Goal: Task Accomplishment & Management: Manage account settings

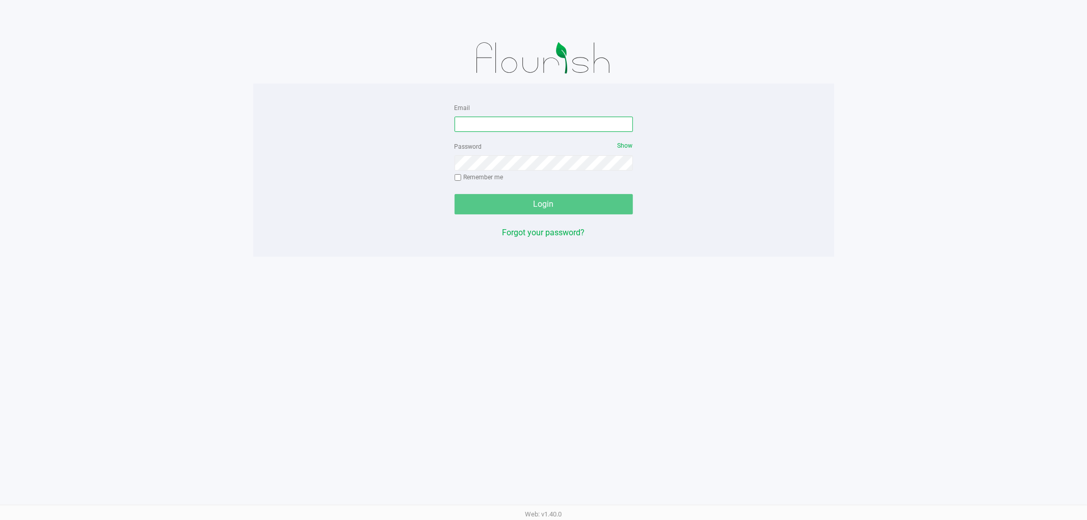
click at [589, 126] on input "Email" at bounding box center [544, 124] width 178 height 15
type input "[EMAIL_ADDRESS][DOMAIN_NAME]"
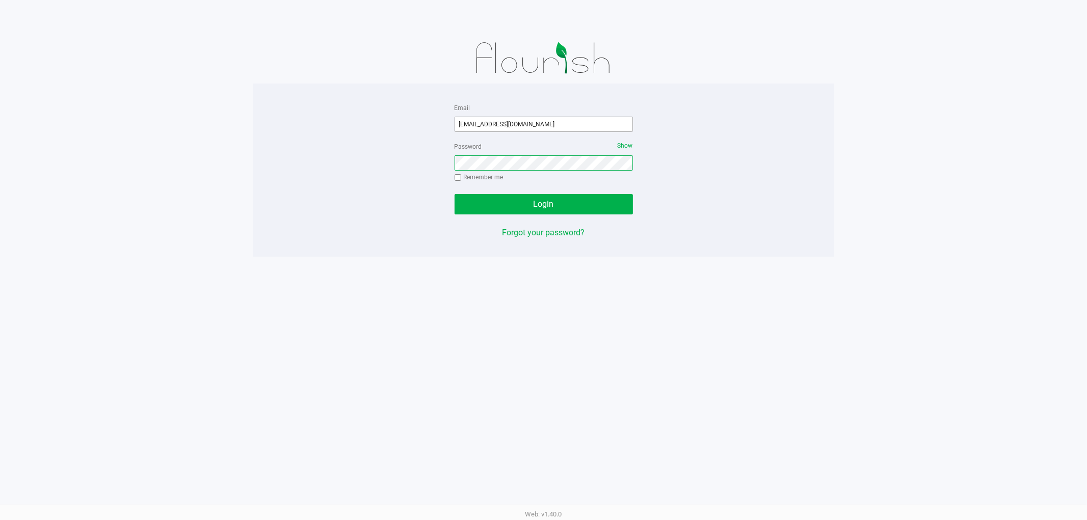
click at [455, 194] on button "Login" at bounding box center [544, 204] width 178 height 20
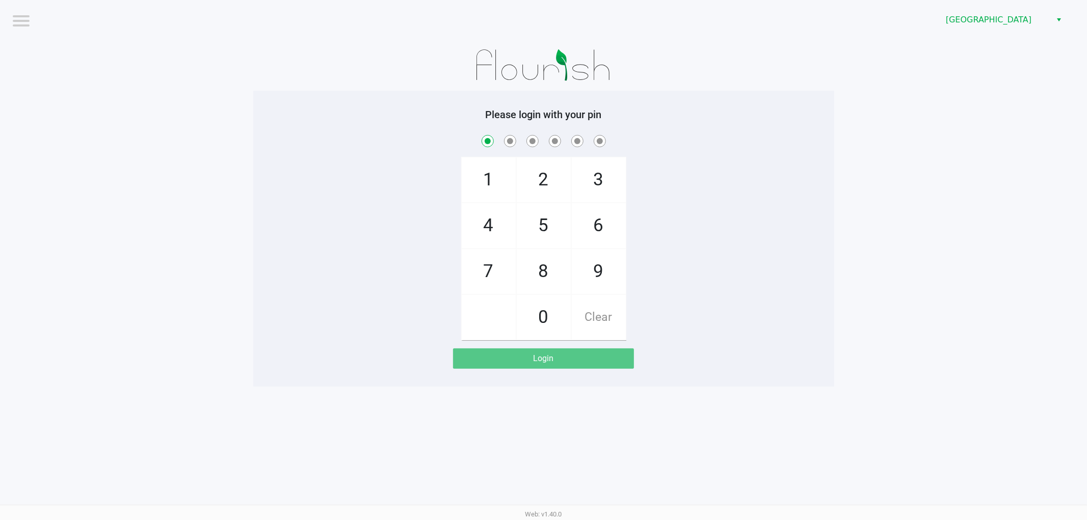
checkbox input "true"
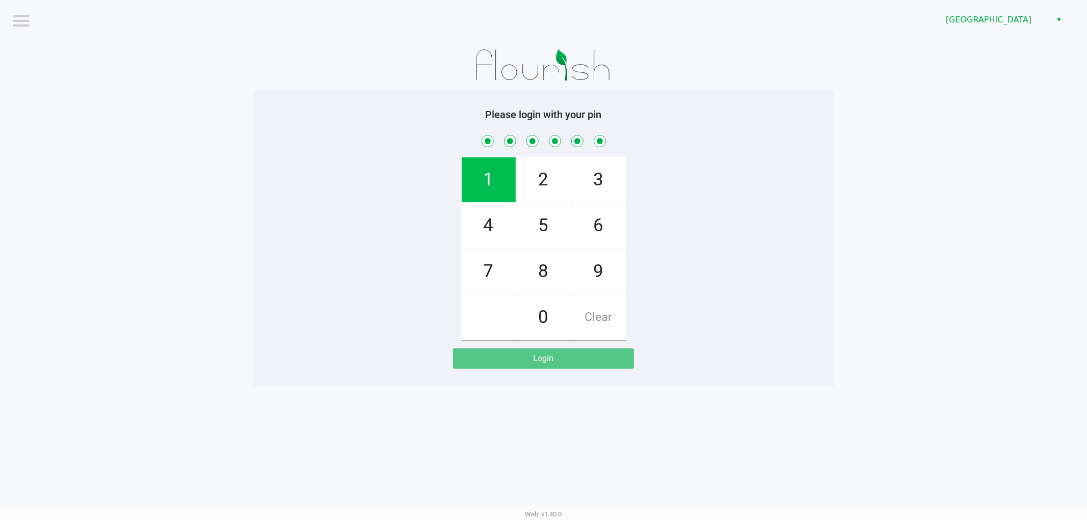
checkbox input "true"
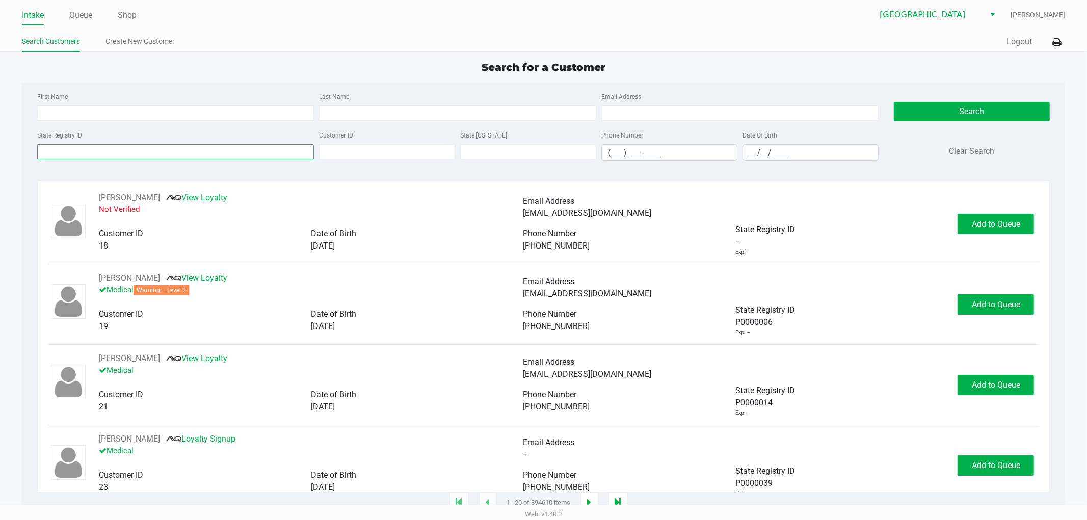
click at [125, 152] on input "State Registry ID" at bounding box center [175, 151] width 277 height 15
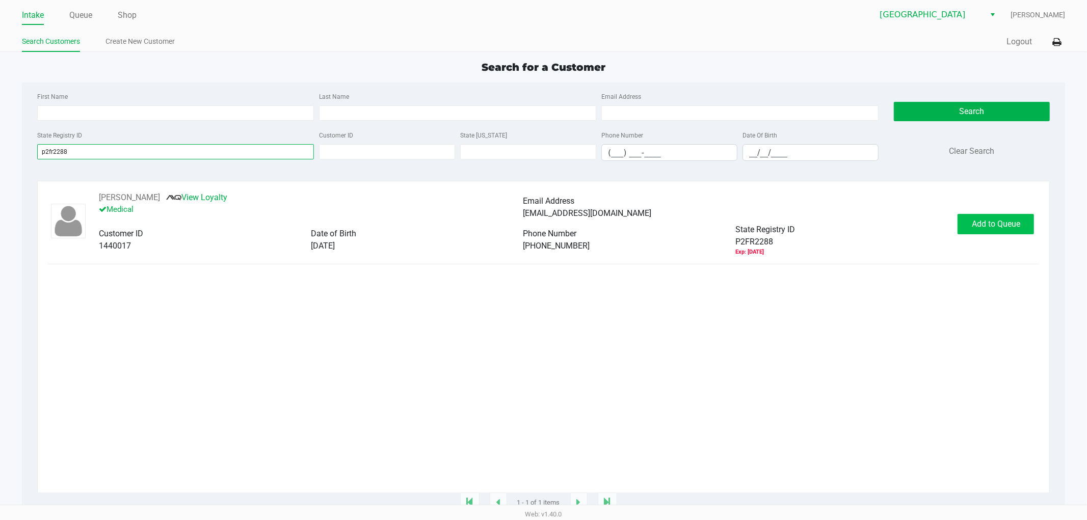
type input "p2fr2288"
click at [995, 229] on span "Add to Queue" at bounding box center [996, 224] width 48 height 10
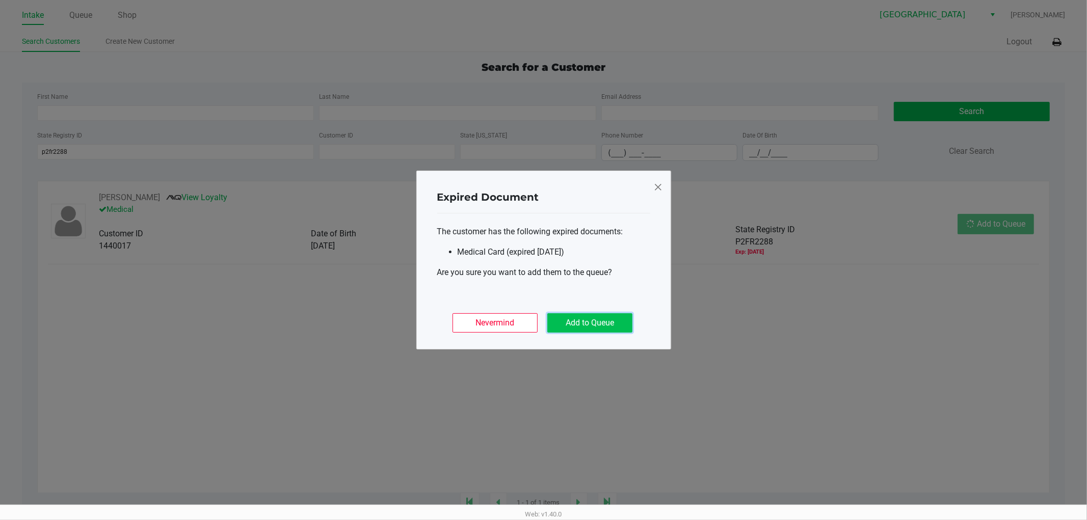
click at [617, 314] on button "Add to Queue" at bounding box center [590, 323] width 85 height 19
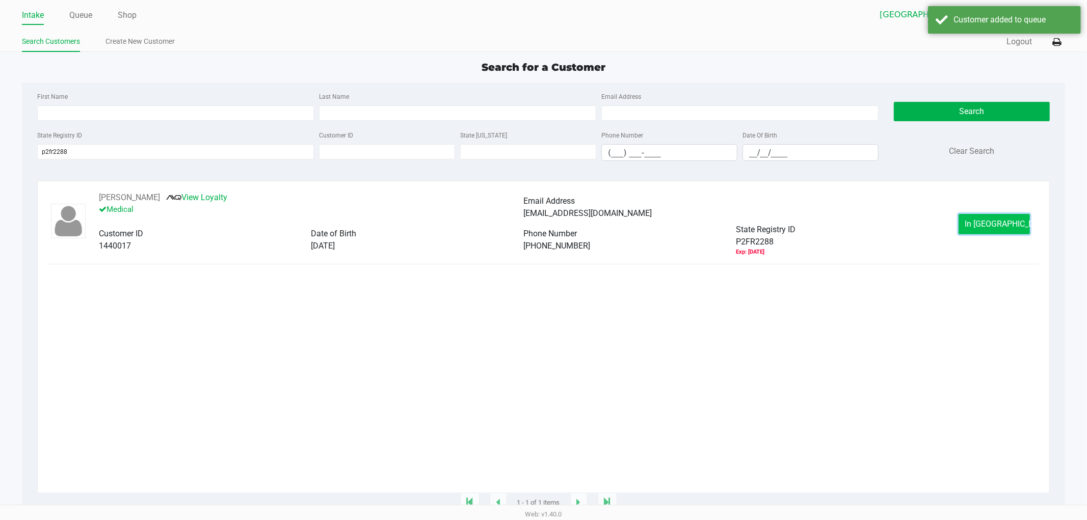
click at [1006, 218] on button "In [GEOGRAPHIC_DATA]" at bounding box center [994, 224] width 71 height 20
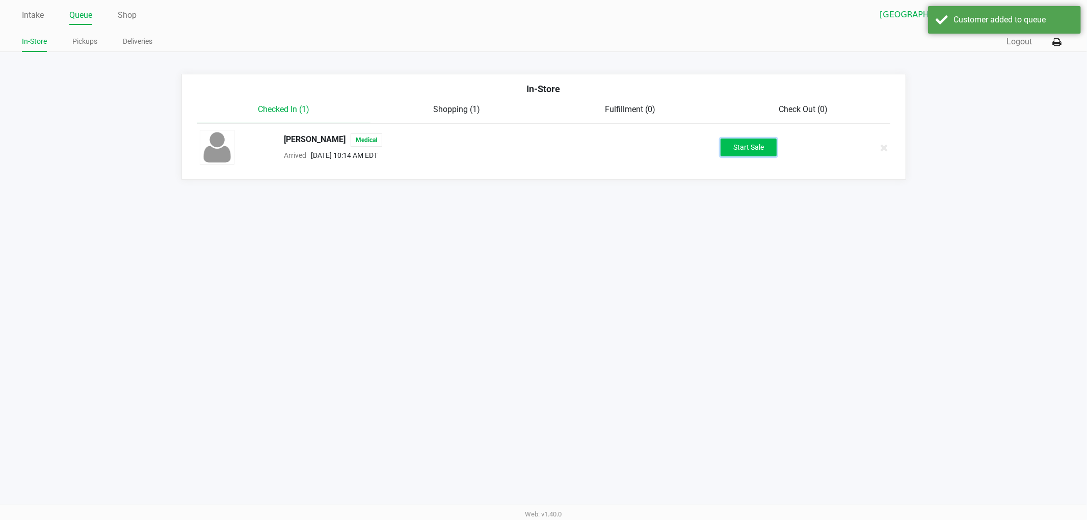
click at [747, 144] on button "Start Sale" at bounding box center [749, 148] width 56 height 18
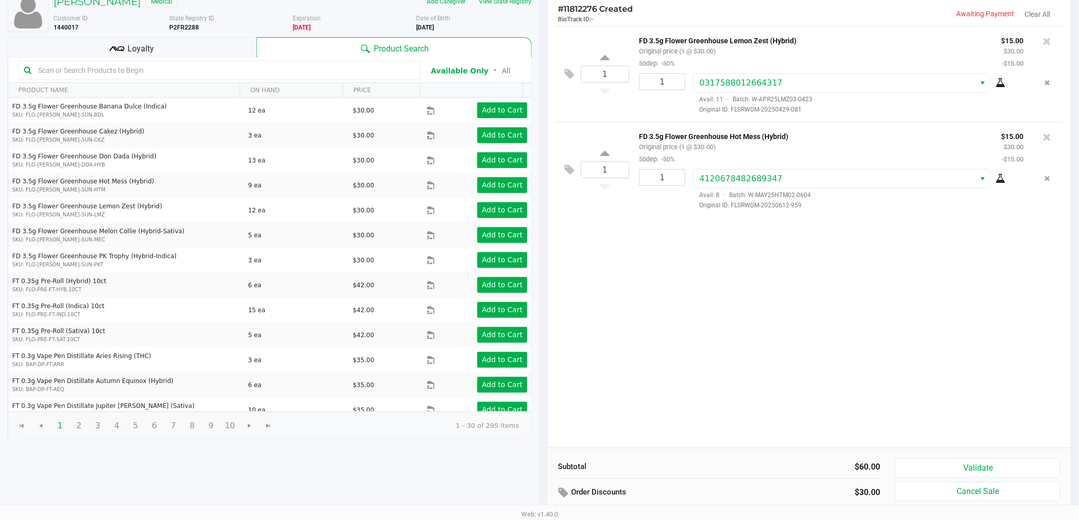
scroll to position [105, 0]
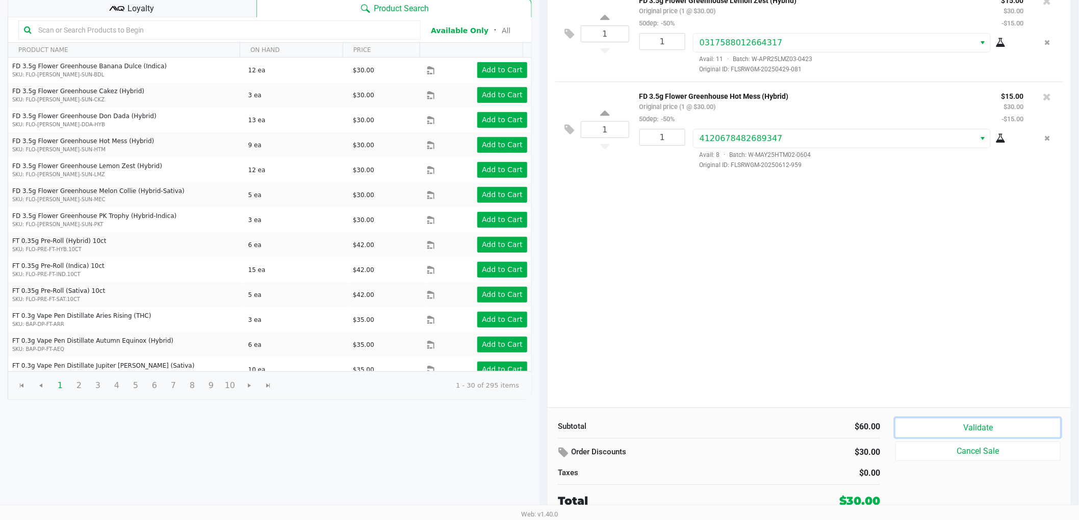
click at [1003, 431] on button "Validate" at bounding box center [977, 428] width 165 height 19
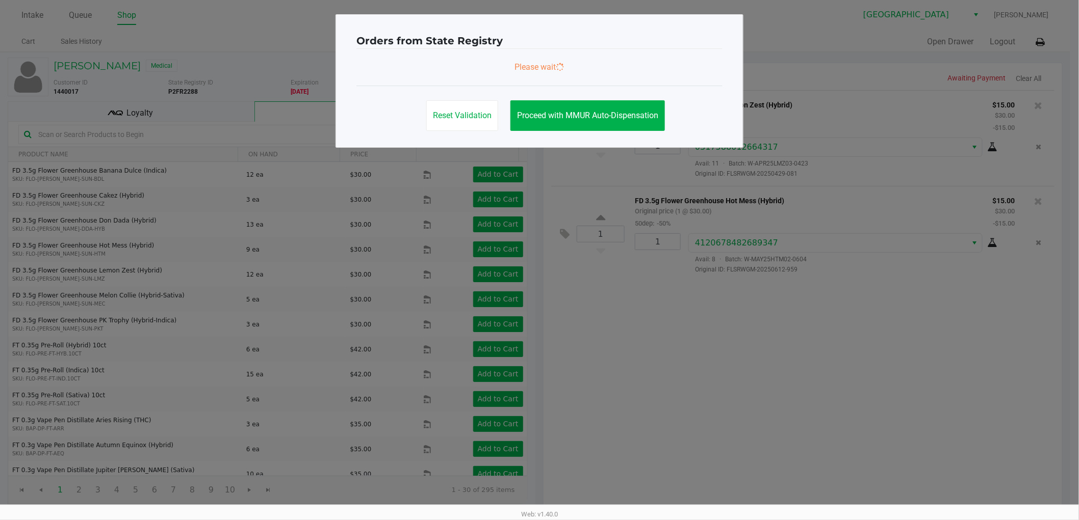
scroll to position [0, 0]
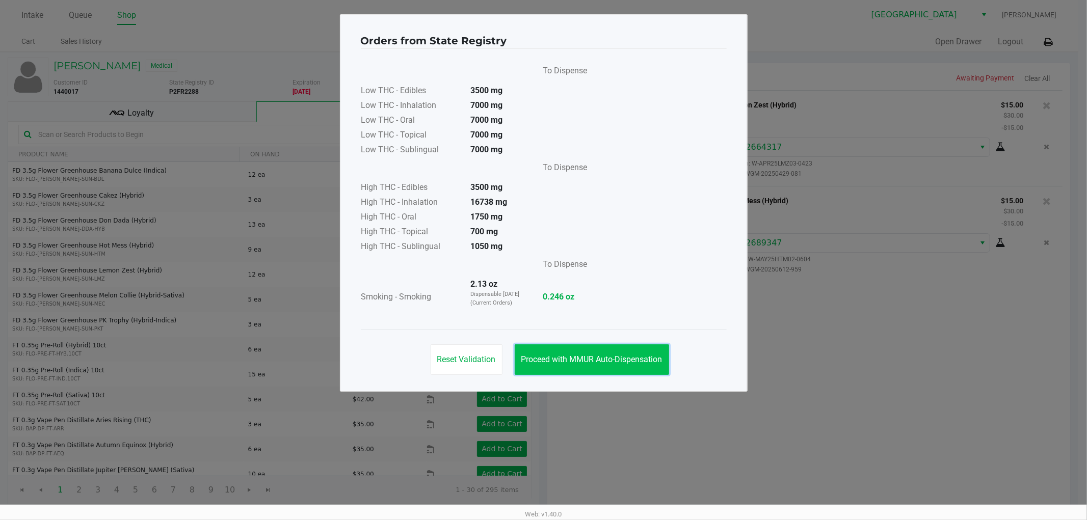
click at [602, 355] on span "Proceed with MMUR Auto-Dispensation" at bounding box center [592, 360] width 141 height 10
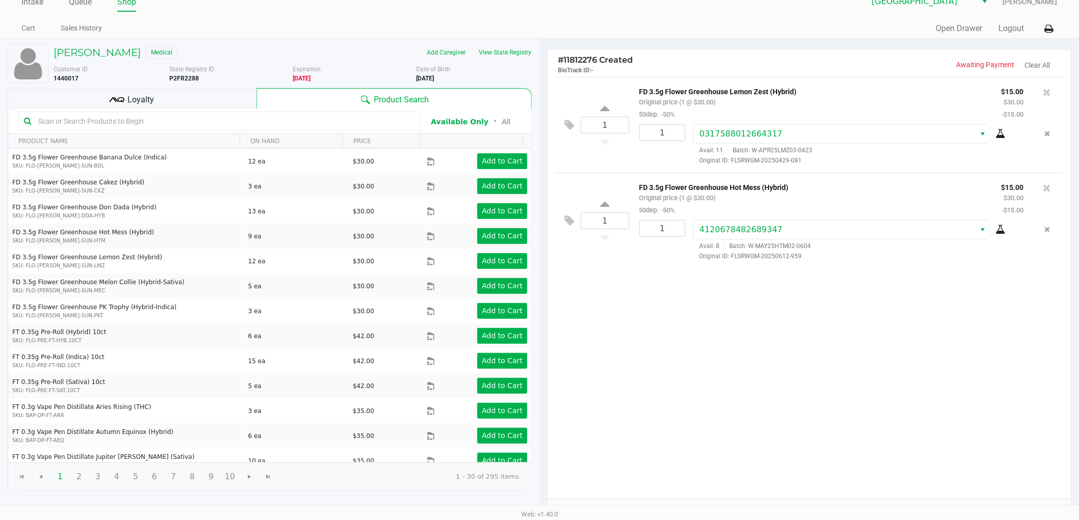
scroll to position [105, 0]
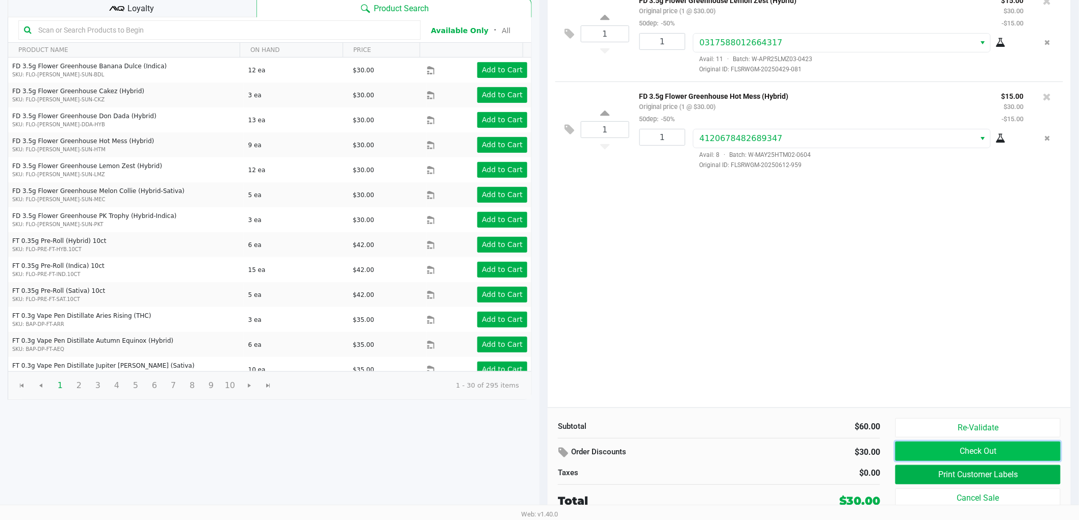
click at [981, 456] on button "Check Out" at bounding box center [977, 451] width 165 height 19
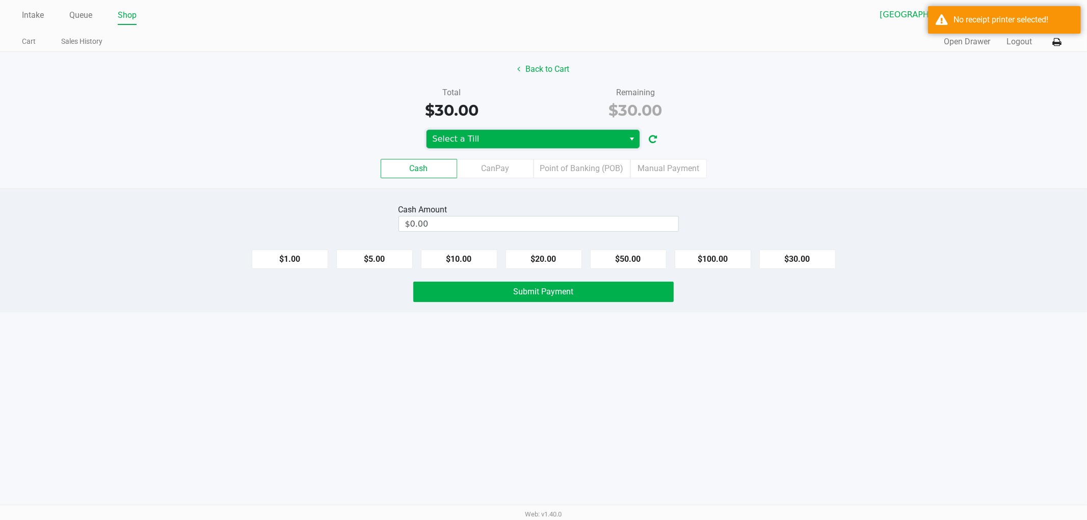
click at [563, 141] on span "Select a Till" at bounding box center [526, 139] width 186 height 12
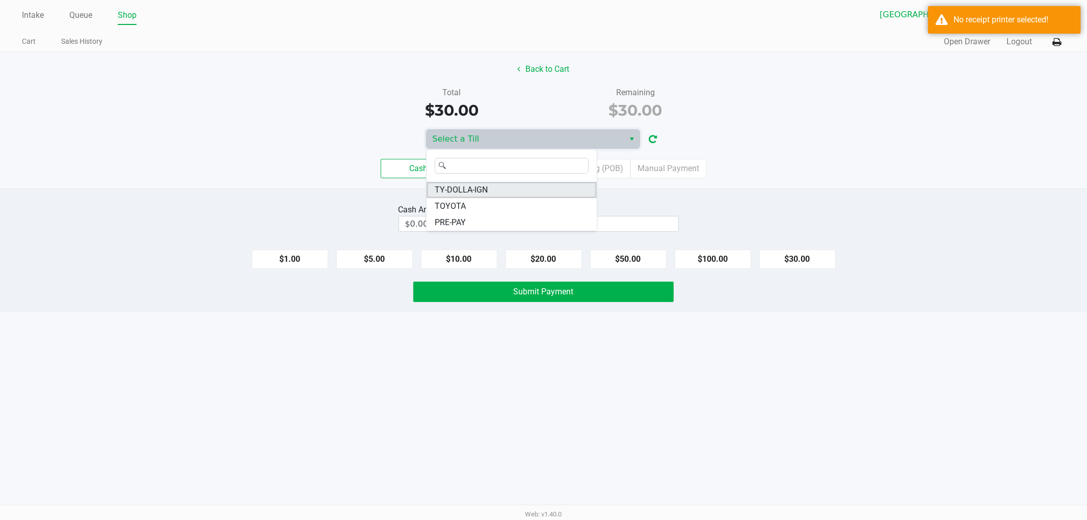
click at [493, 192] on li "TY-DOLLA-IGN" at bounding box center [512, 190] width 170 height 16
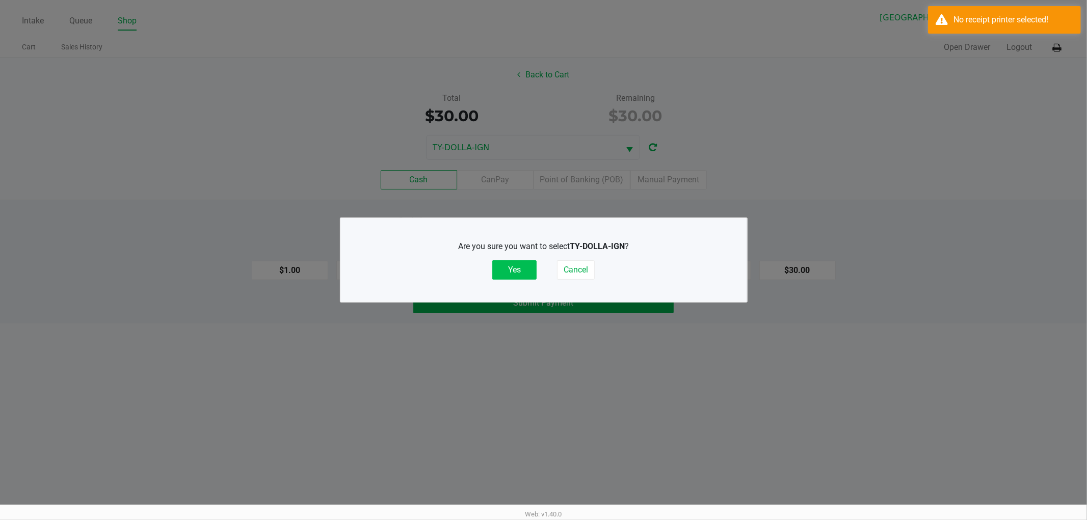
click at [518, 267] on button "Yes" at bounding box center [514, 269] width 44 height 19
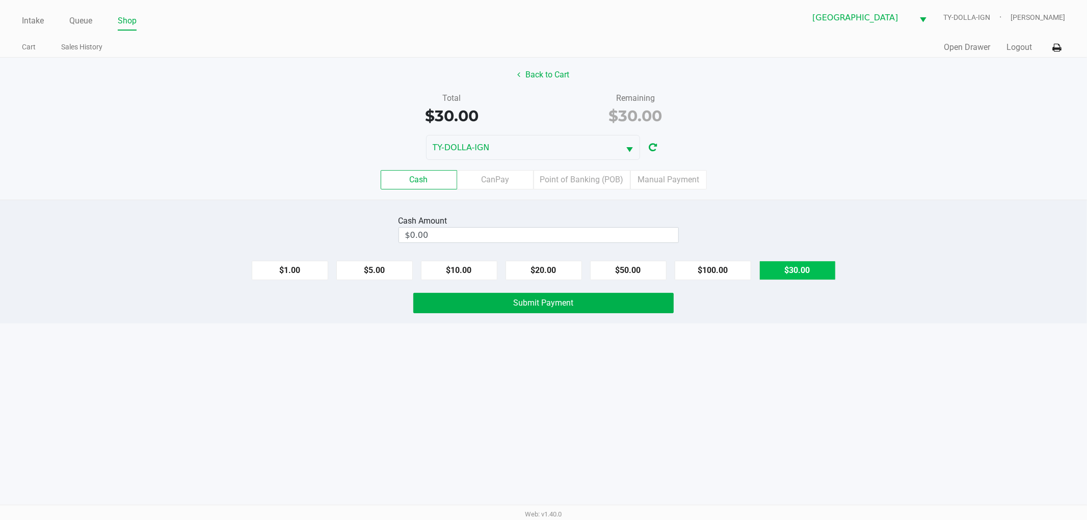
click at [782, 269] on button "$30.00" at bounding box center [798, 270] width 76 height 19
type input "$30.00"
click at [669, 303] on button "Submit Payment" at bounding box center [543, 303] width 260 height 20
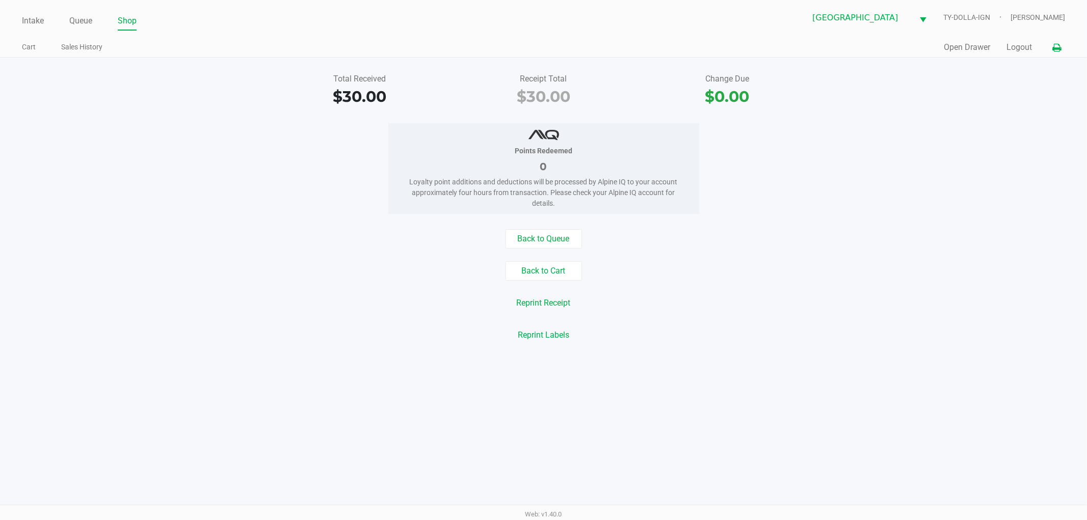
click at [1057, 50] on icon at bounding box center [1057, 47] width 9 height 7
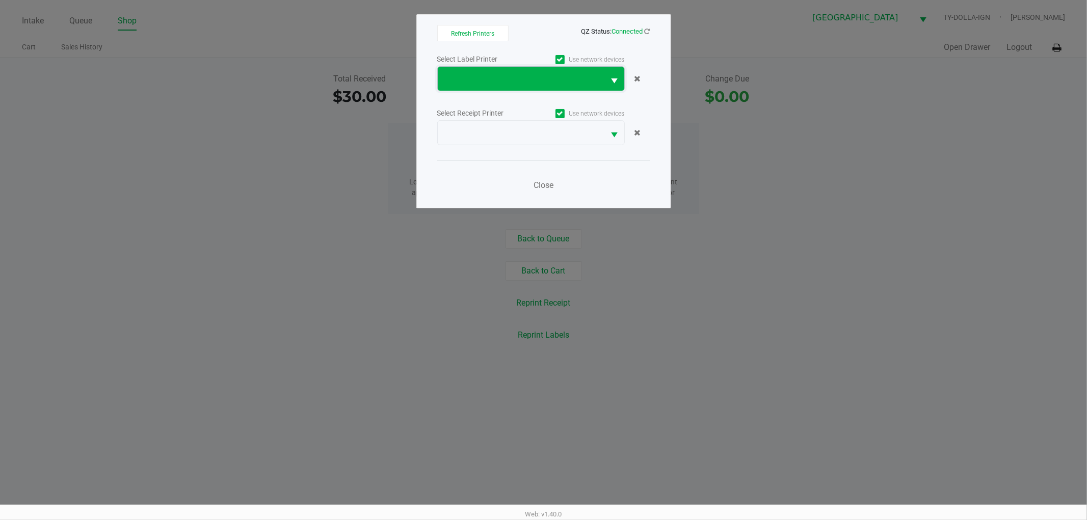
click at [604, 83] on span at bounding box center [521, 79] width 167 height 24
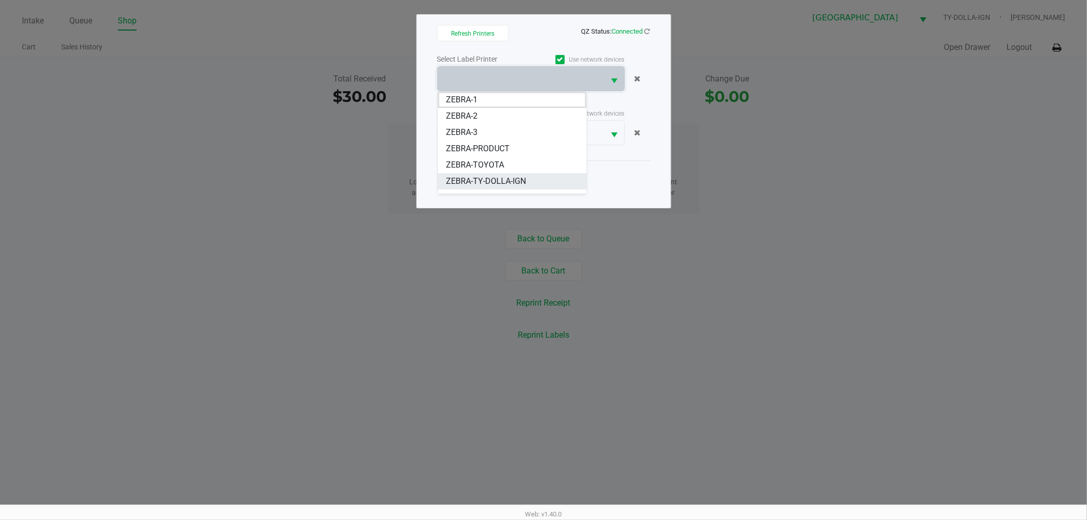
click at [503, 182] on span "ZEBRA-TY-DOLLA-IGN" at bounding box center [486, 181] width 80 height 12
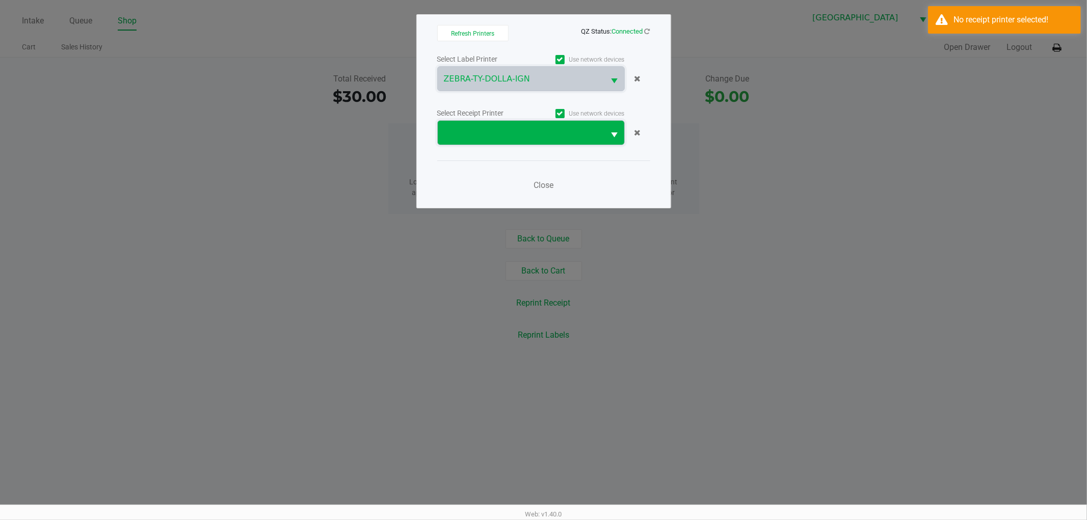
click at [511, 127] on span at bounding box center [521, 133] width 155 height 12
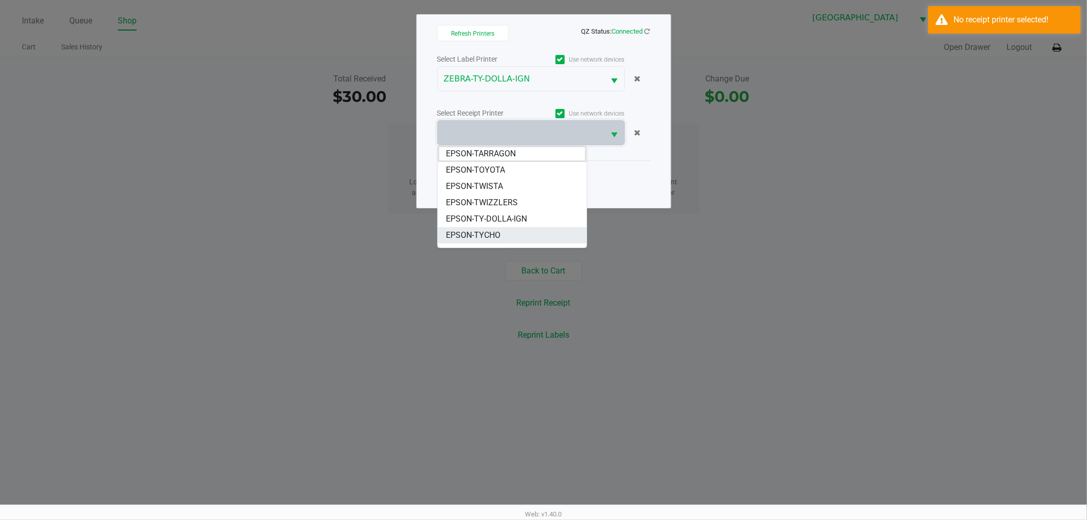
click at [513, 236] on li "EPSON-TYCHO" at bounding box center [512, 235] width 149 height 16
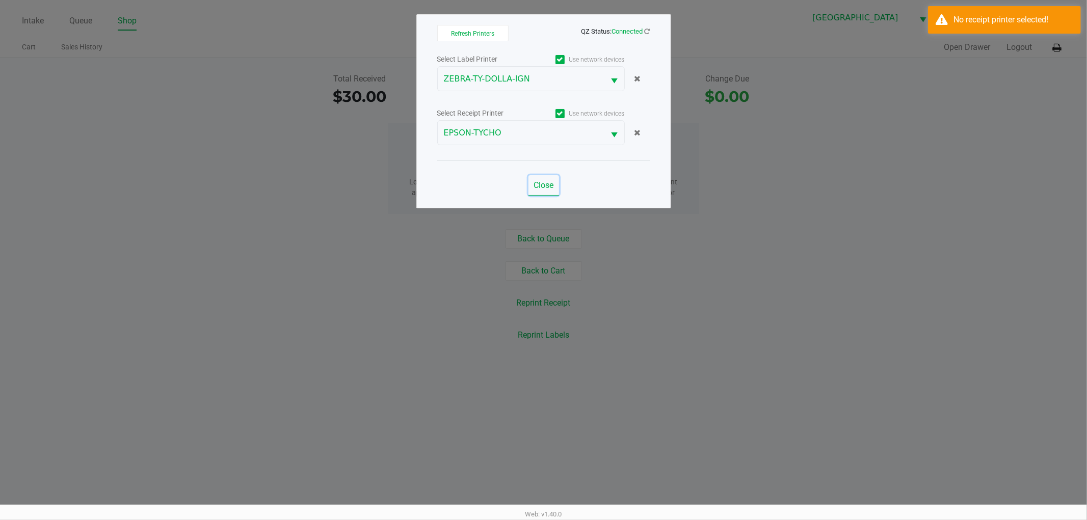
click at [551, 186] on span "Close" at bounding box center [544, 185] width 20 height 10
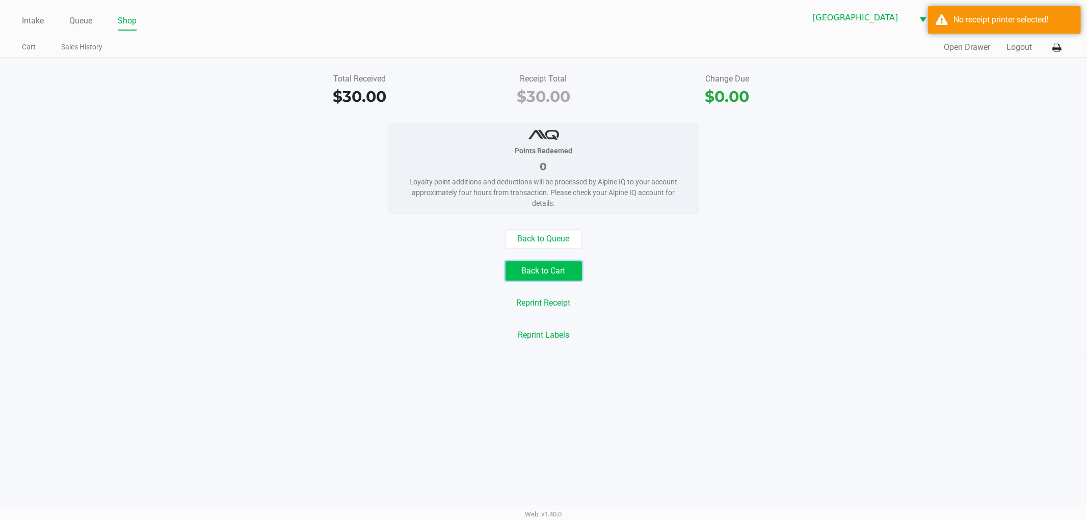
click at [558, 268] on button "Back to Cart" at bounding box center [544, 271] width 76 height 19
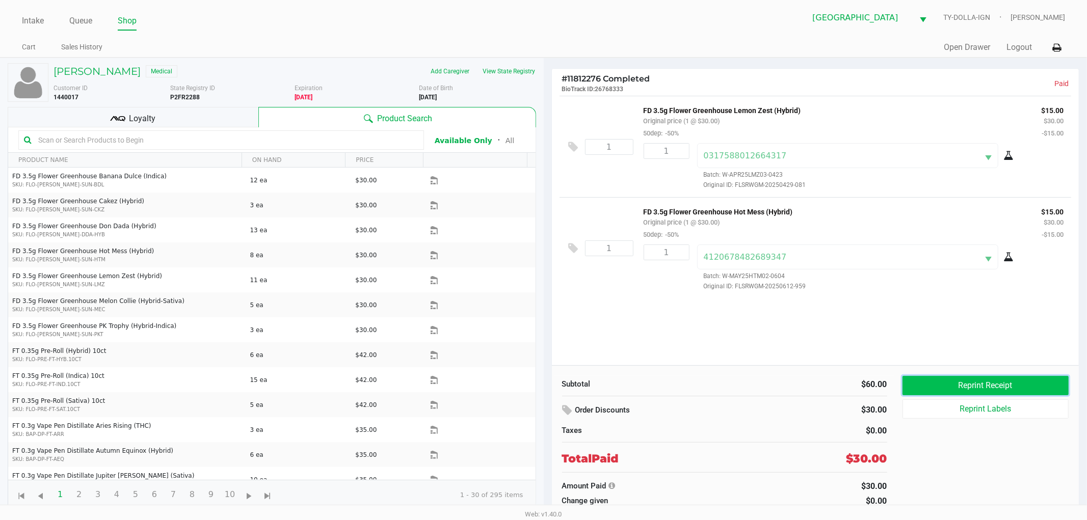
click at [939, 387] on button "Reprint Receipt" at bounding box center [986, 385] width 167 height 19
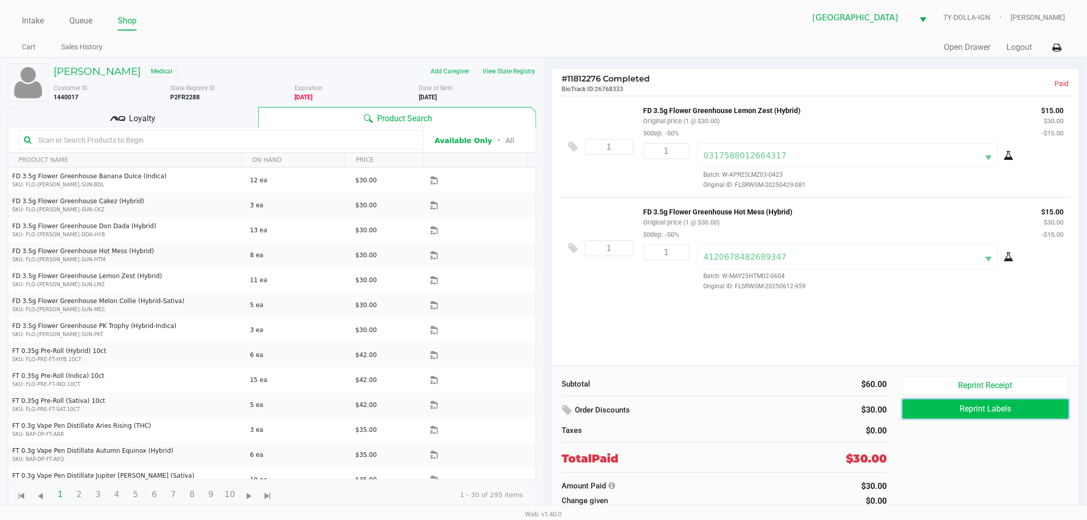
click at [938, 410] on button "Reprint Labels" at bounding box center [986, 409] width 167 height 19
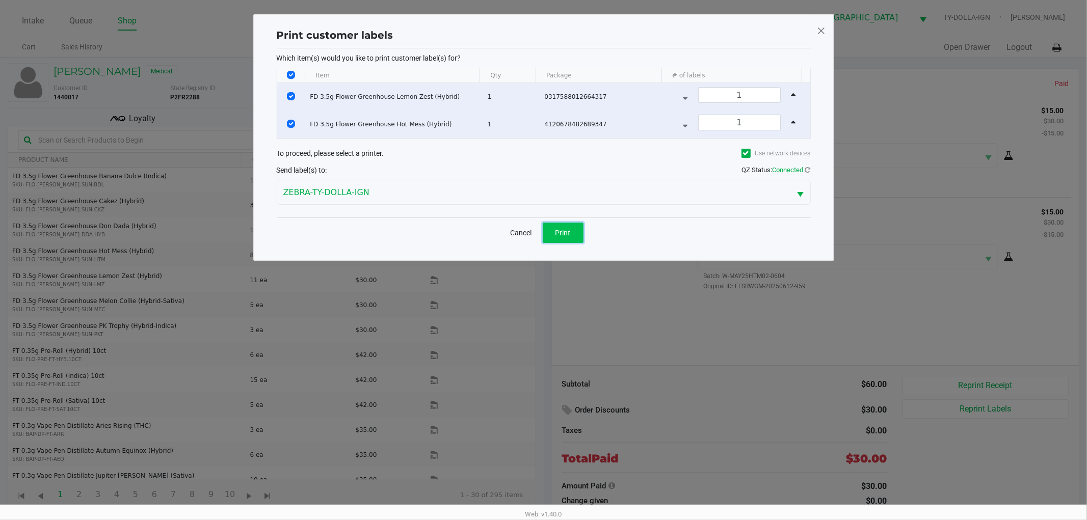
click at [575, 236] on button "Print" at bounding box center [563, 233] width 41 height 20
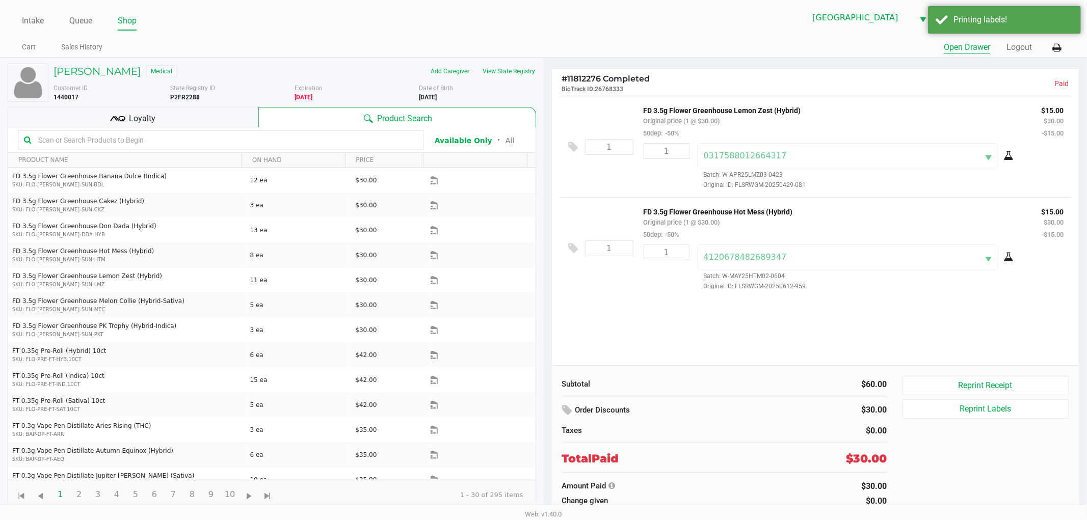
click at [975, 49] on button "Open Drawer" at bounding box center [967, 47] width 46 height 12
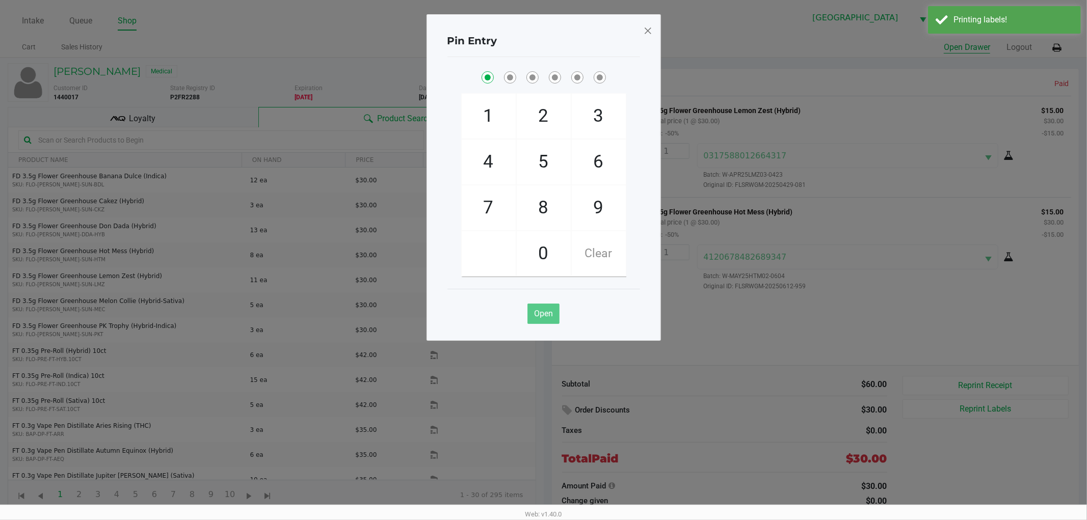
checkbox input "true"
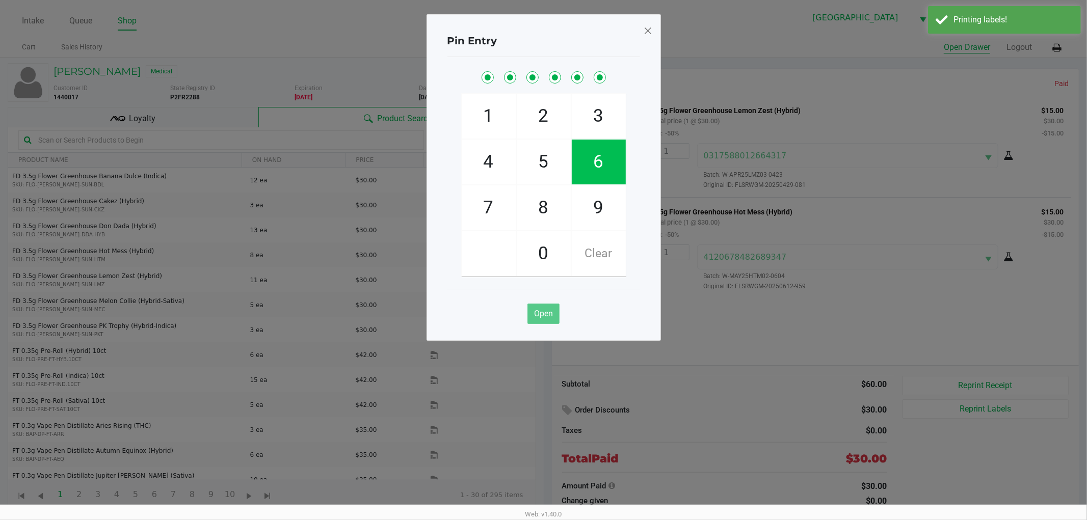
checkbox input "true"
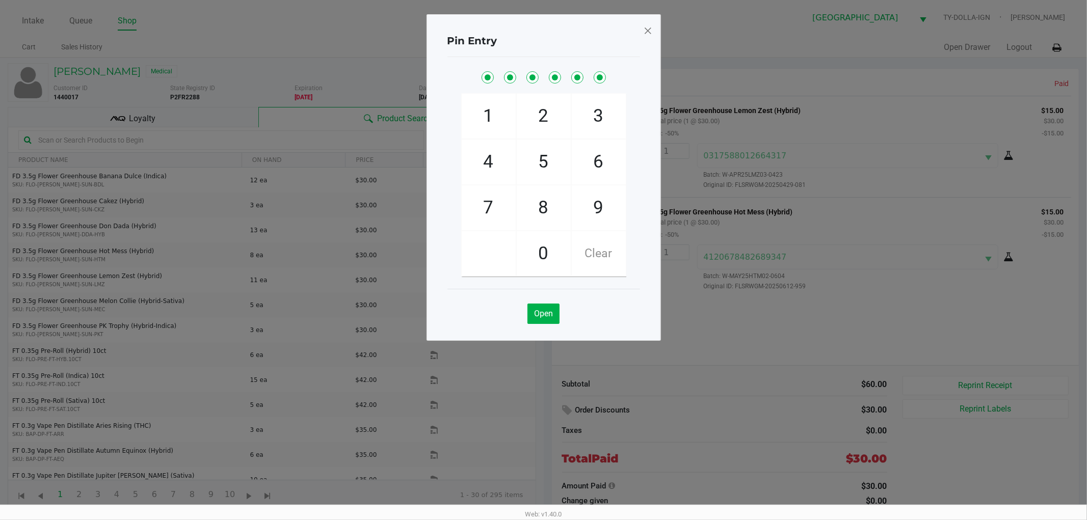
click at [650, 30] on span at bounding box center [647, 30] width 9 height 16
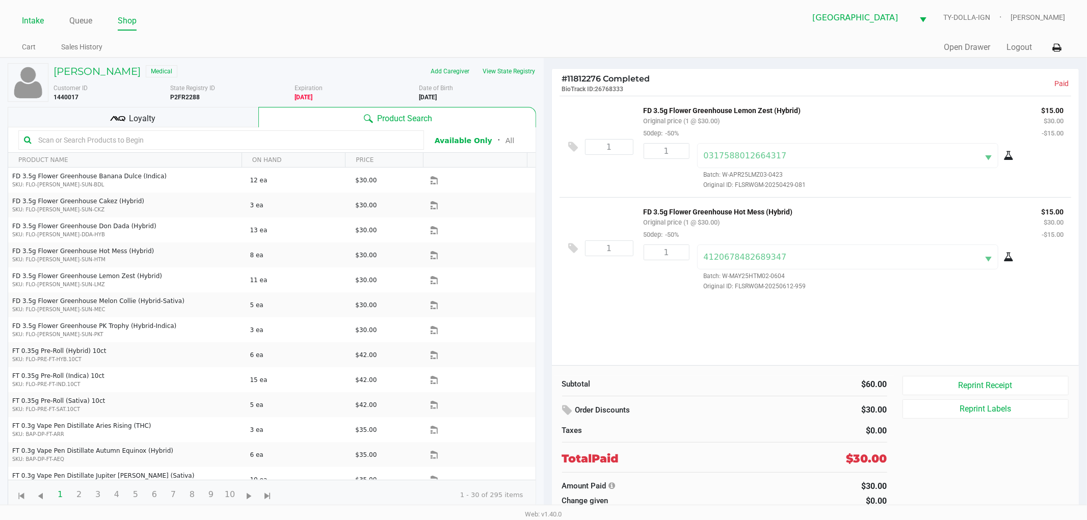
click at [41, 18] on link "Intake" at bounding box center [33, 21] width 22 height 14
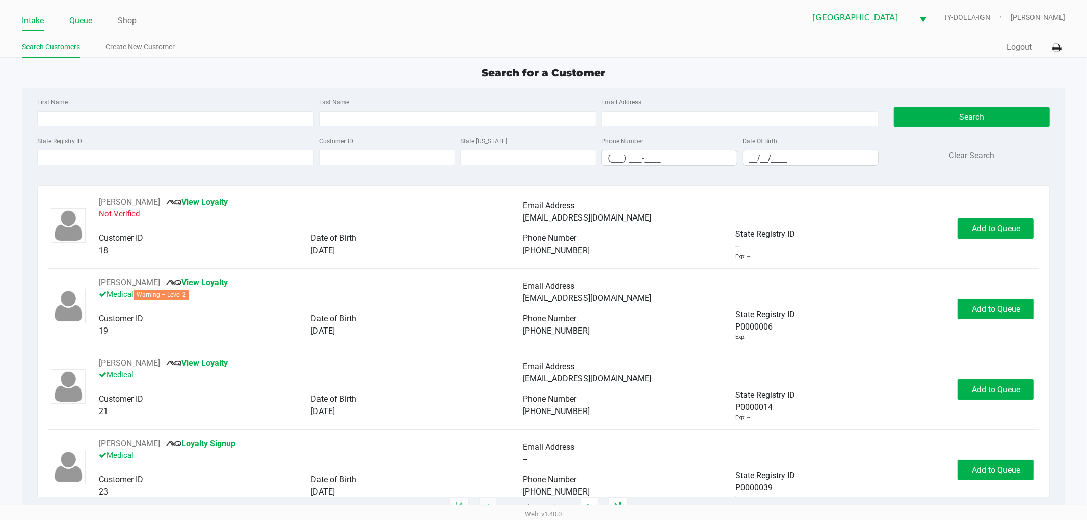
click at [88, 21] on link "Queue" at bounding box center [80, 21] width 23 height 14
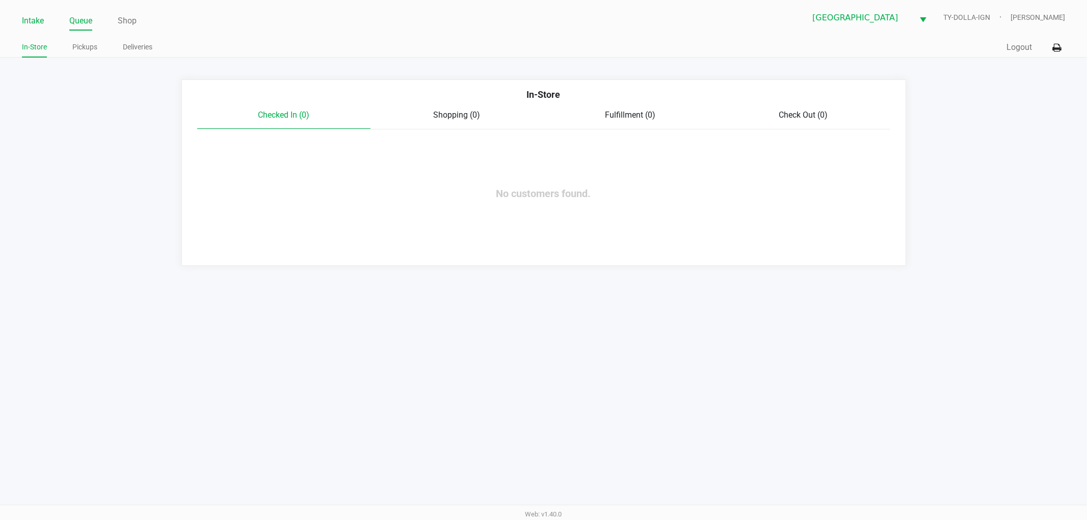
click at [33, 24] on link "Intake" at bounding box center [33, 21] width 22 height 14
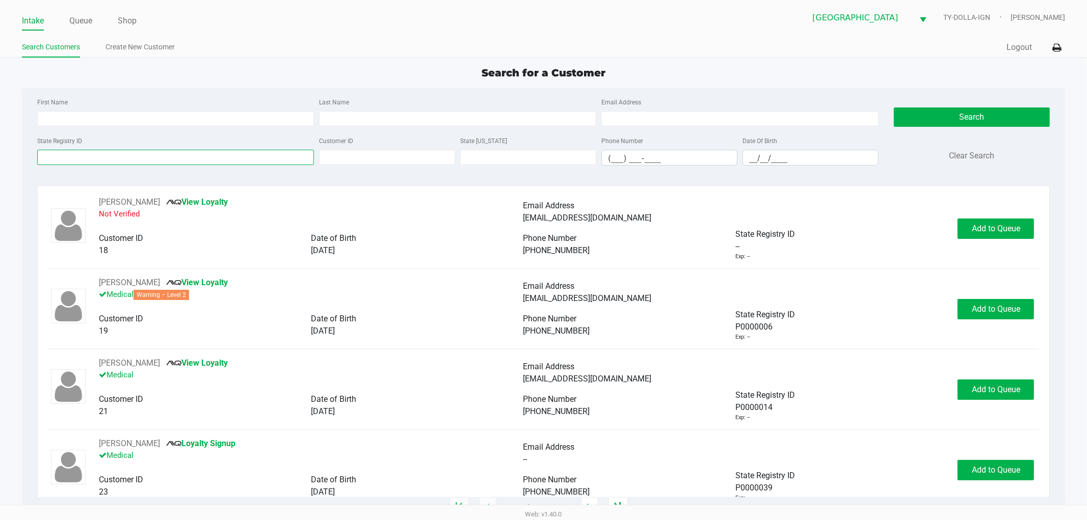
click at [127, 158] on input "State Registry ID" at bounding box center [175, 157] width 277 height 15
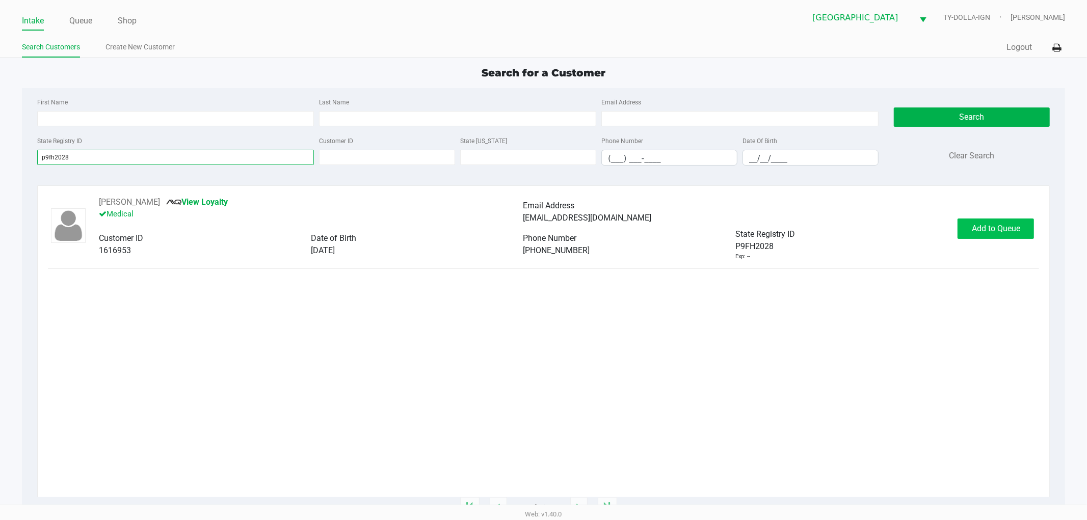
type input "p9fh2028"
click at [966, 232] on button "Add to Queue" at bounding box center [996, 229] width 76 height 20
click at [986, 220] on button "In [GEOGRAPHIC_DATA]" at bounding box center [994, 229] width 71 height 20
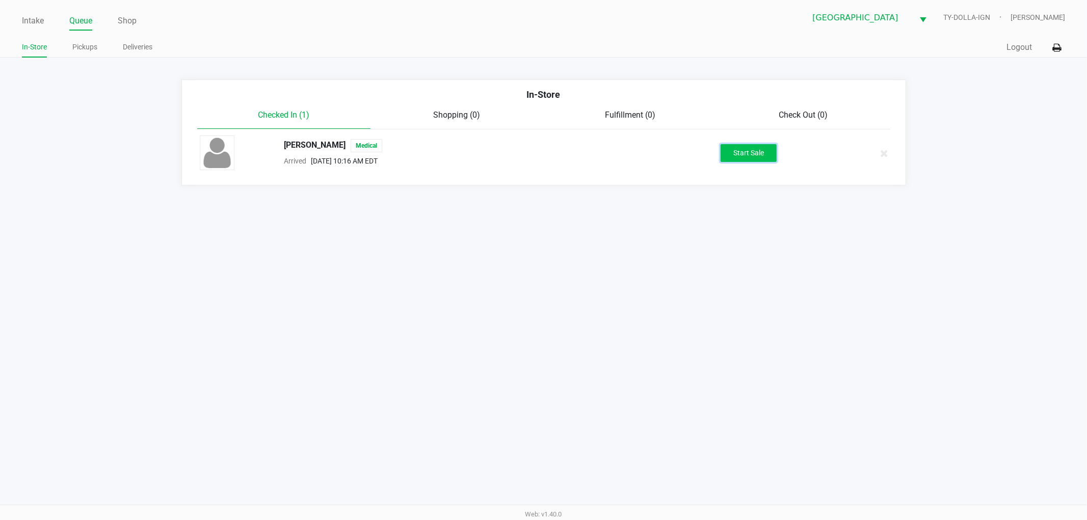
click at [755, 146] on button "Start Sale" at bounding box center [749, 153] width 56 height 18
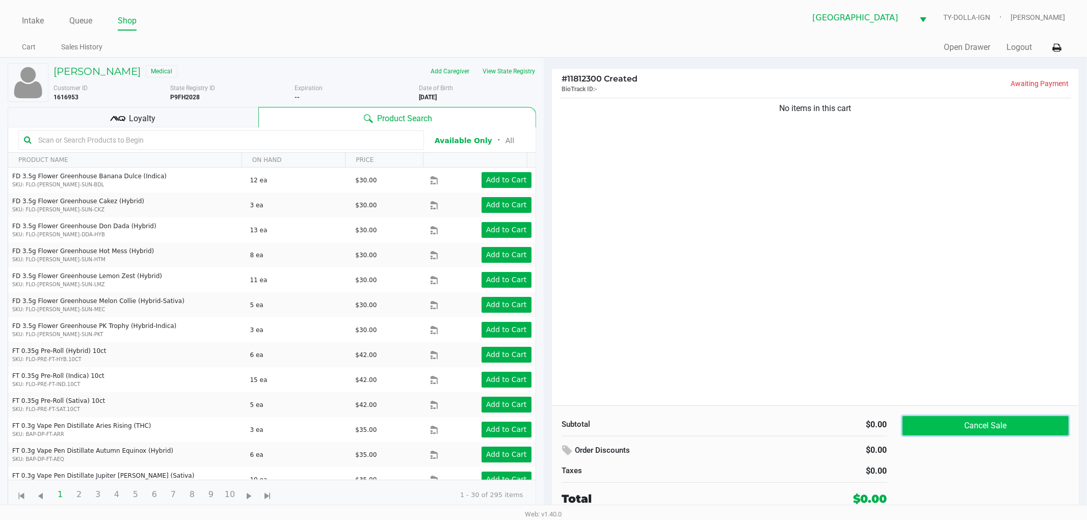
click at [994, 424] on button "Cancel Sale" at bounding box center [986, 425] width 167 height 19
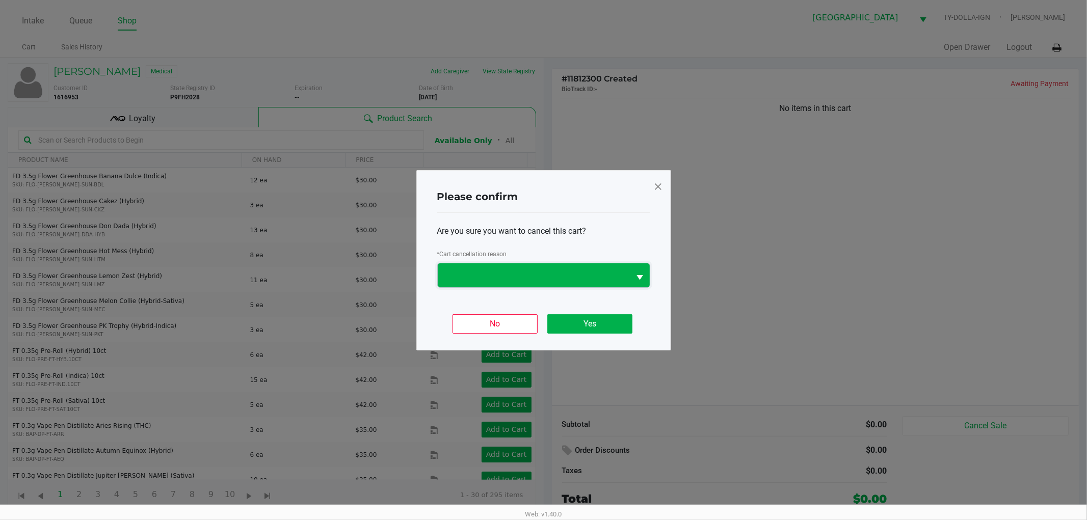
click at [623, 266] on span at bounding box center [534, 276] width 193 height 24
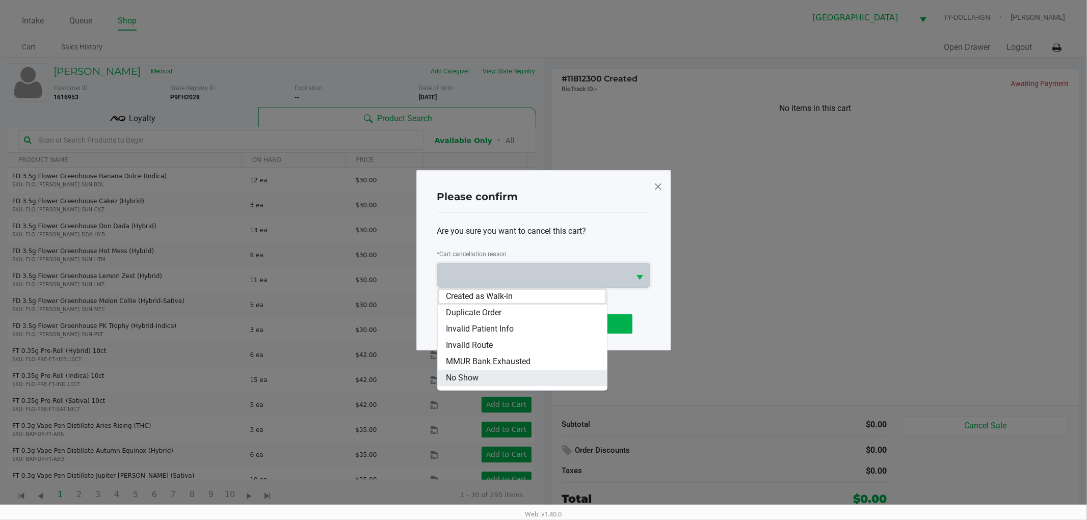
click at [527, 371] on li "No Show" at bounding box center [522, 378] width 169 height 16
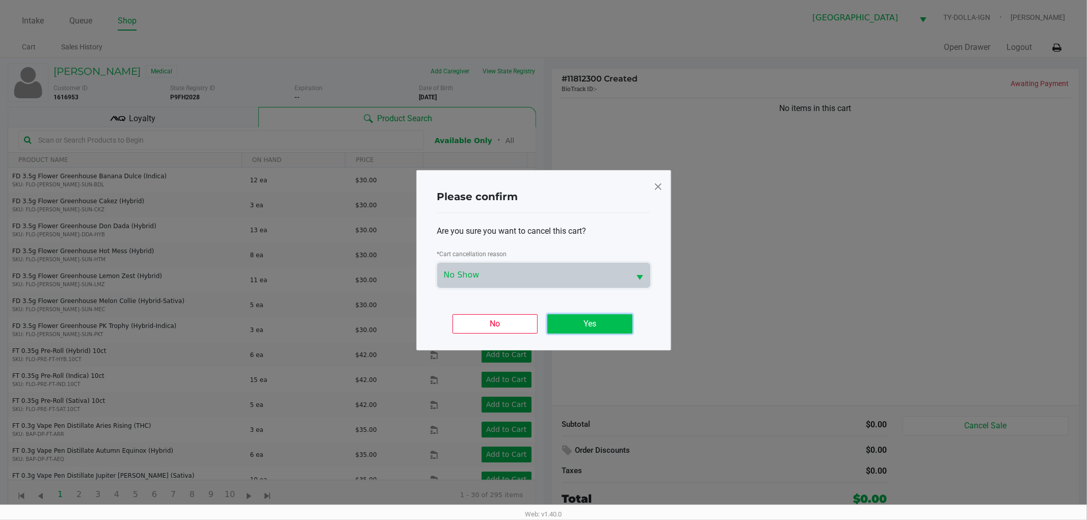
click at [570, 330] on button "Yes" at bounding box center [590, 324] width 85 height 19
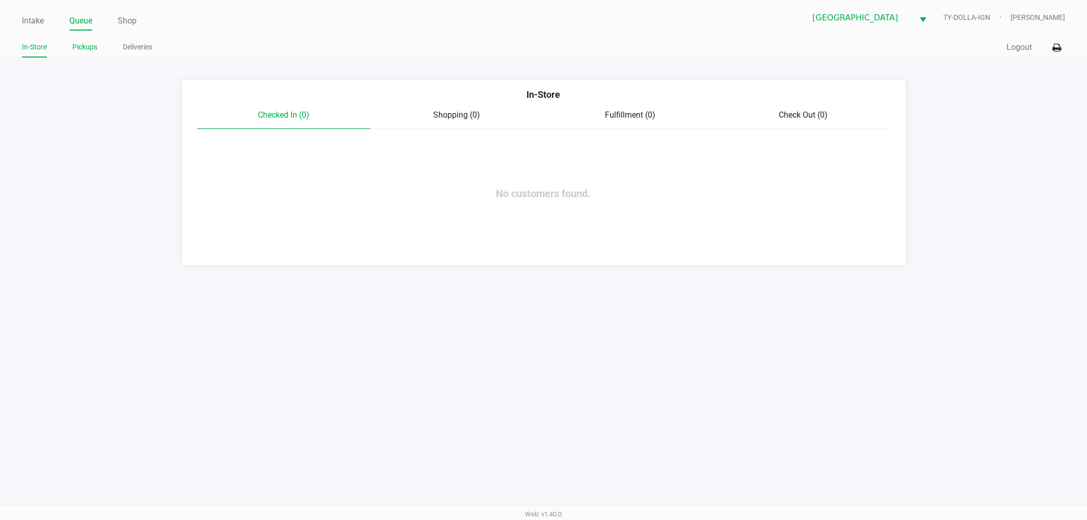
click at [78, 43] on link "Pickups" at bounding box center [84, 47] width 25 height 13
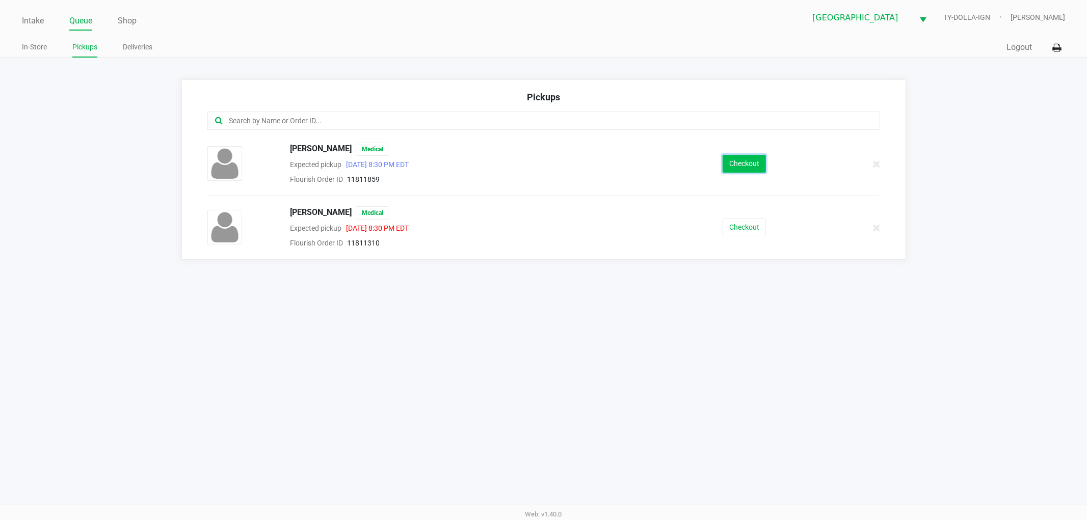
click at [747, 166] on button "Checkout" at bounding box center [744, 164] width 43 height 18
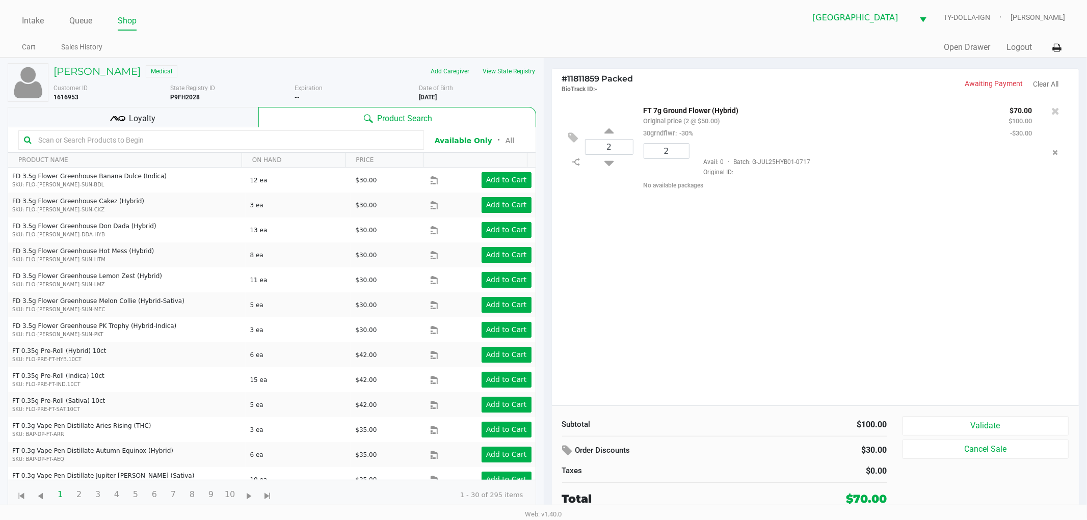
click at [708, 253] on div "2 FT 7g Ground Flower (Hybrid) Original price (2 @ $50.00) 30grndflwr: -30% $70…" at bounding box center [816, 251] width 528 height 310
click at [66, 69] on h5 "[PERSON_NAME]" at bounding box center [97, 71] width 87 height 12
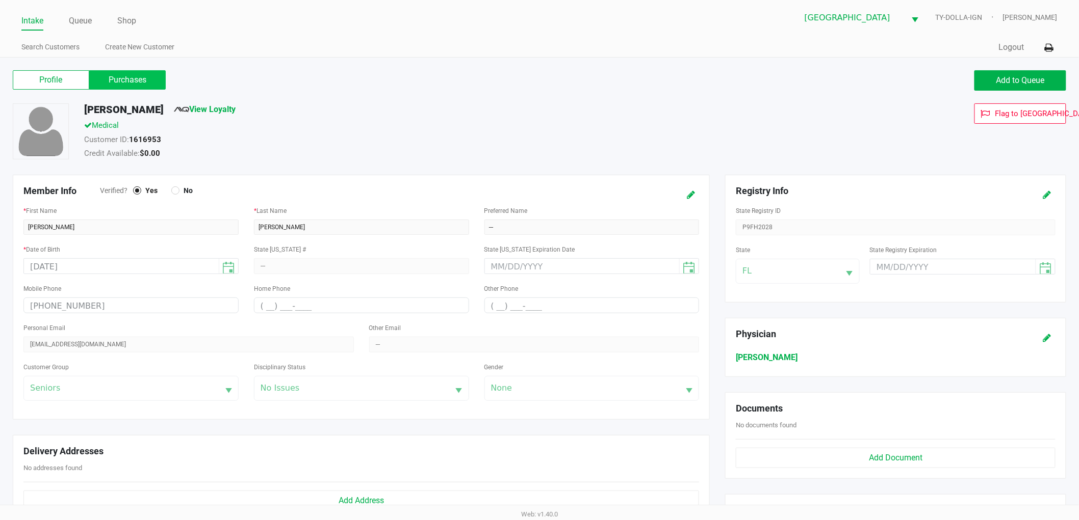
click at [139, 76] on label "Purchases" at bounding box center [127, 79] width 76 height 19
click at [0, 0] on 1 "Purchases" at bounding box center [0, 0] width 0 height 0
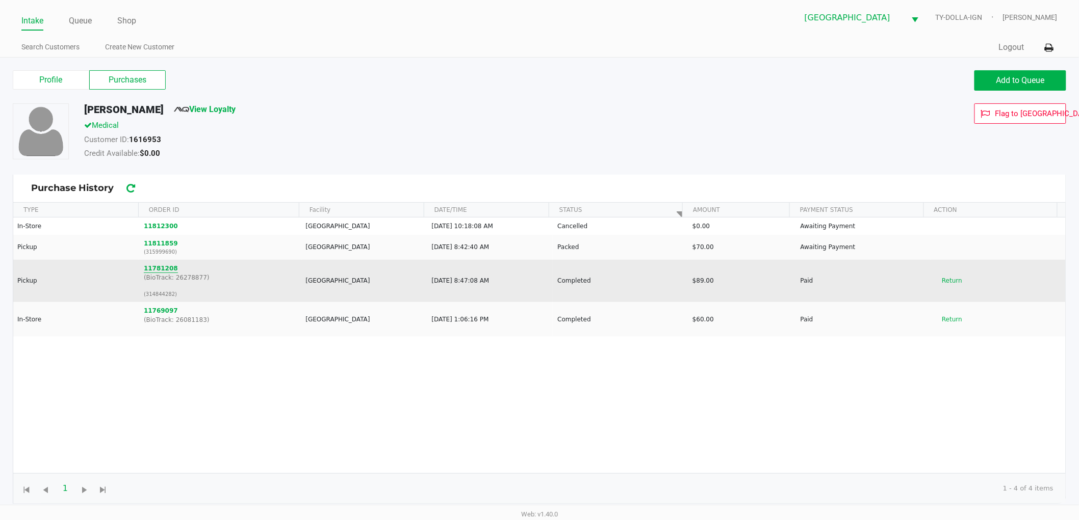
click at [151, 268] on button "11781208" at bounding box center [161, 268] width 34 height 9
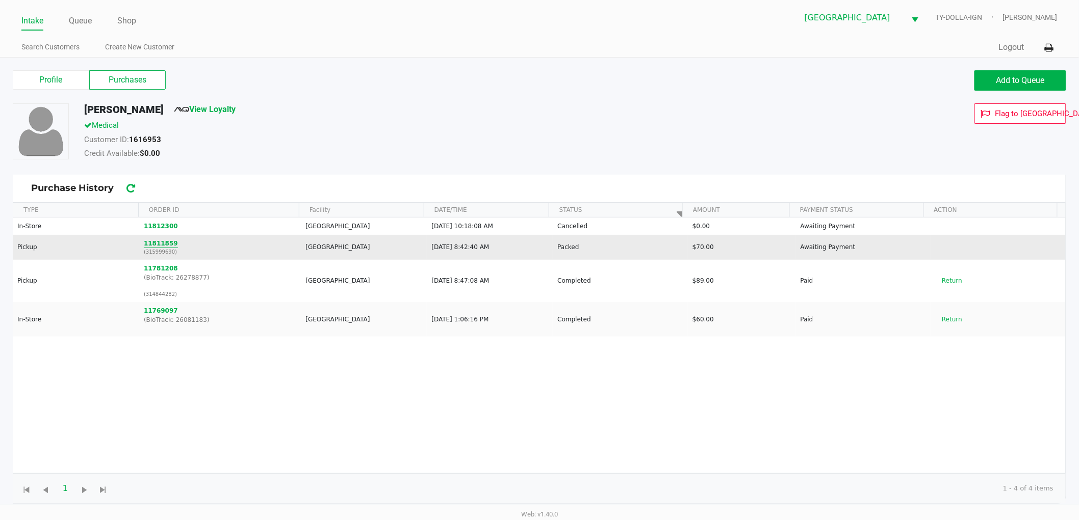
click at [160, 242] on button "11811859" at bounding box center [161, 243] width 34 height 9
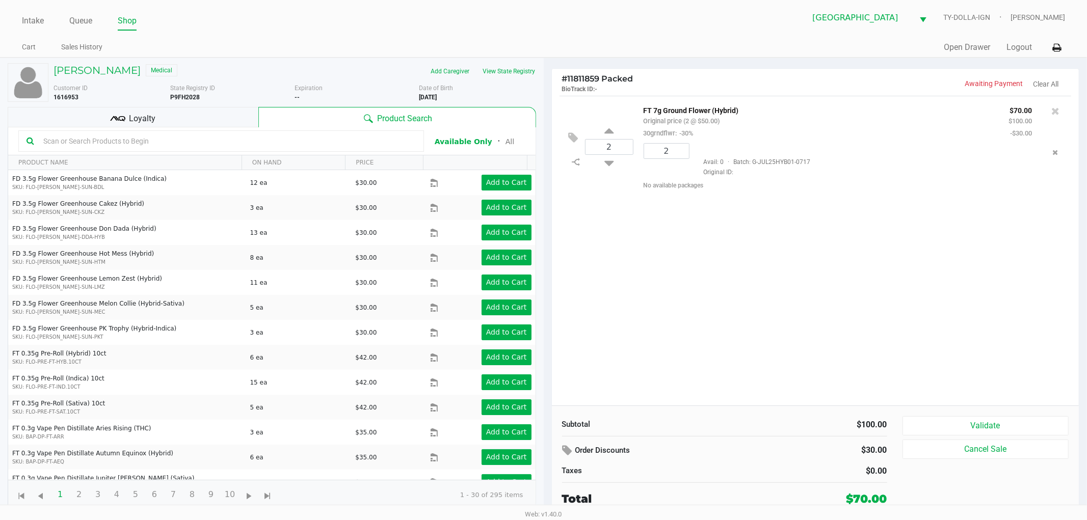
click at [757, 242] on div "2 FT 7g Ground Flower (Hybrid) Original price (2 @ $50.00) 30grndflwr: -30% $70…" at bounding box center [816, 251] width 528 height 310
click at [64, 135] on input "text" at bounding box center [227, 141] width 377 height 15
type input "bof"
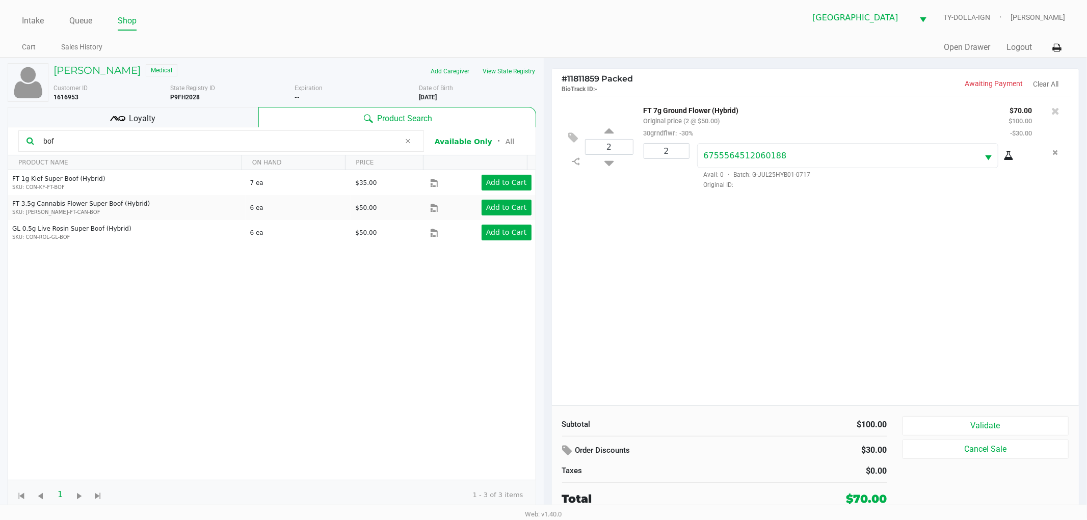
click at [252, 139] on input "bof" at bounding box center [219, 141] width 361 height 15
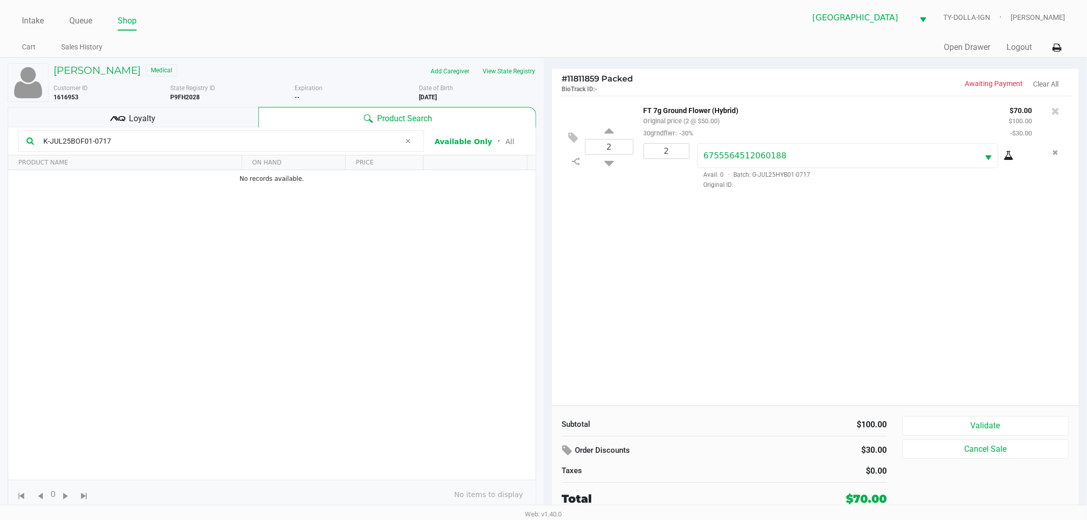
type input "K-JUL25BOF01-0717"
click at [619, 243] on div "2 FT 7g Ground Flower (Hybrid) Original price (2 @ $50.00) 30grndflwr: -30% $70…" at bounding box center [816, 251] width 528 height 310
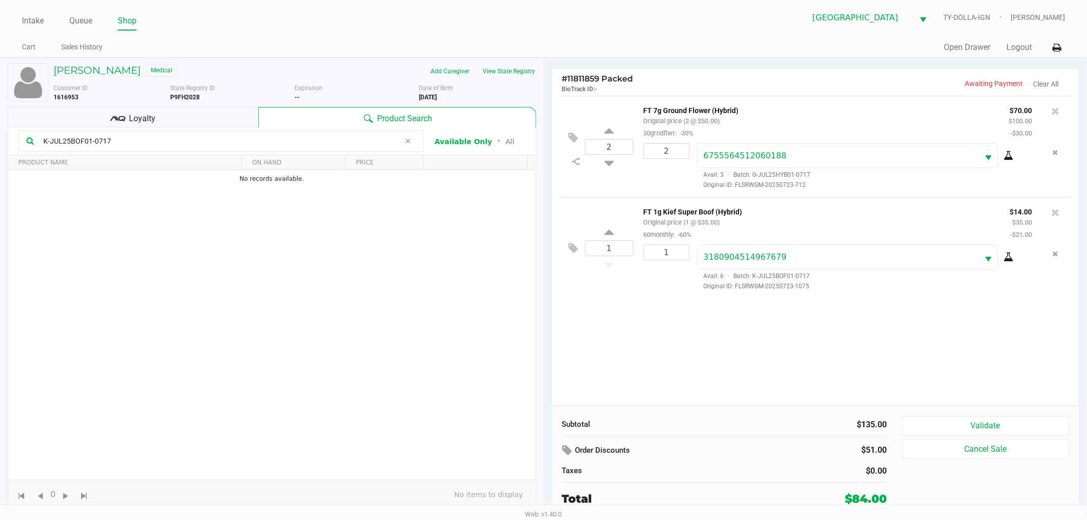
click at [192, 125] on div "Loyalty" at bounding box center [133, 117] width 251 height 20
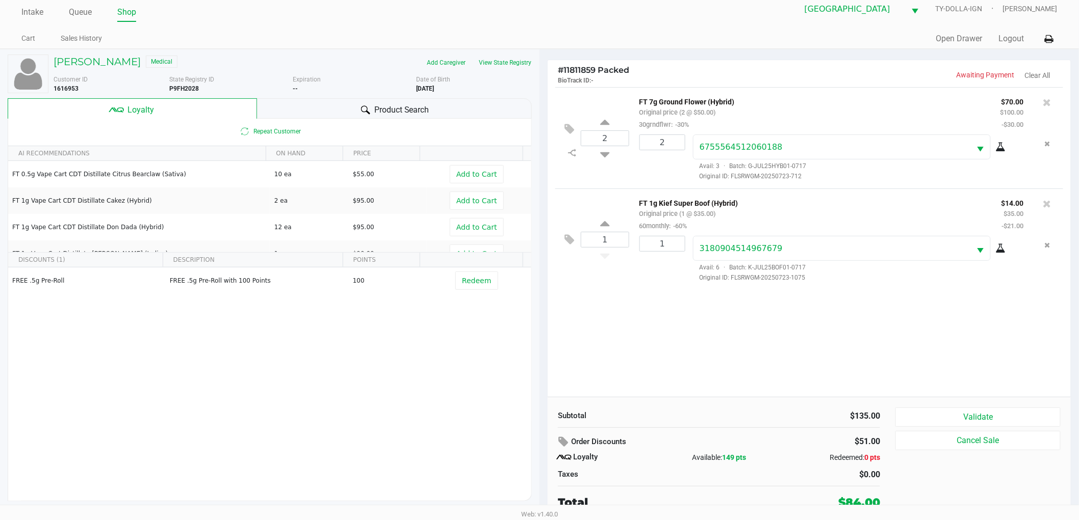
scroll to position [11, 0]
click at [936, 411] on button "Validate" at bounding box center [977, 415] width 165 height 19
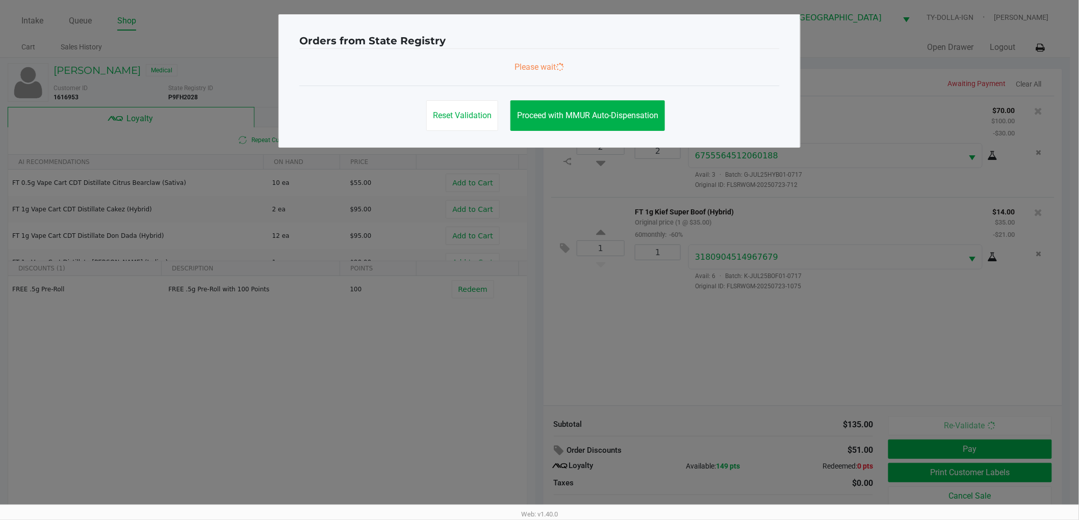
scroll to position [0, 0]
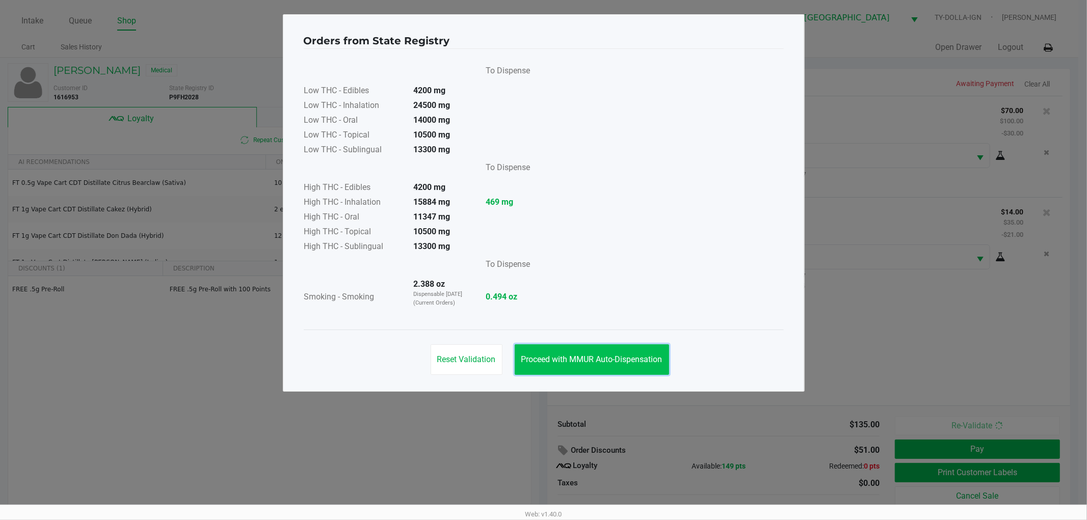
click at [603, 353] on button "Proceed with MMUR Auto-Dispensation" at bounding box center [592, 360] width 154 height 31
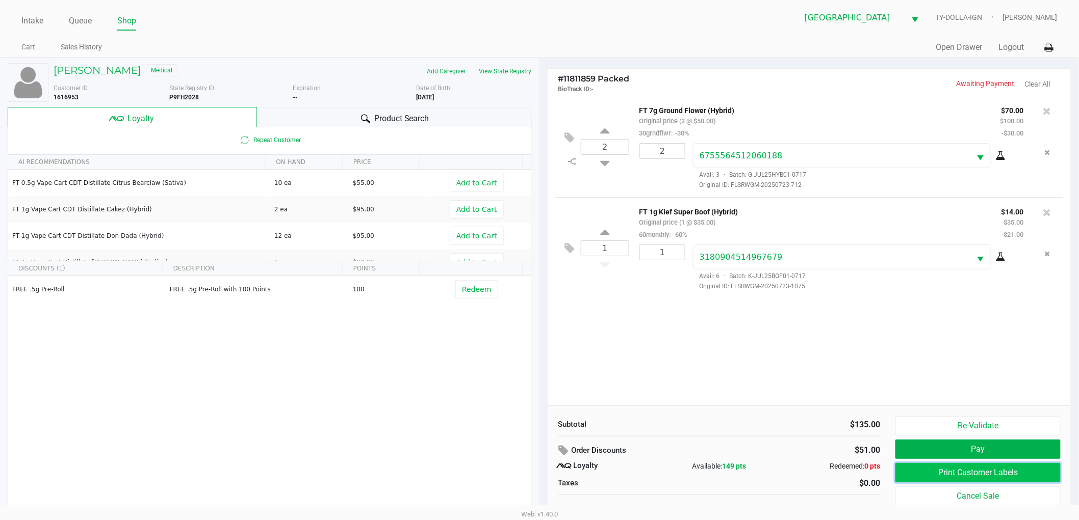
click at [905, 466] on button "Print Customer Labels" at bounding box center [977, 472] width 165 height 19
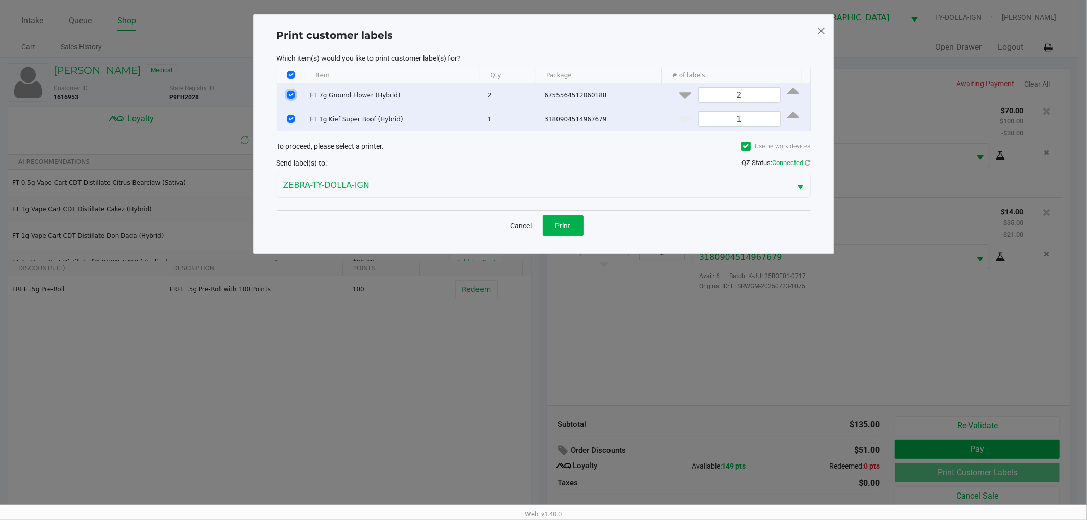
click at [293, 95] on input "Select Row" at bounding box center [291, 95] width 8 height 8
checkbox input "false"
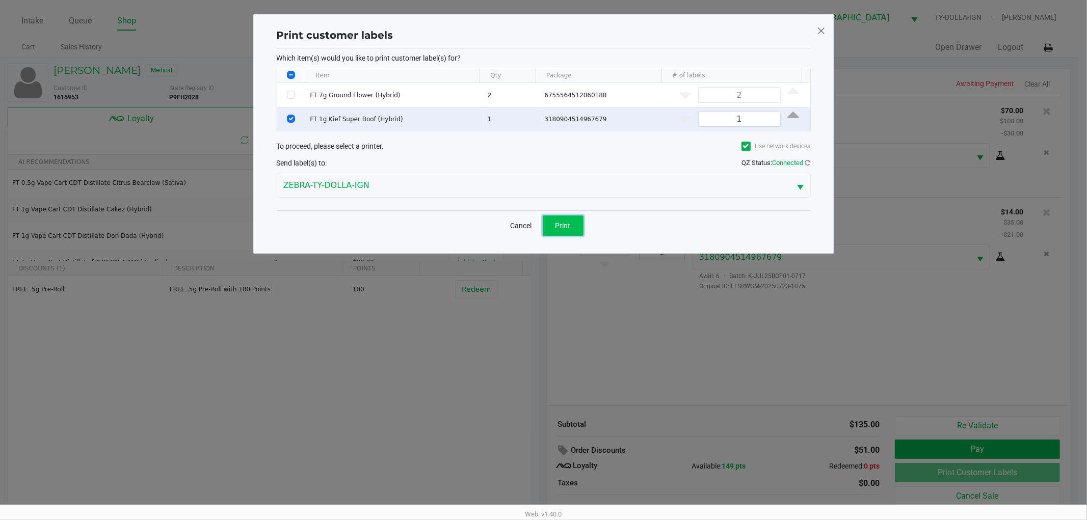
click at [558, 233] on button "Print" at bounding box center [563, 226] width 41 height 20
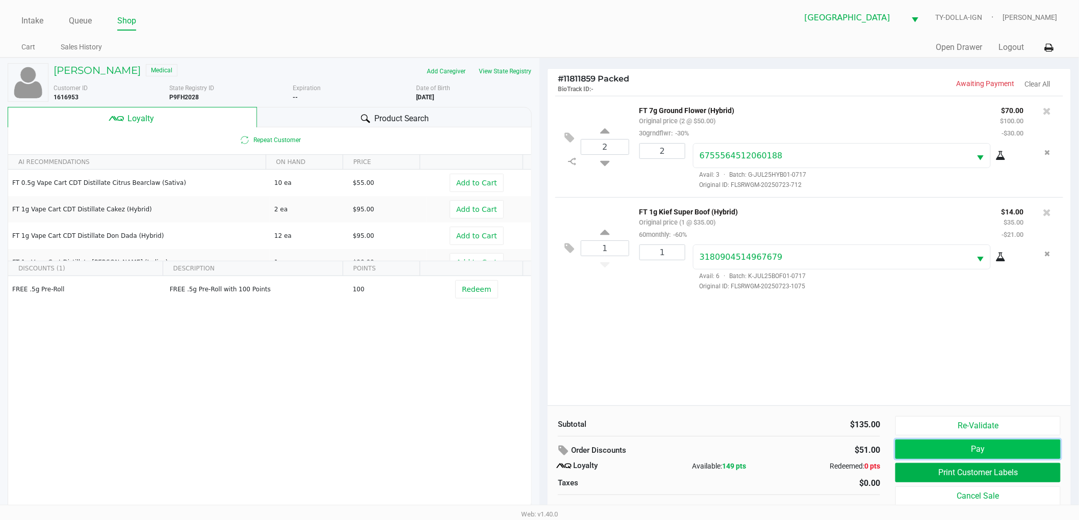
click at [1006, 450] on button "Pay" at bounding box center [977, 449] width 165 height 19
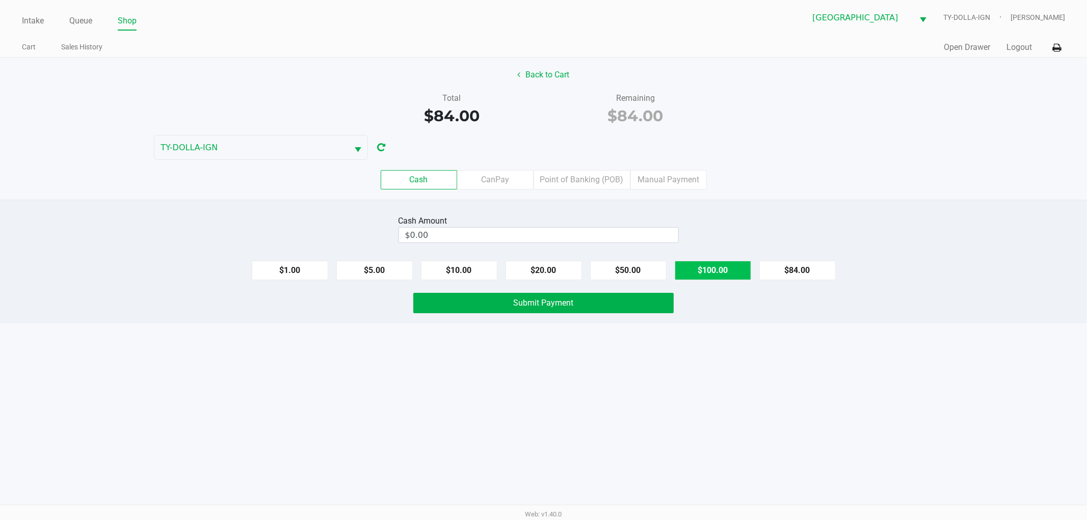
click at [718, 271] on button "$100.00" at bounding box center [713, 270] width 76 height 19
type input "$100.00"
click at [633, 308] on button "Submit Payment" at bounding box center [543, 303] width 260 height 20
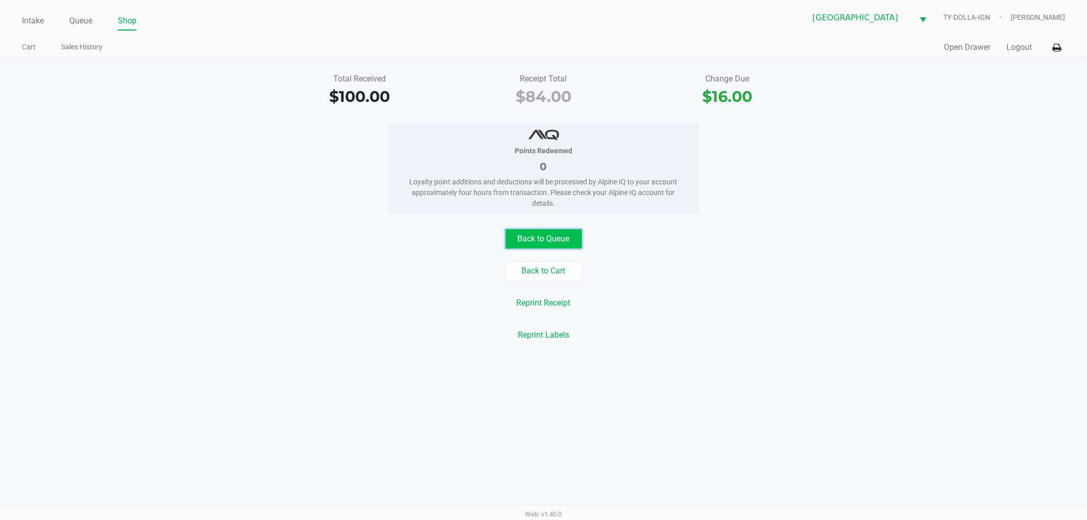
click at [575, 243] on button "Back to Queue" at bounding box center [544, 238] width 76 height 19
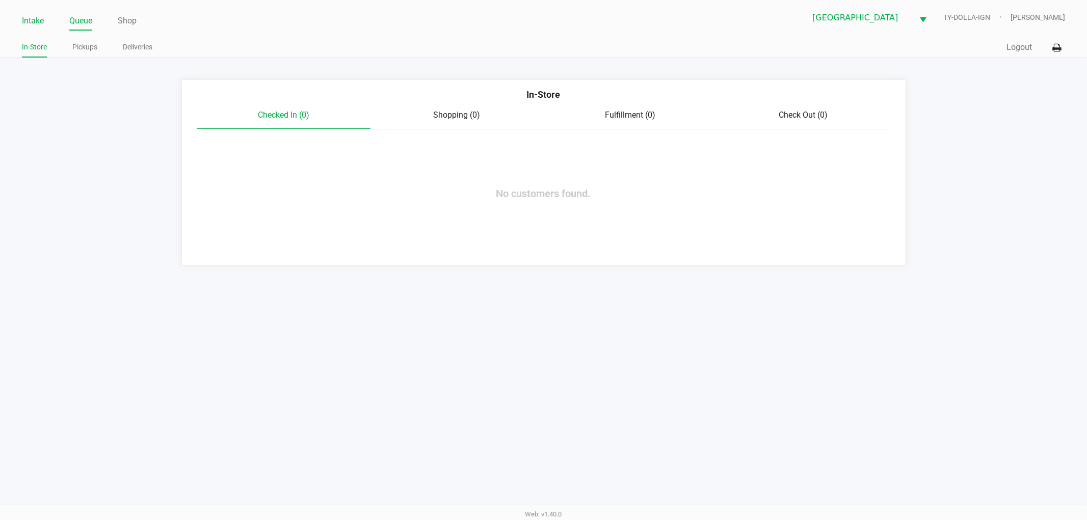
click at [28, 19] on link "Intake" at bounding box center [33, 21] width 22 height 14
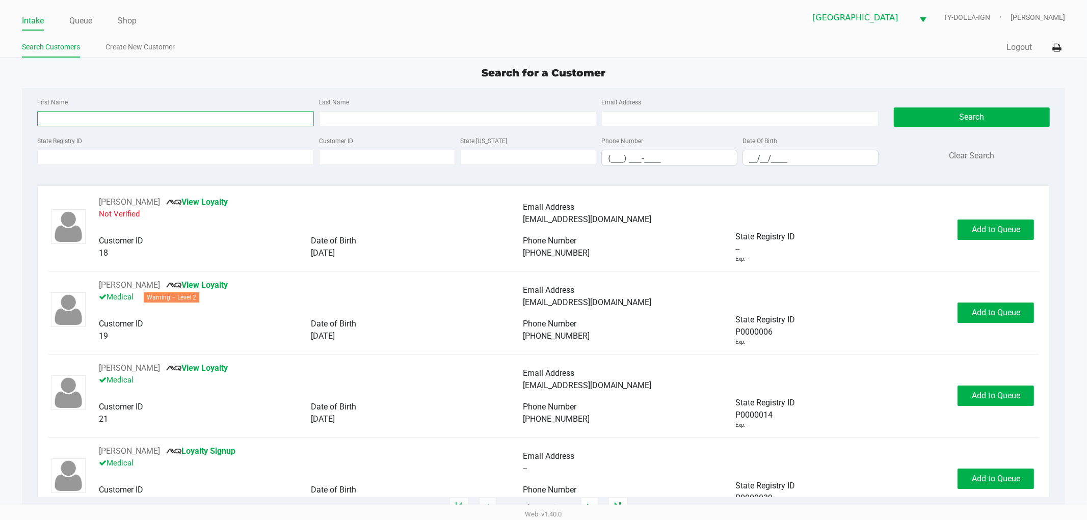
click at [94, 111] on input "First Name" at bounding box center [175, 118] width 277 height 15
type input "[PERSON_NAME]"
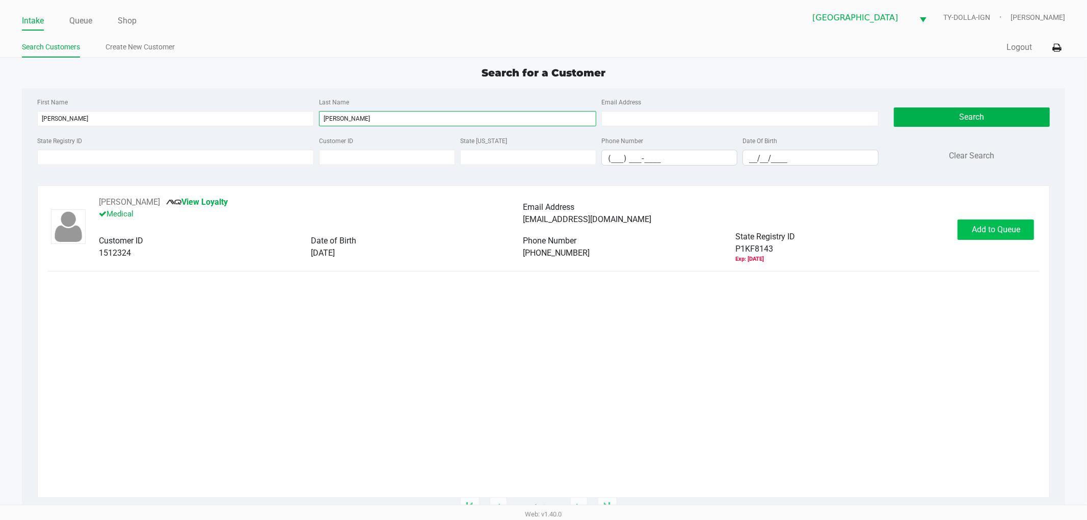
type input "[PERSON_NAME]"
click at [997, 232] on span "Add to Queue" at bounding box center [996, 230] width 48 height 10
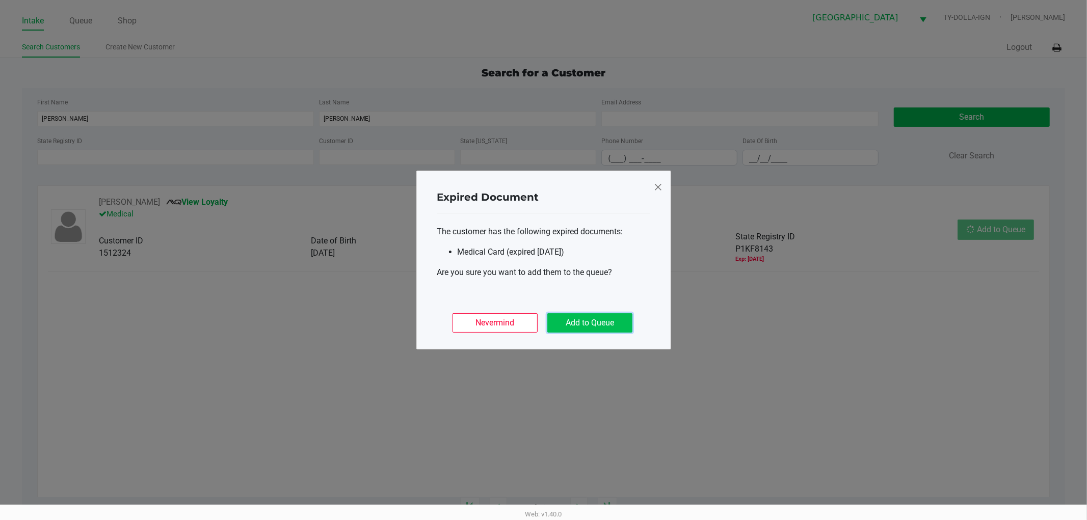
click at [613, 325] on button "Add to Queue" at bounding box center [590, 323] width 85 height 19
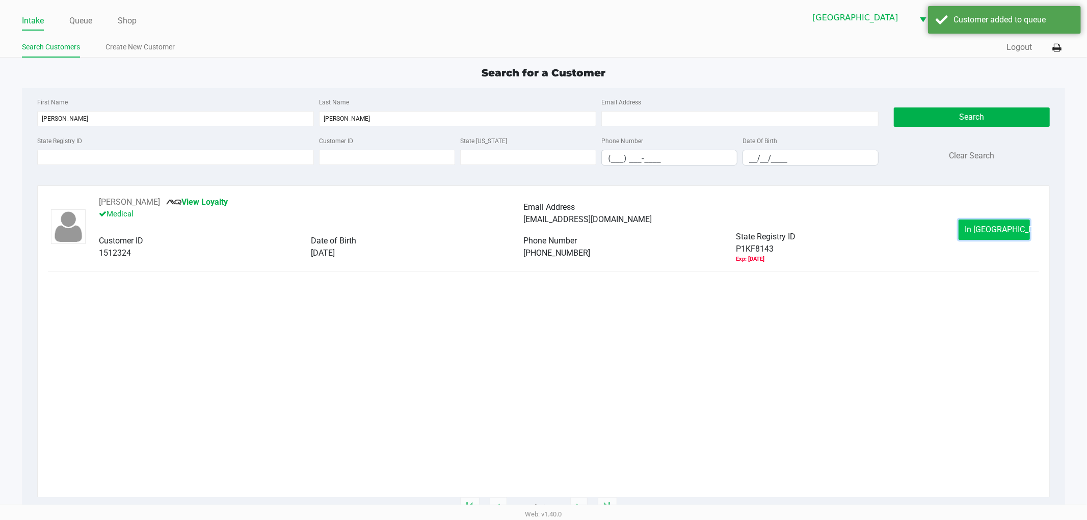
click at [980, 228] on span "In [GEOGRAPHIC_DATA]" at bounding box center [1009, 230] width 86 height 10
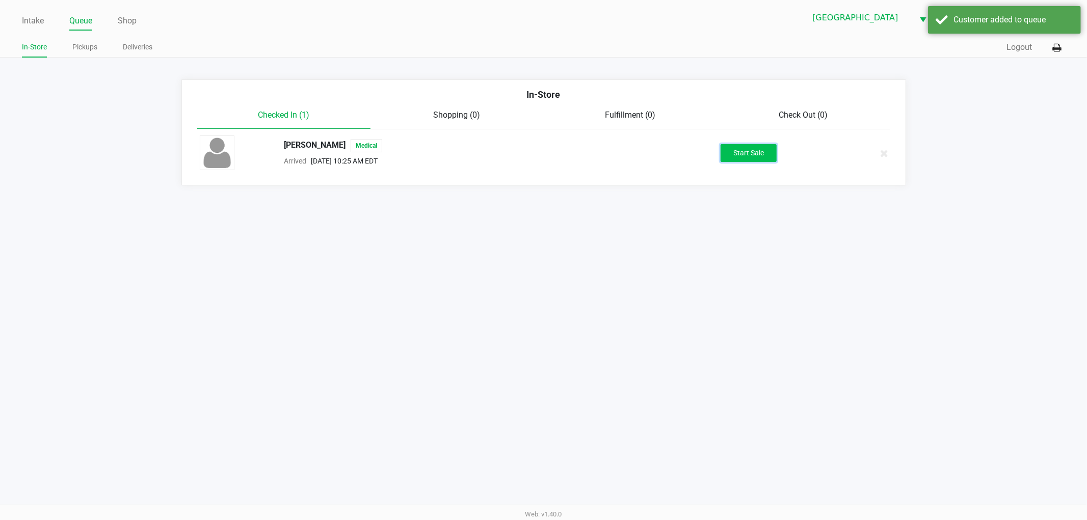
click at [767, 149] on button "Start Sale" at bounding box center [749, 153] width 56 height 18
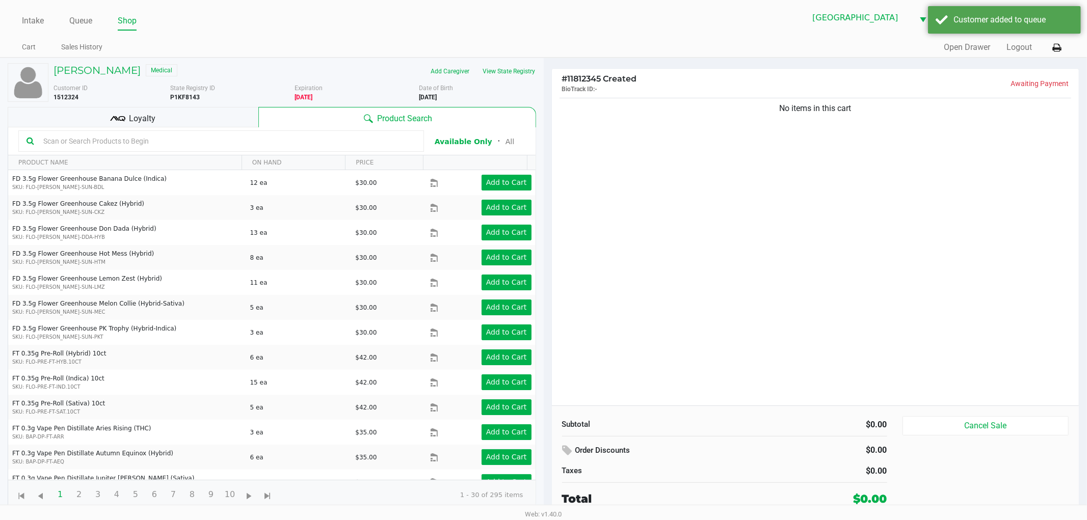
click at [738, 209] on div "No items in this cart" at bounding box center [816, 251] width 528 height 310
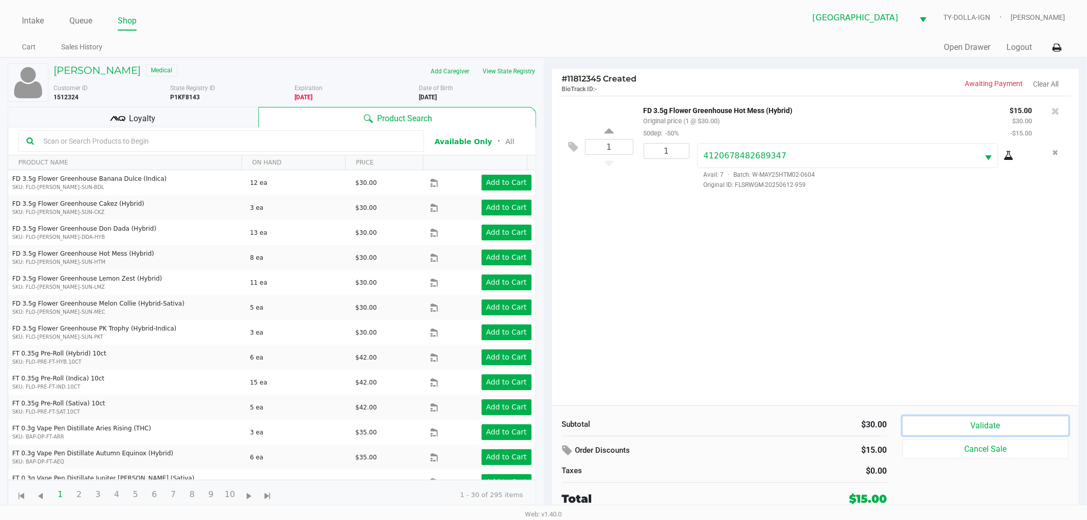
click at [925, 427] on button "Validate" at bounding box center [986, 425] width 167 height 19
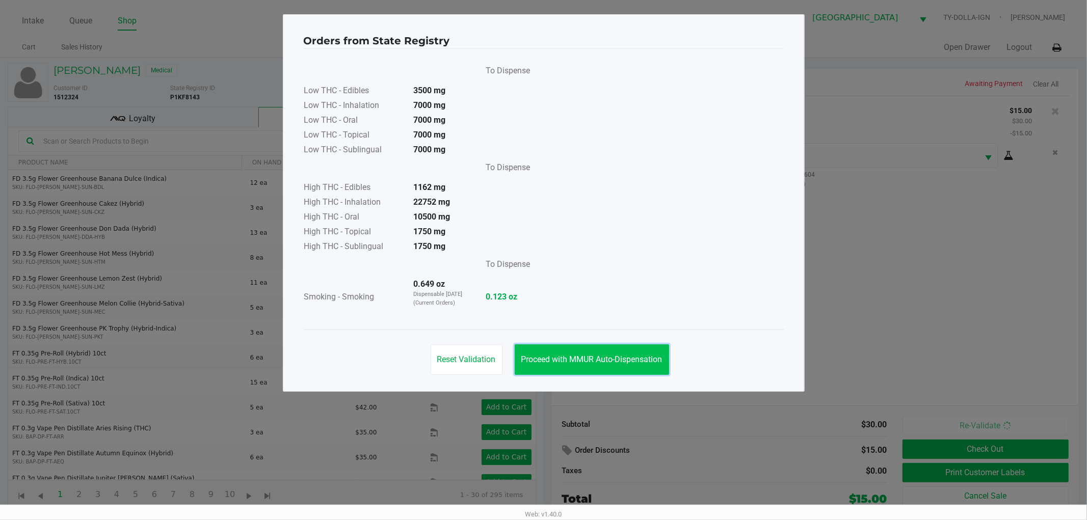
click at [619, 366] on button "Proceed with MMUR Auto-Dispensation" at bounding box center [592, 360] width 154 height 31
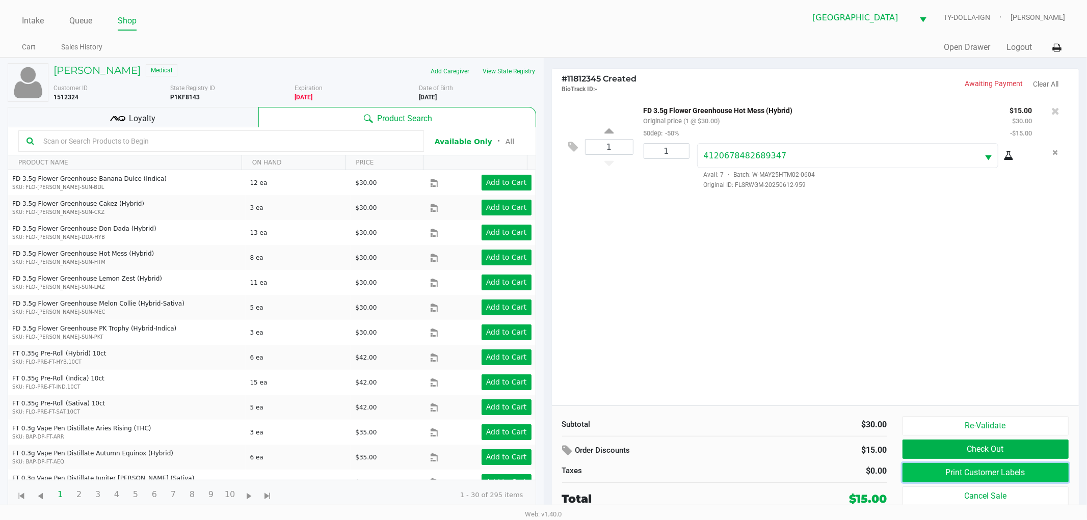
click at [955, 477] on button "Print Customer Labels" at bounding box center [986, 472] width 167 height 19
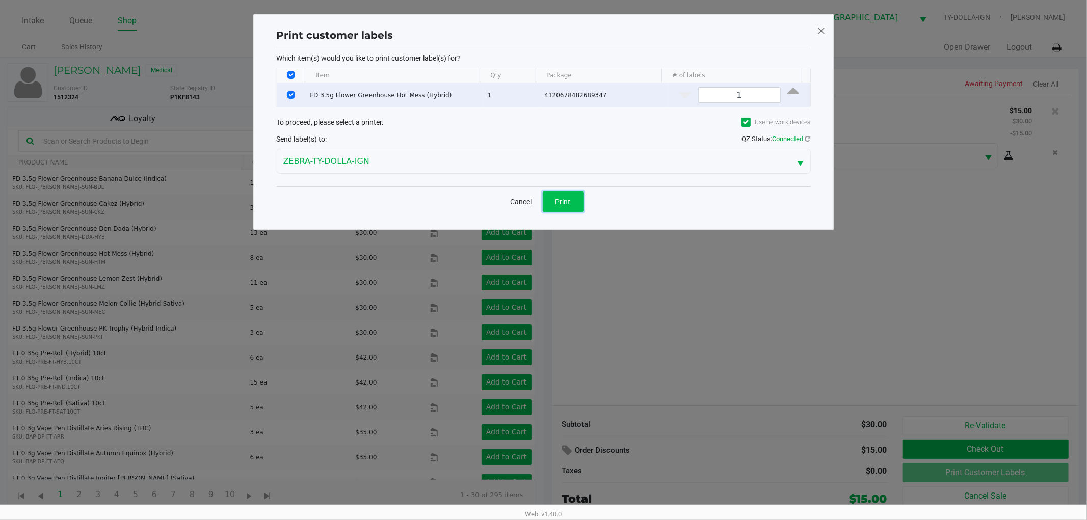
click at [567, 208] on button "Print" at bounding box center [563, 202] width 41 height 20
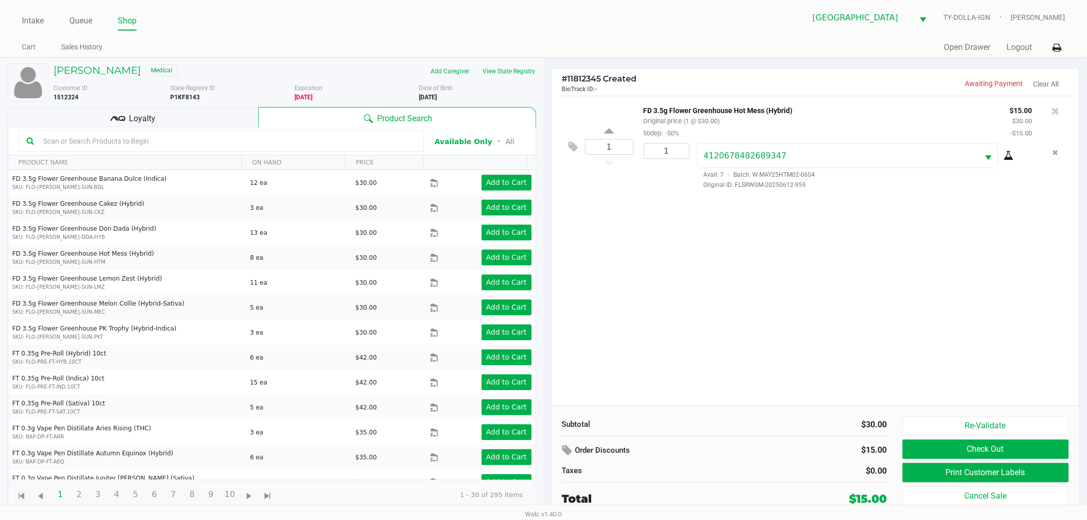
click at [220, 106] on div "[PERSON_NAME] Medical Add Caregiver View State Registry Customer ID 1512324 Sta…" at bounding box center [272, 286] width 529 height 457
click at [218, 109] on div "Loyalty" at bounding box center [133, 117] width 251 height 20
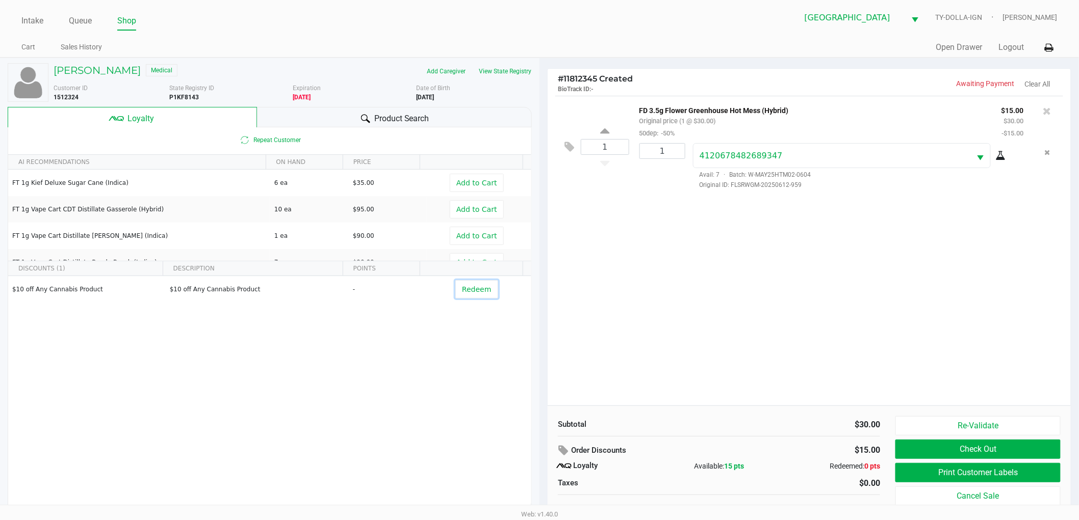
drag, startPoint x: 472, startPoint y: 296, endPoint x: 718, endPoint y: 276, distance: 246.5
click at [718, 276] on div "[PERSON_NAME] Medical Add Caregiver View State Registry Customer ID 1512324 Sta…" at bounding box center [539, 294] width 1079 height 473
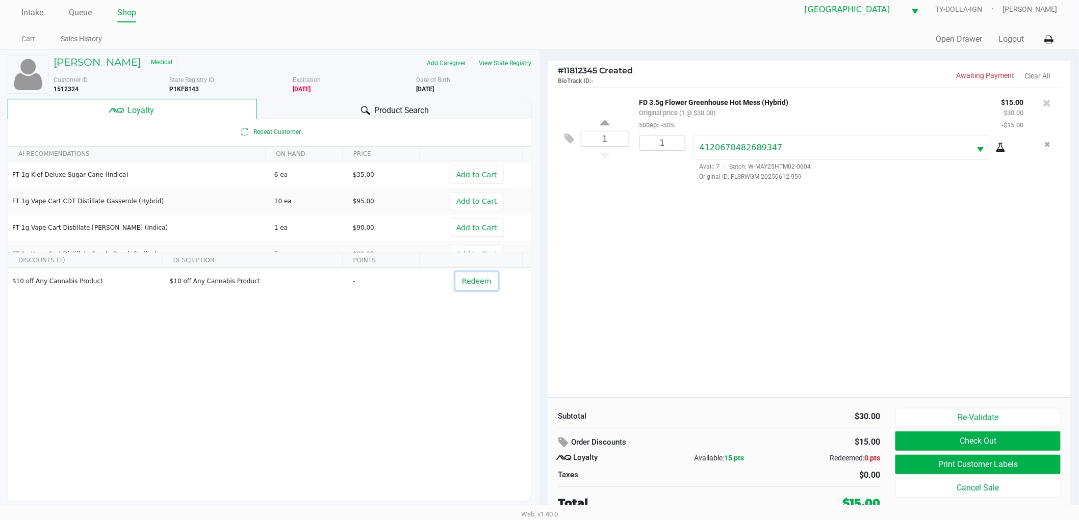
scroll to position [11, 0]
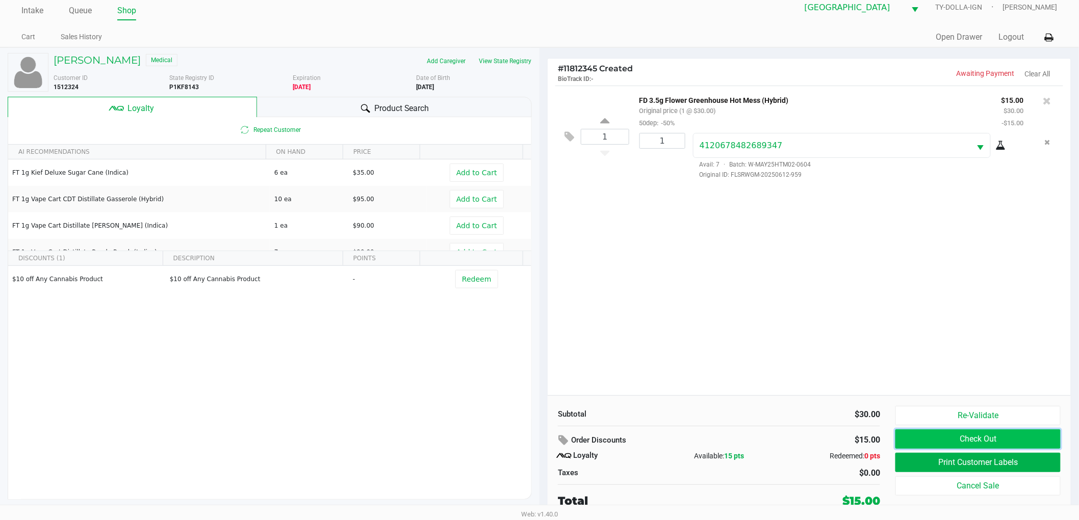
click at [918, 434] on button "Check Out" at bounding box center [977, 439] width 165 height 19
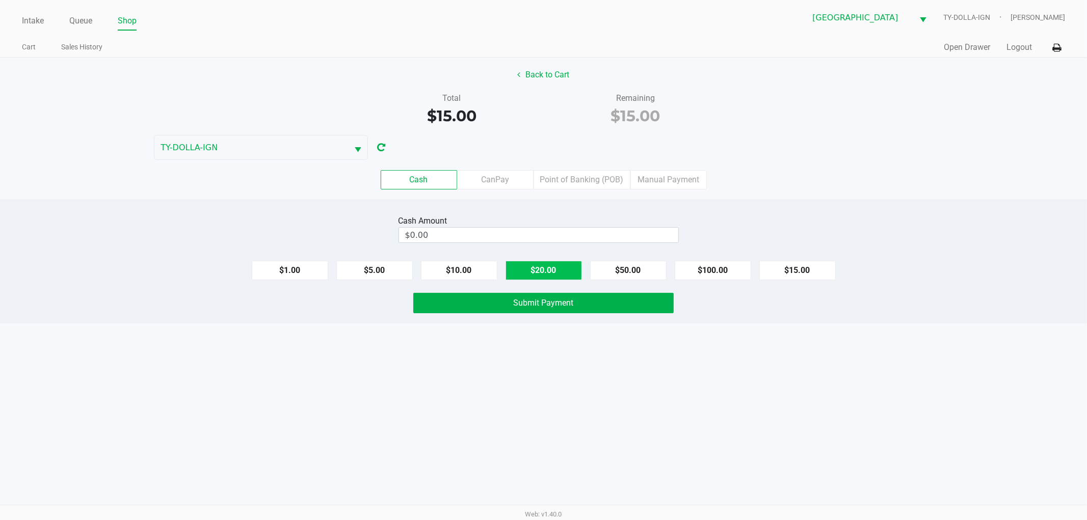
click at [552, 268] on button "$20.00" at bounding box center [544, 270] width 76 height 19
type input "$20.00"
click at [605, 312] on button "Submit Payment" at bounding box center [543, 303] width 260 height 20
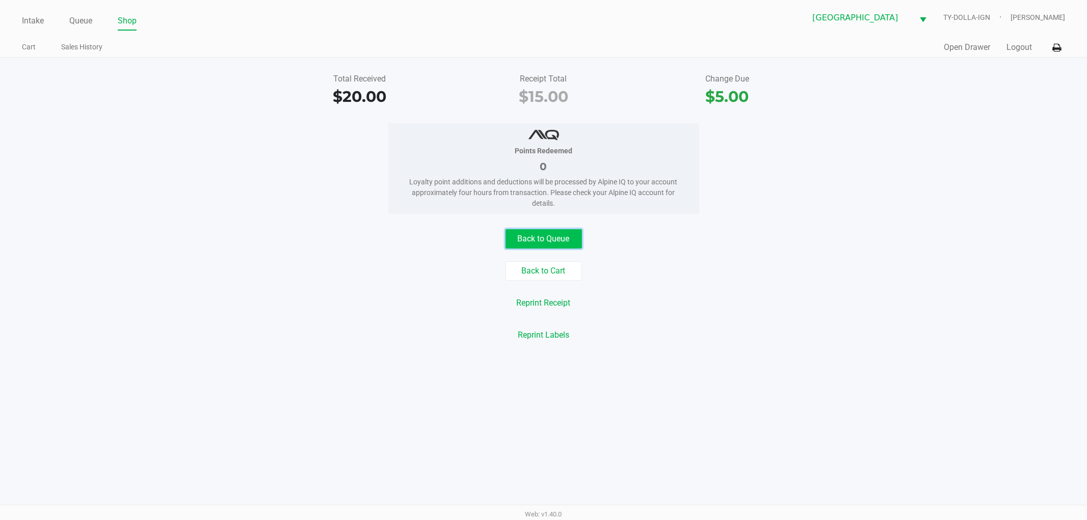
click at [557, 231] on button "Back to Queue" at bounding box center [544, 238] width 76 height 19
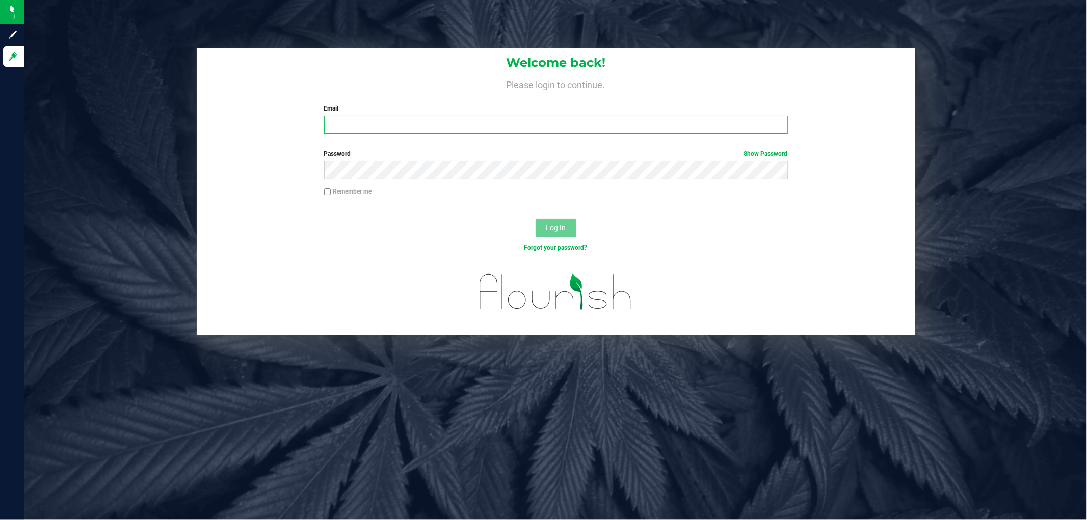
click at [366, 124] on input "Email" at bounding box center [556, 125] width 464 height 18
type input "[EMAIL_ADDRESS][DOMAIN_NAME]"
click at [536, 219] on button "Log In" at bounding box center [556, 228] width 41 height 18
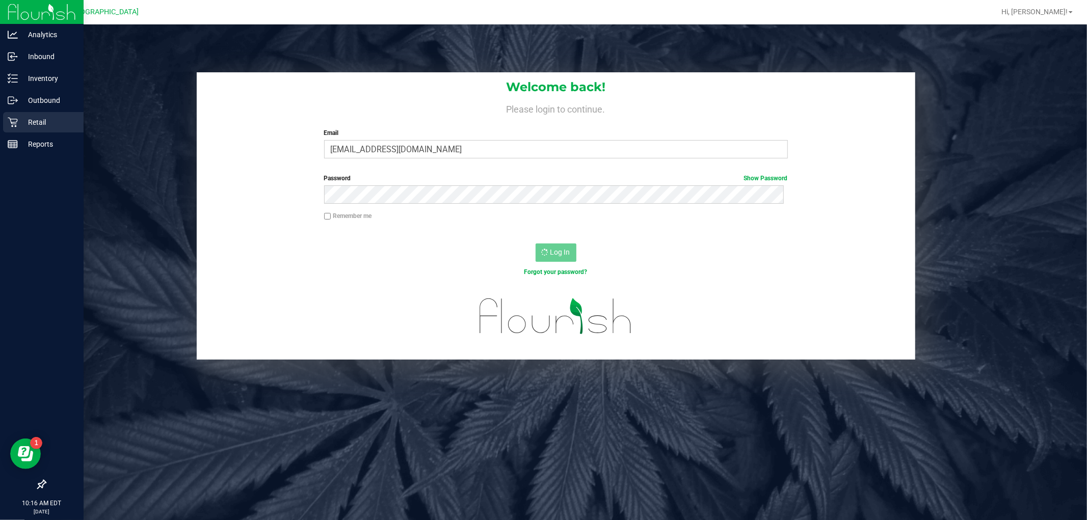
click at [23, 116] on p "Retail" at bounding box center [48, 122] width 61 height 12
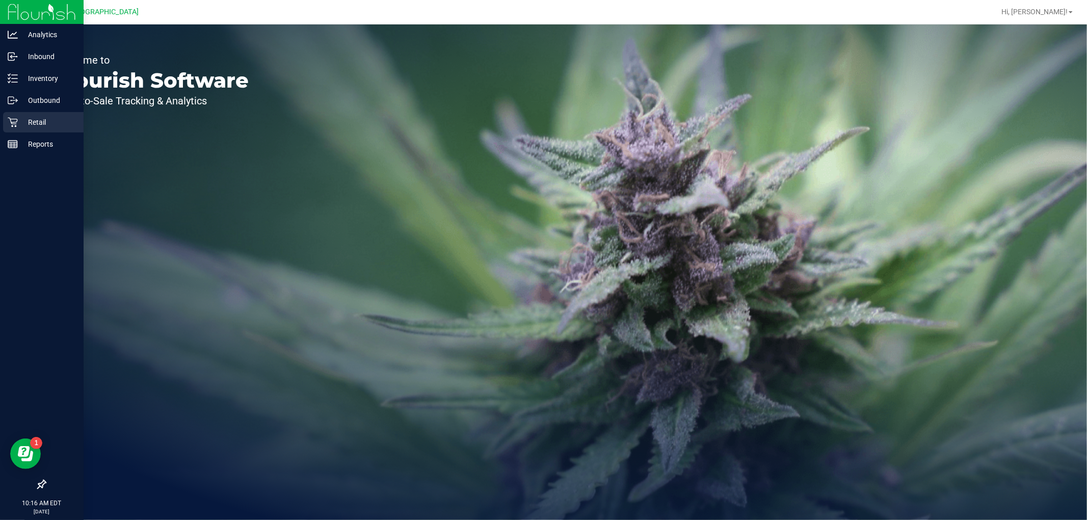
click at [23, 117] on p "Retail" at bounding box center [48, 122] width 61 height 12
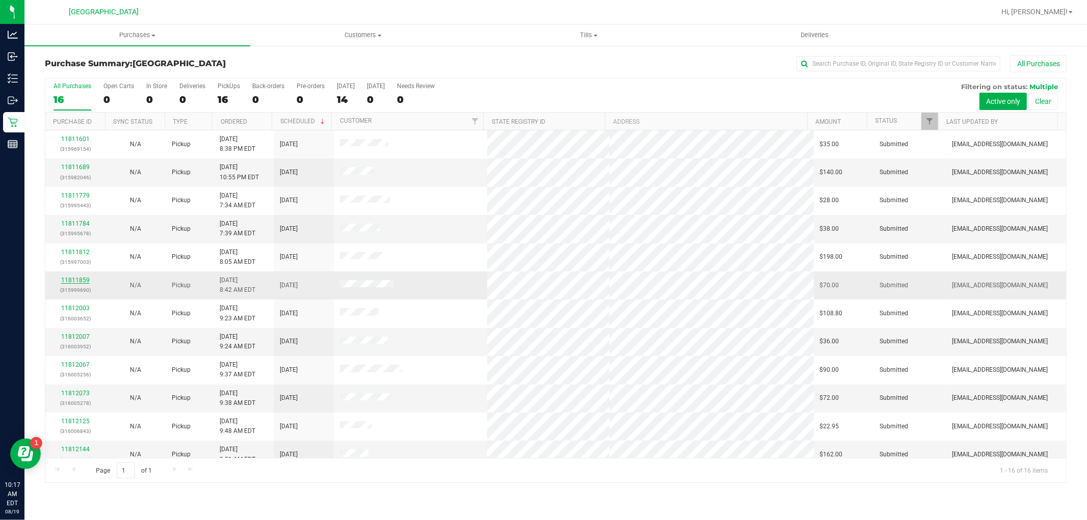
click at [79, 279] on link "11811859" at bounding box center [75, 280] width 29 height 7
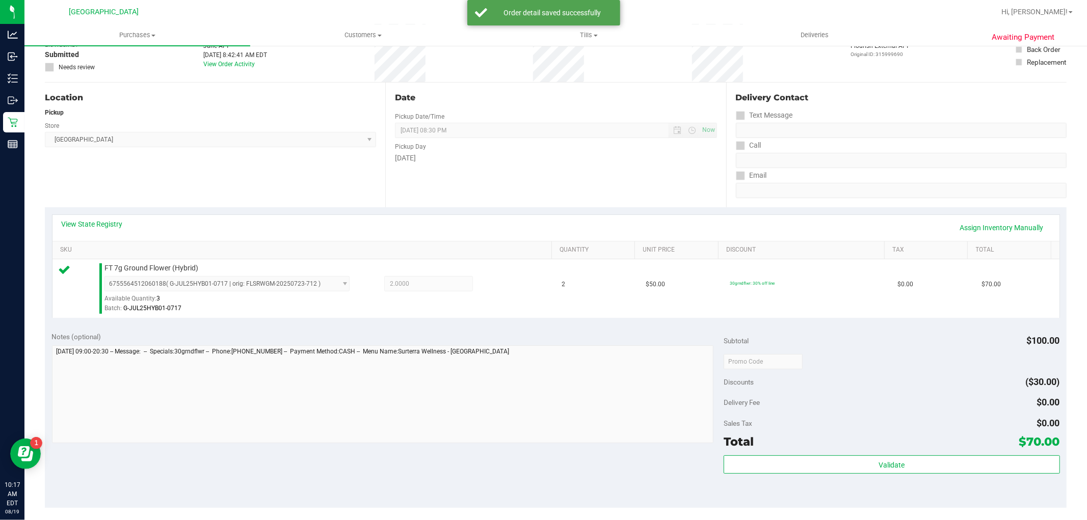
scroll to position [170, 0]
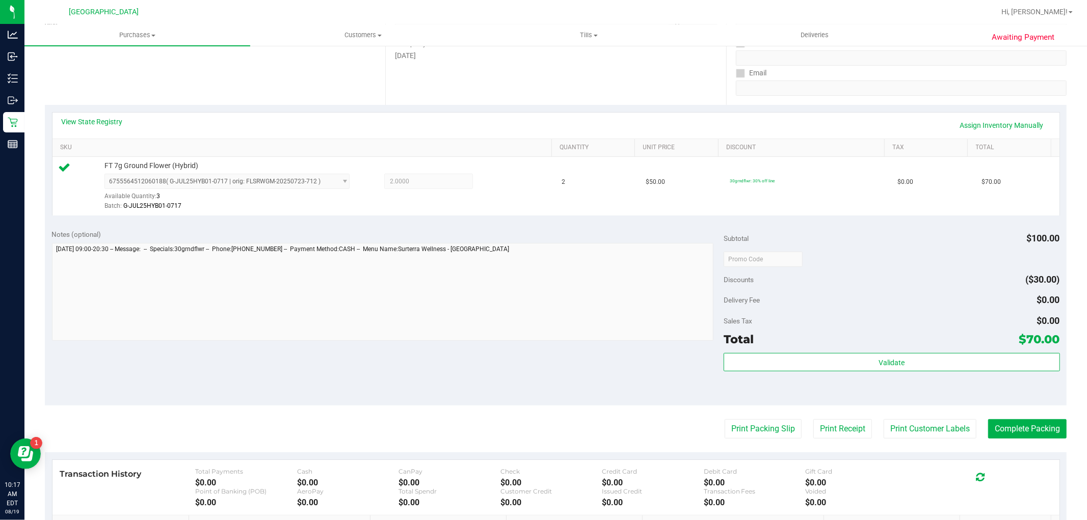
drag, startPoint x: 784, startPoint y: 430, endPoint x: 780, endPoint y: 375, distance: 55.2
click at [780, 375] on purchase-details "Back Edit Purchase Cancel Purchase View Profile # 11811859 BioTrack ID: - Submi…" at bounding box center [556, 264] width 1022 height 758
click at [891, 429] on button "Print Customer Labels" at bounding box center [930, 429] width 93 height 19
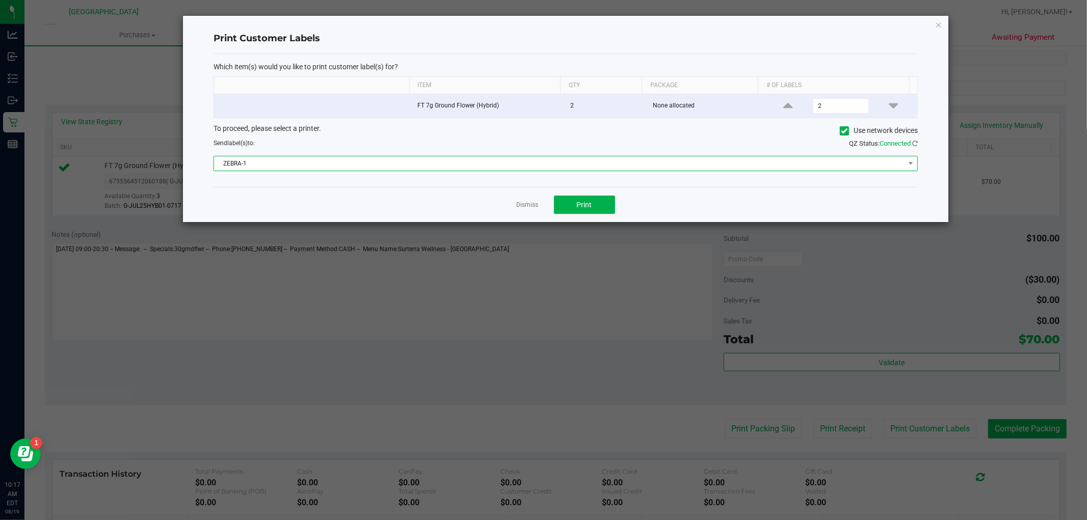
click at [569, 159] on span "ZEBRA-1" at bounding box center [559, 164] width 691 height 14
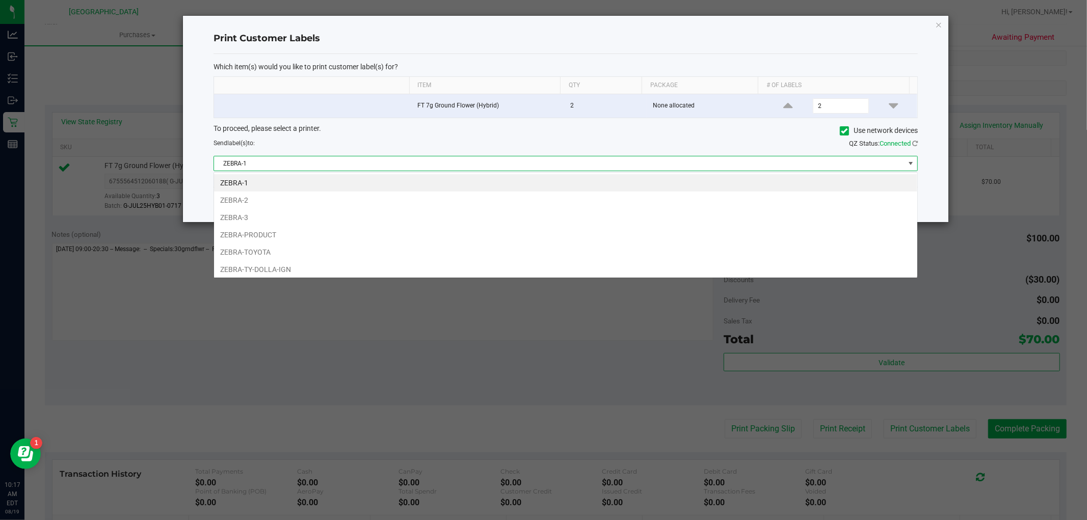
scroll to position [15, 705]
click at [449, 276] on li "ZEBRA-TY-DOLLA-IGN" at bounding box center [566, 269] width 704 height 17
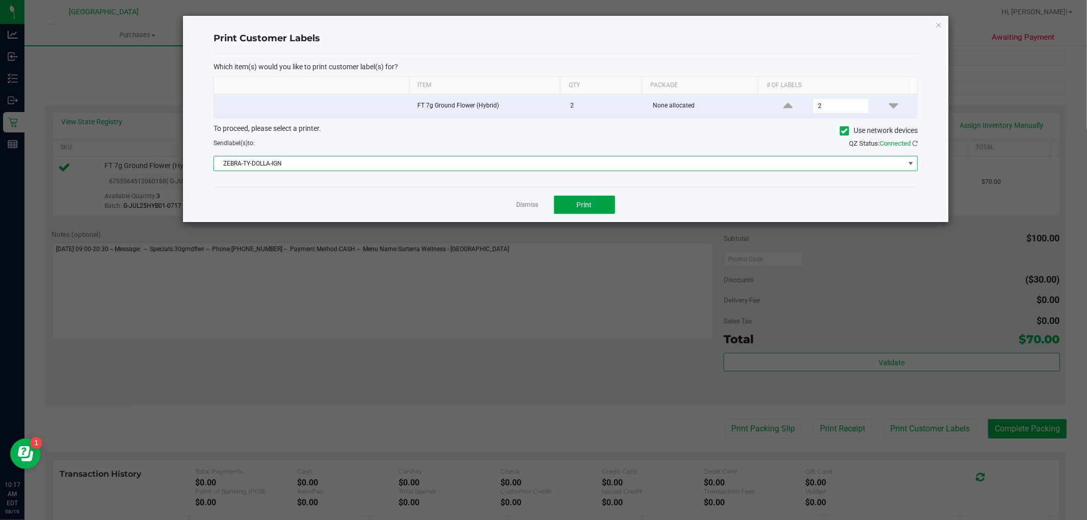
click at [580, 206] on span "Print" at bounding box center [584, 205] width 15 height 8
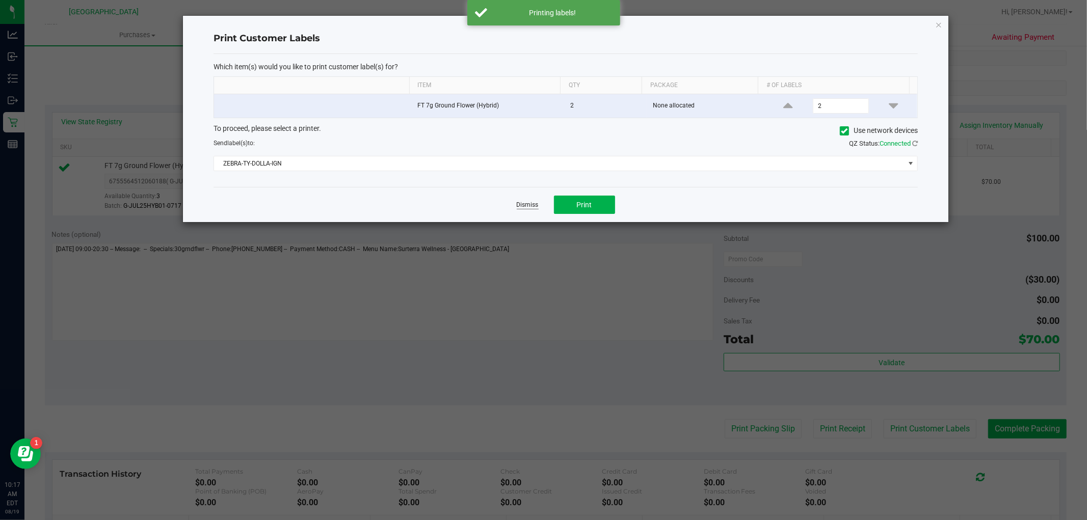
click at [522, 204] on link "Dismiss" at bounding box center [528, 205] width 22 height 9
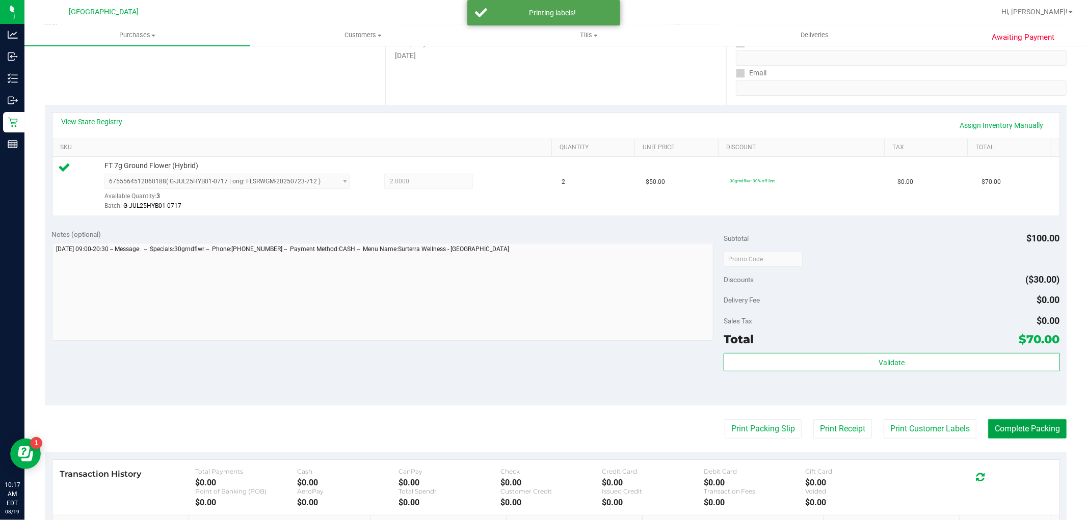
click at [991, 429] on button "Complete Packing" at bounding box center [1027, 429] width 79 height 19
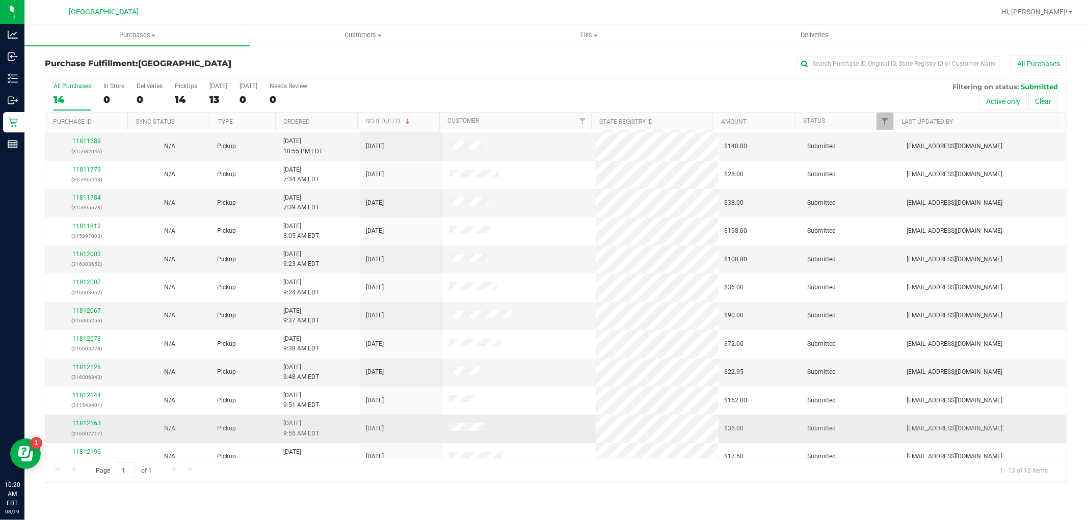
scroll to position [39, 0]
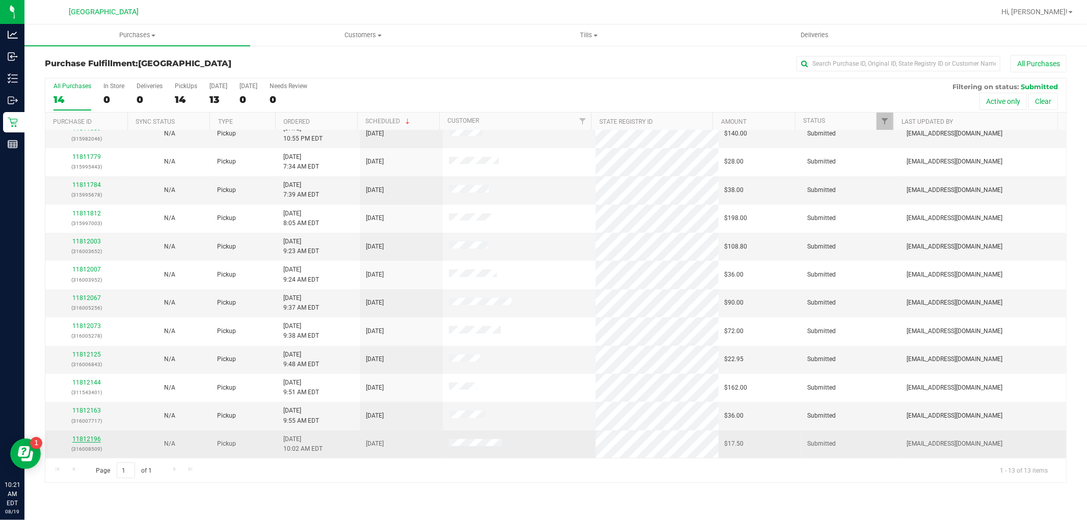
click at [97, 440] on link "11812196" at bounding box center [86, 439] width 29 height 7
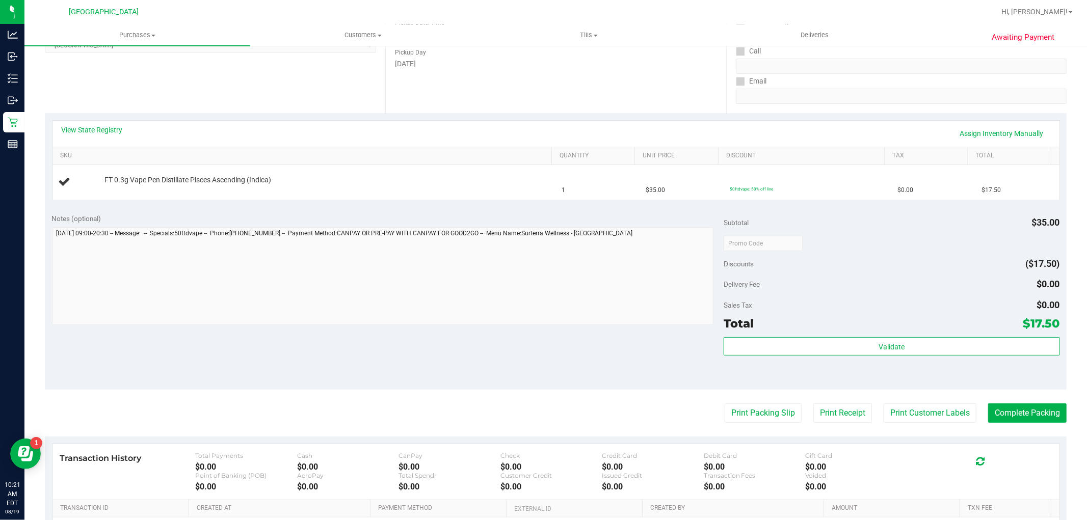
scroll to position [170, 0]
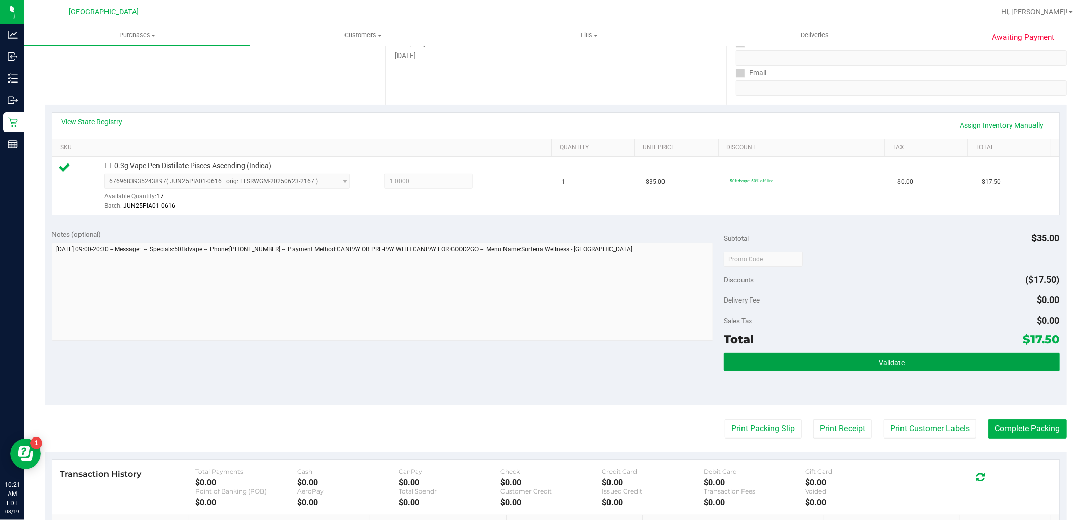
click at [850, 370] on button "Validate" at bounding box center [892, 362] width 336 height 18
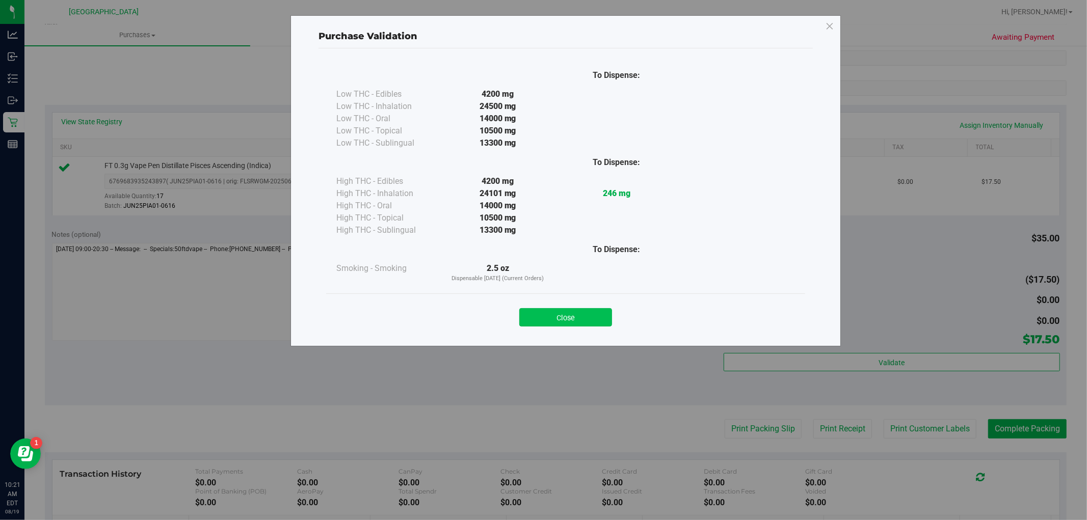
click at [605, 317] on button "Close" at bounding box center [565, 317] width 93 height 18
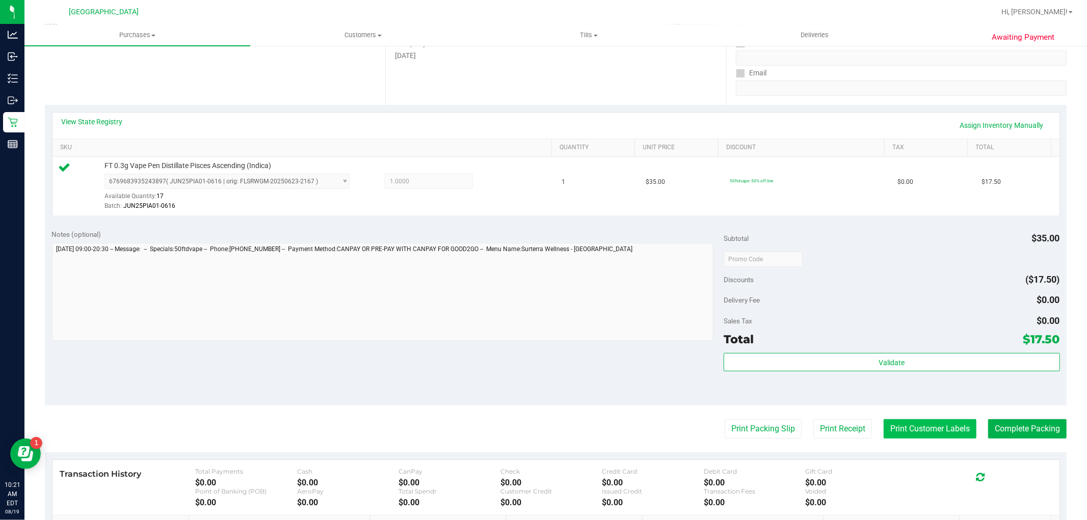
click at [903, 429] on button "Print Customer Labels" at bounding box center [930, 429] width 93 height 19
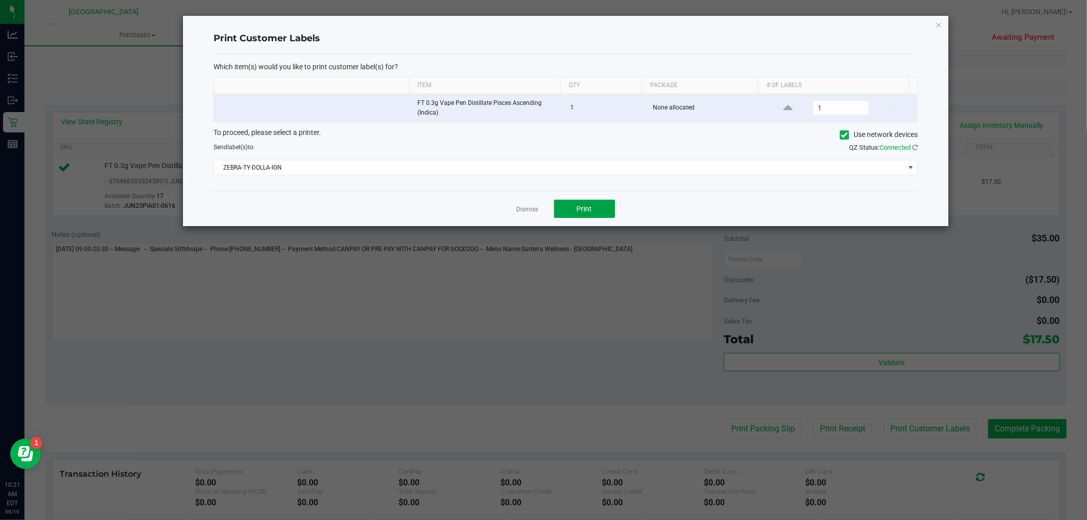
click at [573, 210] on button "Print" at bounding box center [584, 209] width 61 height 18
click at [530, 211] on link "Dismiss" at bounding box center [528, 209] width 22 height 9
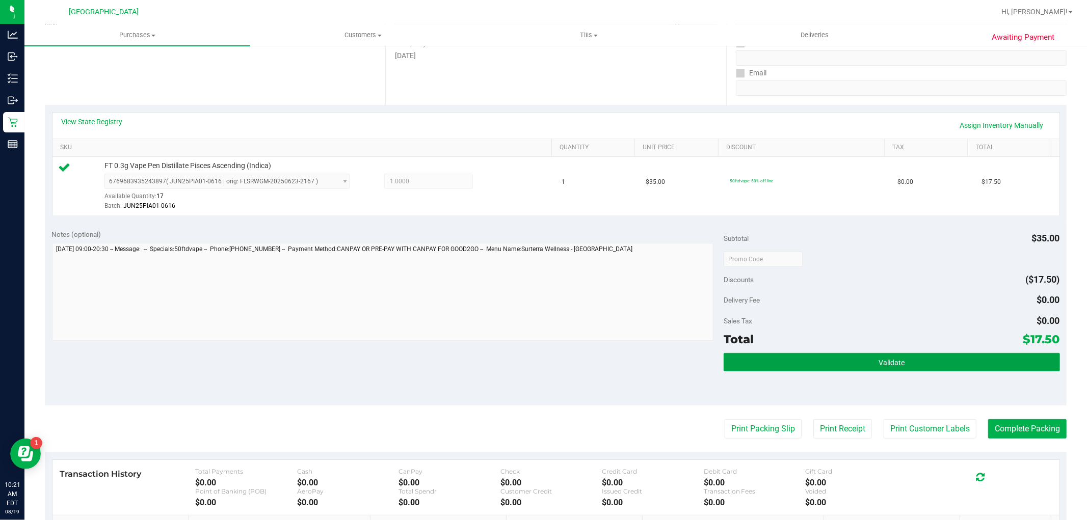
click at [766, 367] on button "Validate" at bounding box center [892, 362] width 336 height 18
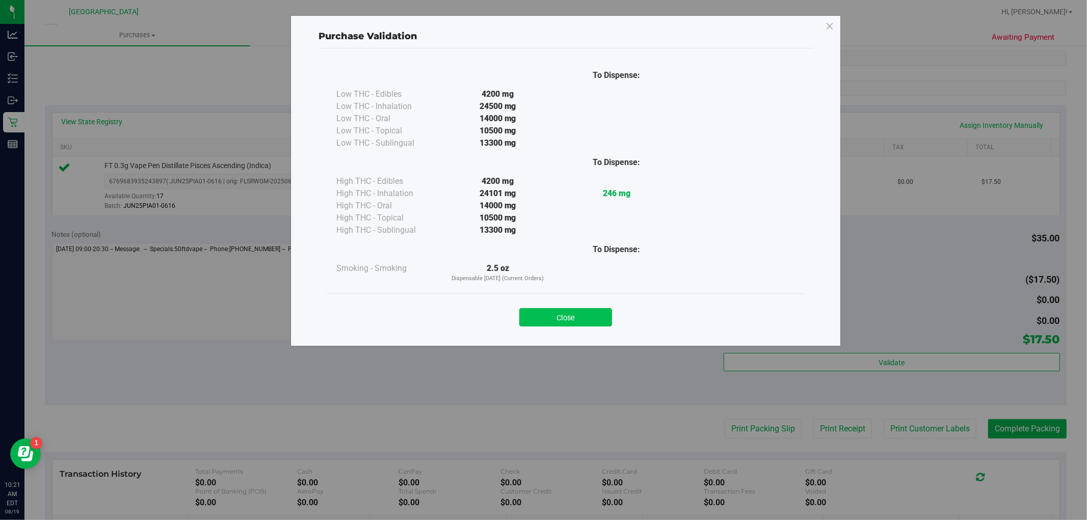
click at [600, 322] on button "Close" at bounding box center [565, 317] width 93 height 18
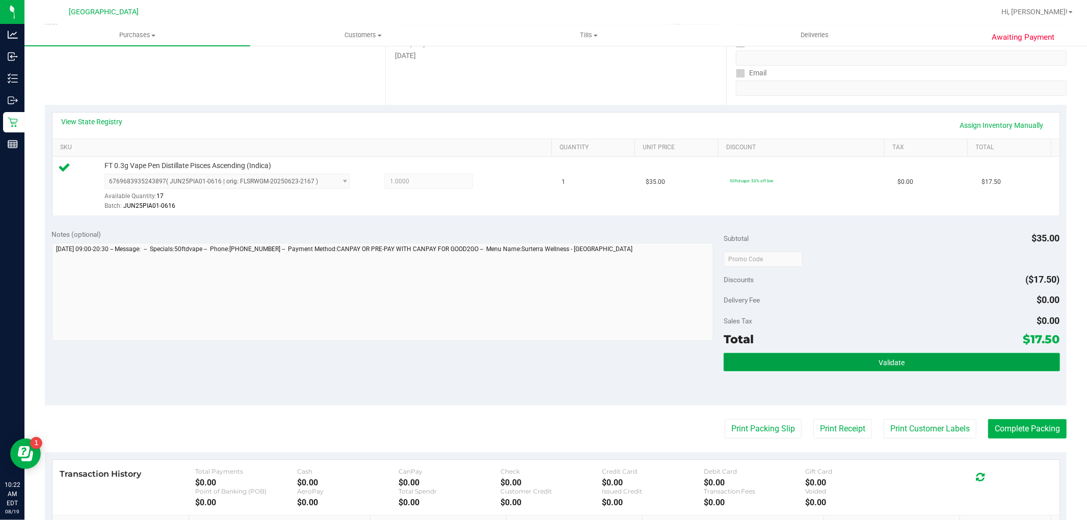
click at [965, 366] on button "Validate" at bounding box center [892, 362] width 336 height 18
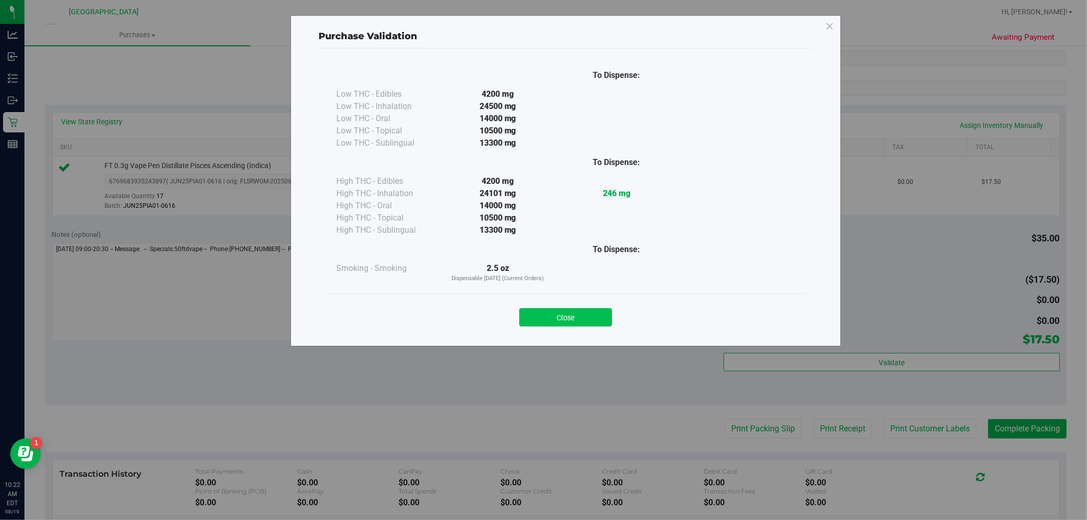
click at [600, 314] on button "Close" at bounding box center [565, 317] width 93 height 18
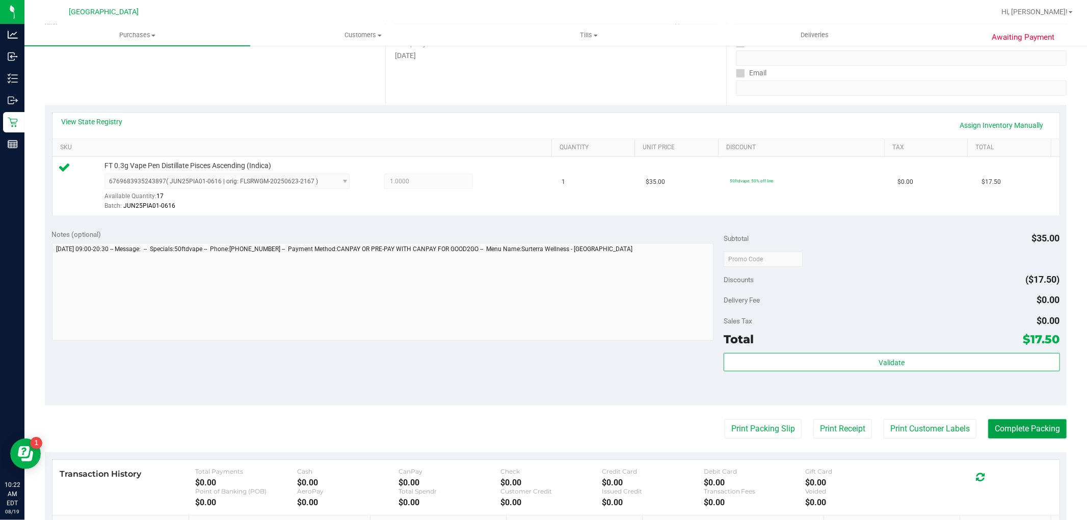
click at [1007, 430] on button "Complete Packing" at bounding box center [1027, 429] width 79 height 19
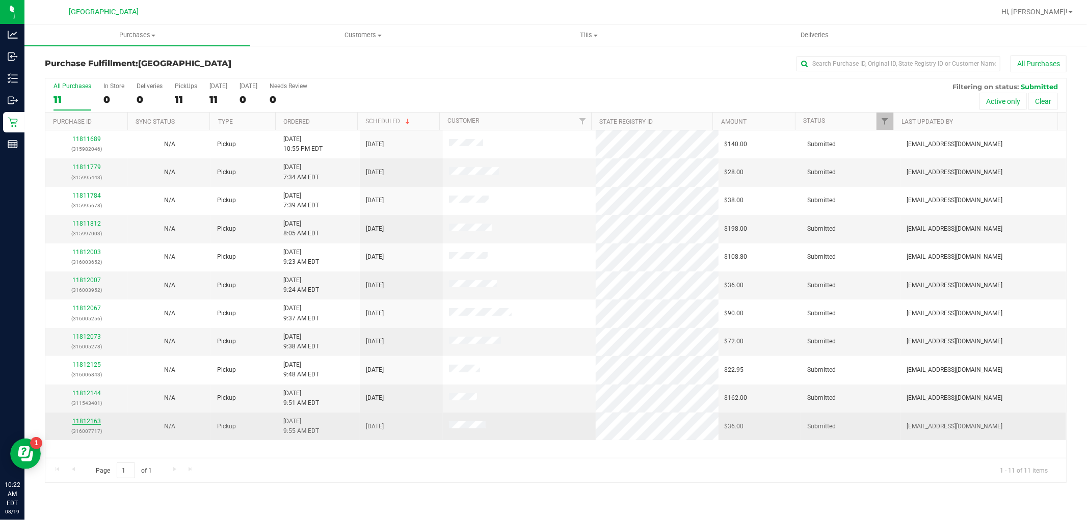
click at [85, 422] on link "11812163" at bounding box center [86, 421] width 29 height 7
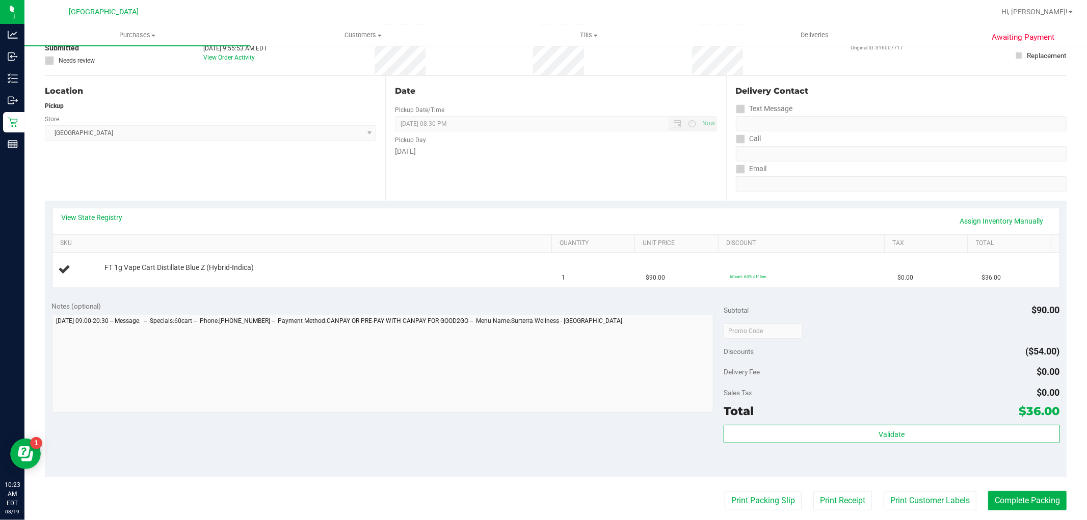
scroll to position [226, 0]
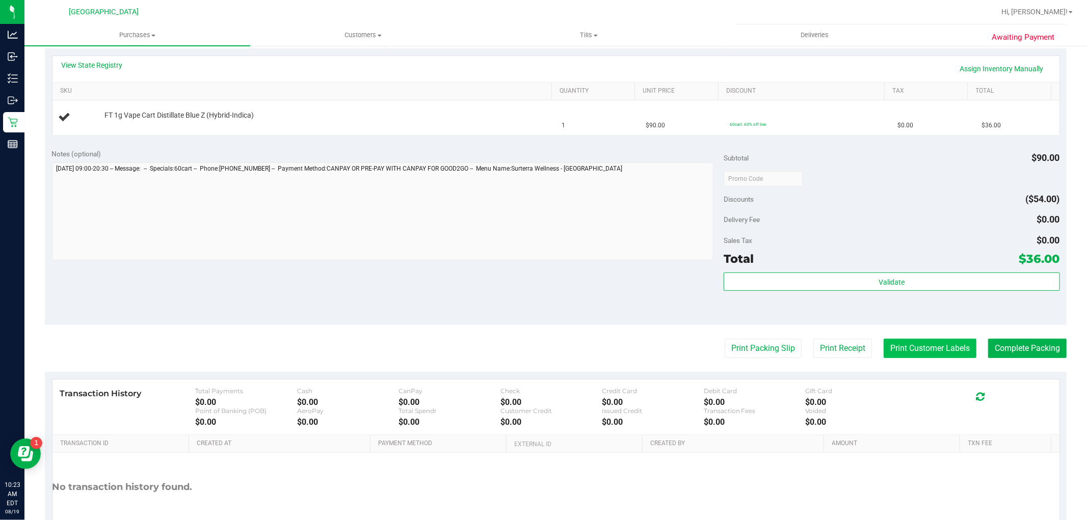
click at [909, 353] on button "Print Customer Labels" at bounding box center [930, 348] width 93 height 19
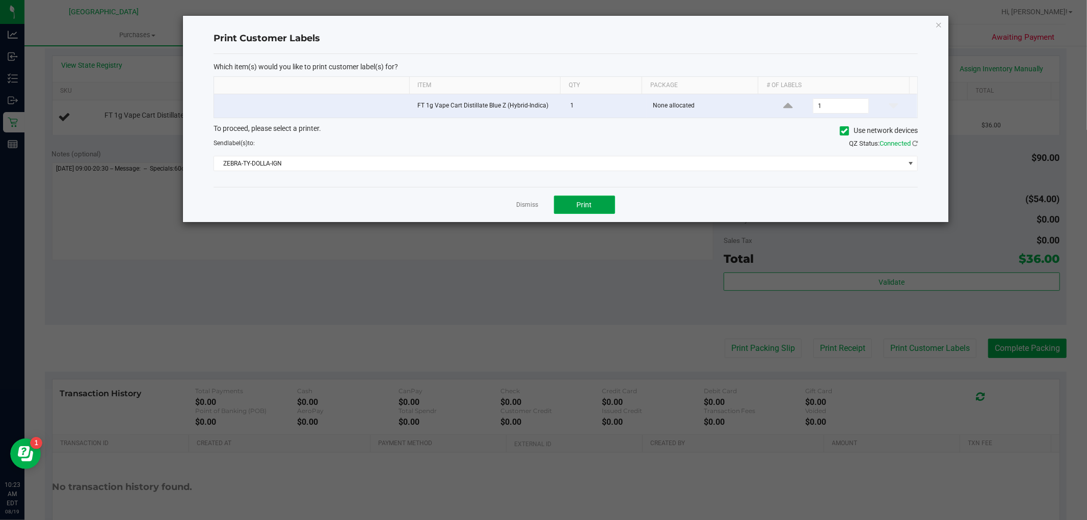
click at [601, 213] on button "Print" at bounding box center [584, 205] width 61 height 18
click at [531, 207] on link "Dismiss" at bounding box center [528, 205] width 22 height 9
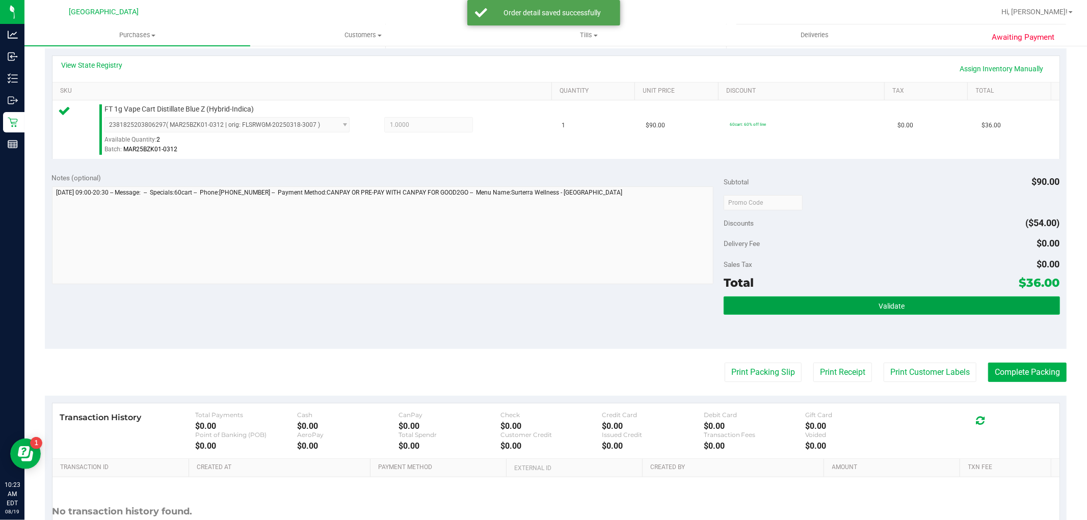
click at [1002, 303] on button "Validate" at bounding box center [892, 306] width 336 height 18
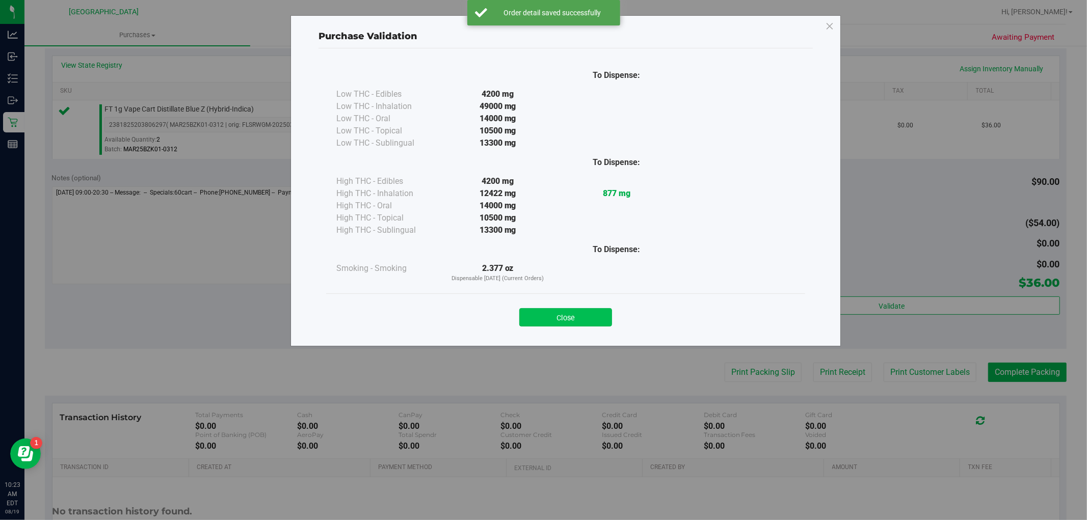
click at [585, 315] on button "Close" at bounding box center [565, 317] width 93 height 18
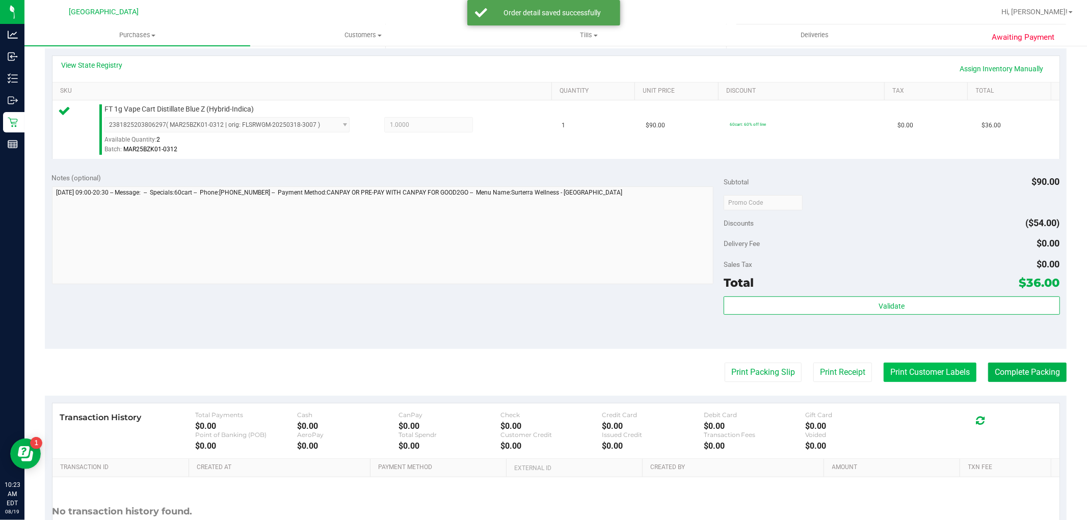
click at [889, 379] on button "Print Customer Labels" at bounding box center [930, 372] width 93 height 19
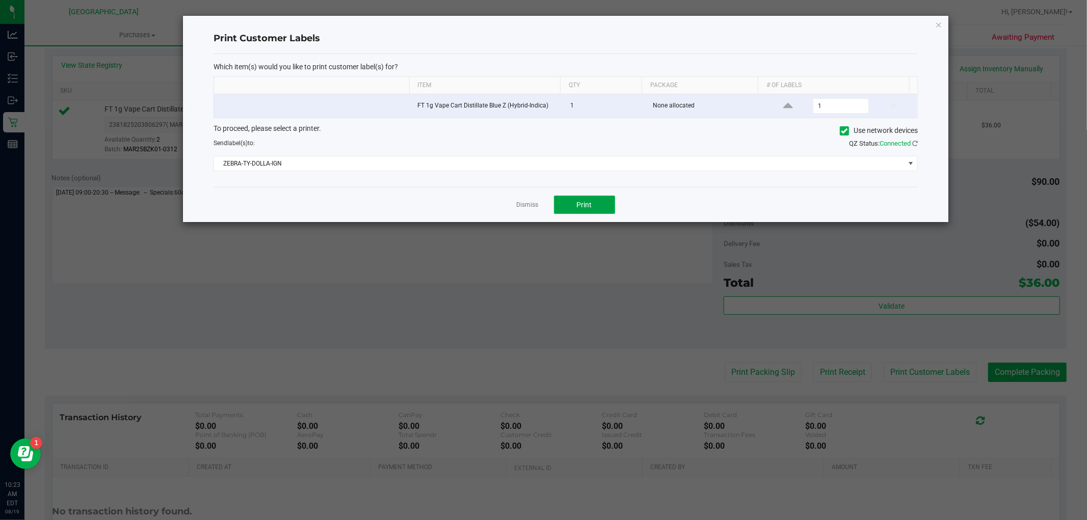
click at [577, 206] on span "Print" at bounding box center [584, 205] width 15 height 8
click at [531, 203] on link "Dismiss" at bounding box center [528, 205] width 22 height 9
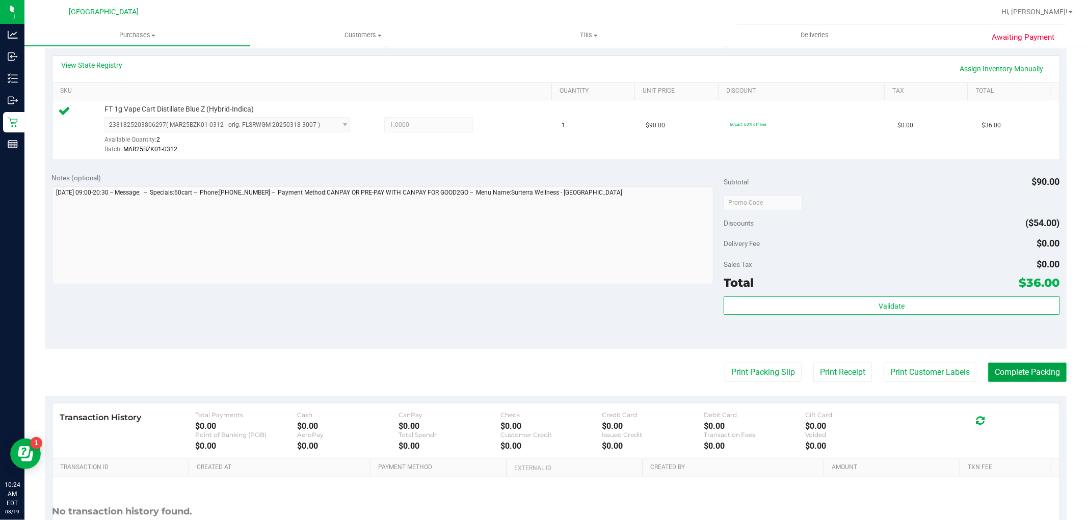
click at [1005, 376] on button "Complete Packing" at bounding box center [1027, 372] width 79 height 19
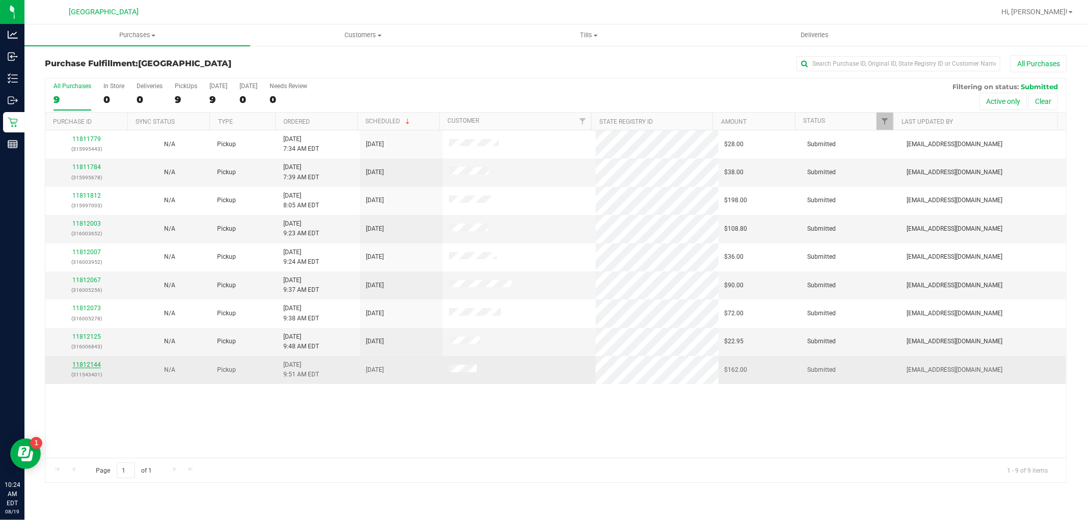
click at [85, 368] on link "11812144" at bounding box center [86, 364] width 29 height 7
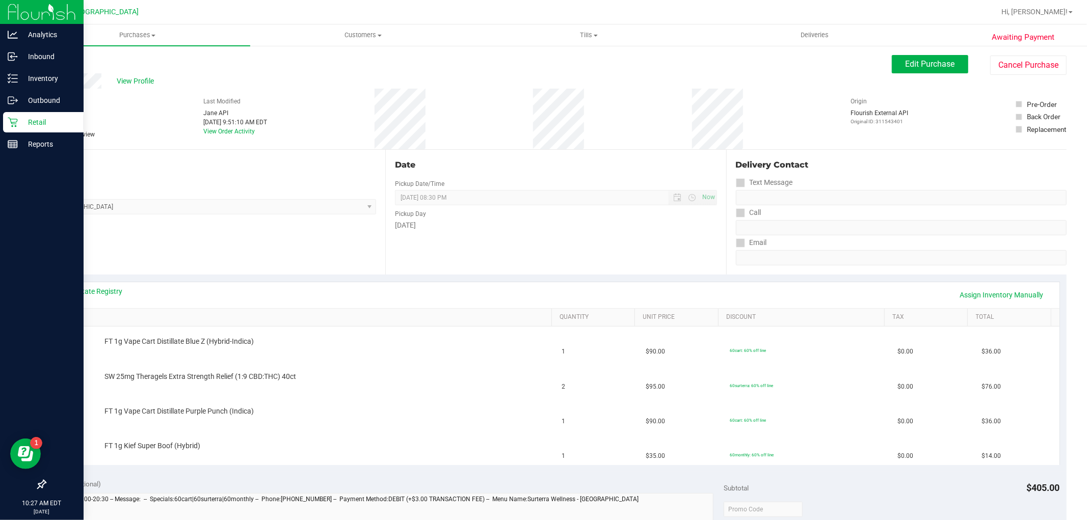
click at [19, 121] on p "Retail" at bounding box center [48, 122] width 61 height 12
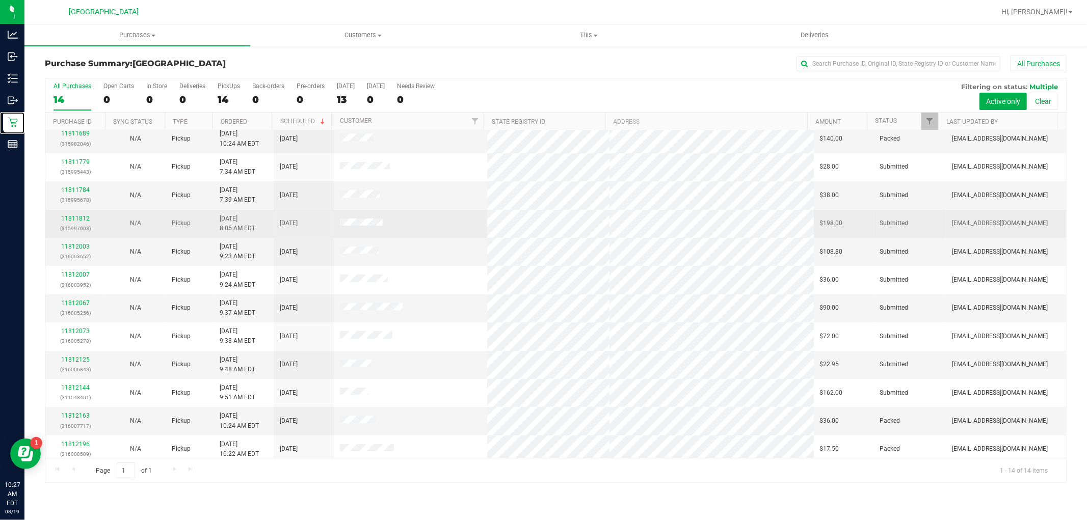
scroll to position [67, 0]
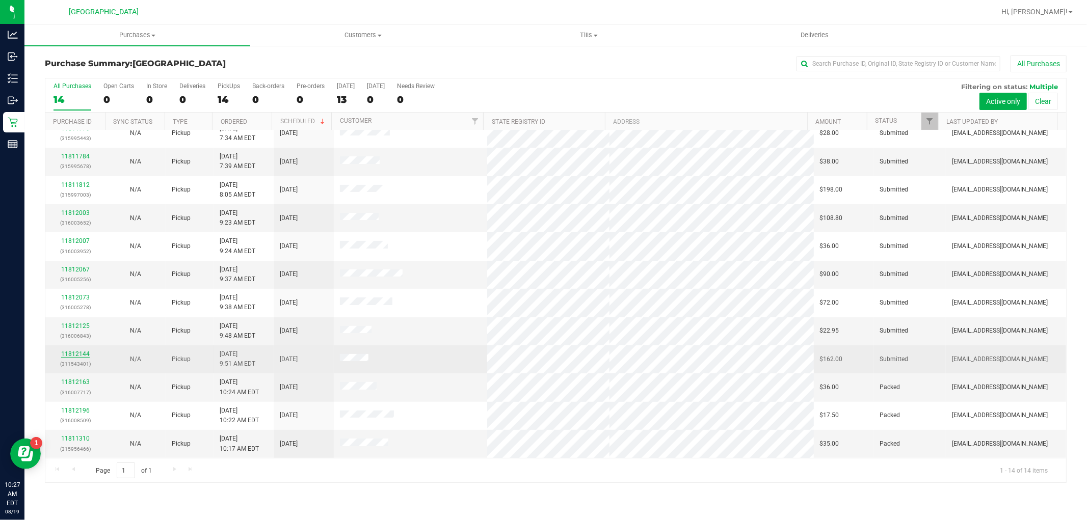
click at [63, 355] on link "11812144" at bounding box center [75, 354] width 29 height 7
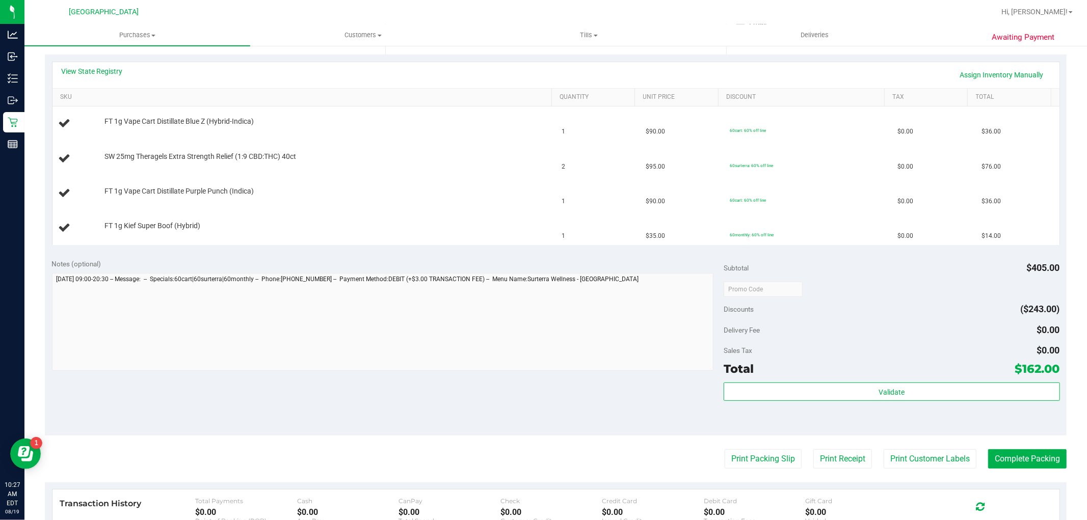
scroll to position [283, 0]
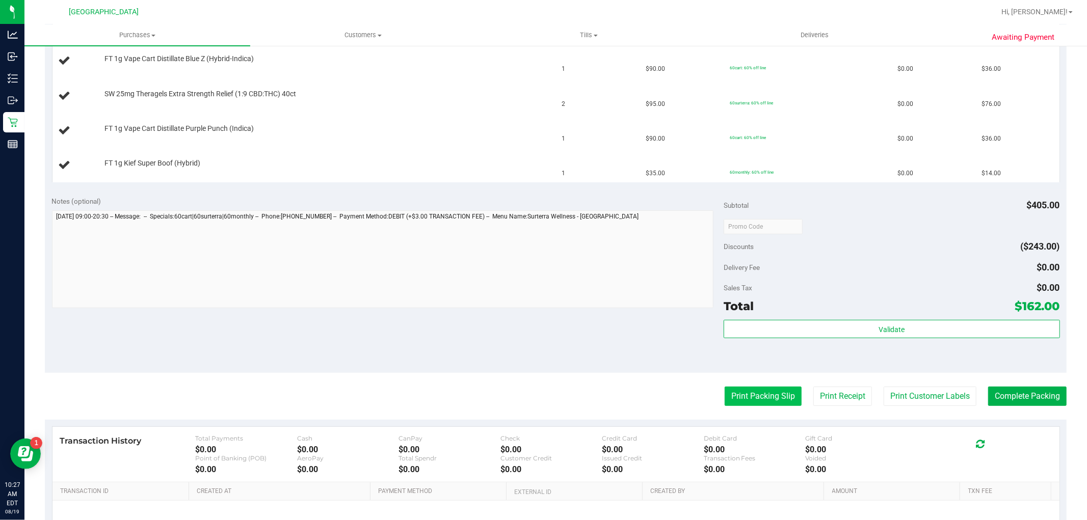
click at [747, 393] on button "Print Packing Slip" at bounding box center [763, 396] width 77 height 19
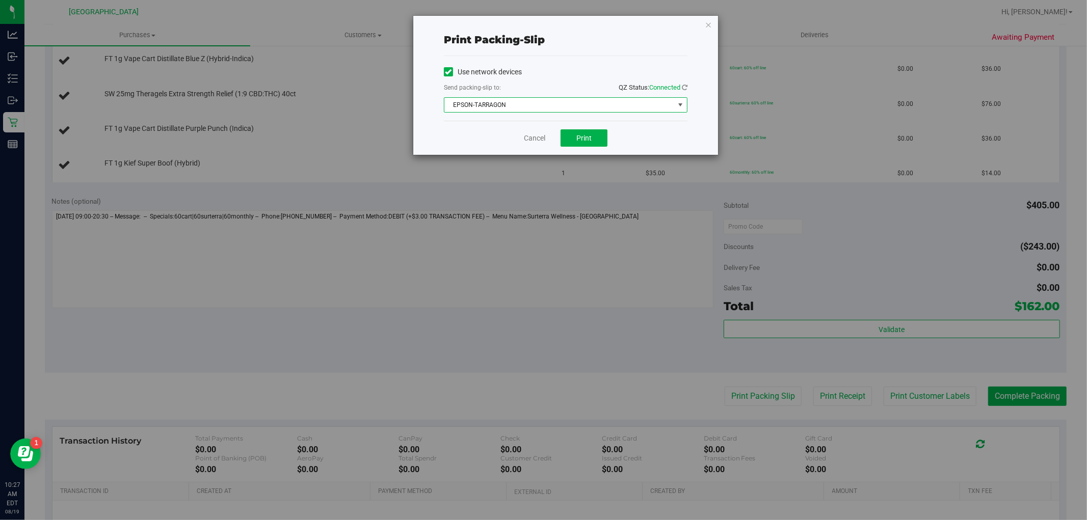
click at [572, 101] on span "EPSON-TARRAGON" at bounding box center [560, 105] width 230 height 14
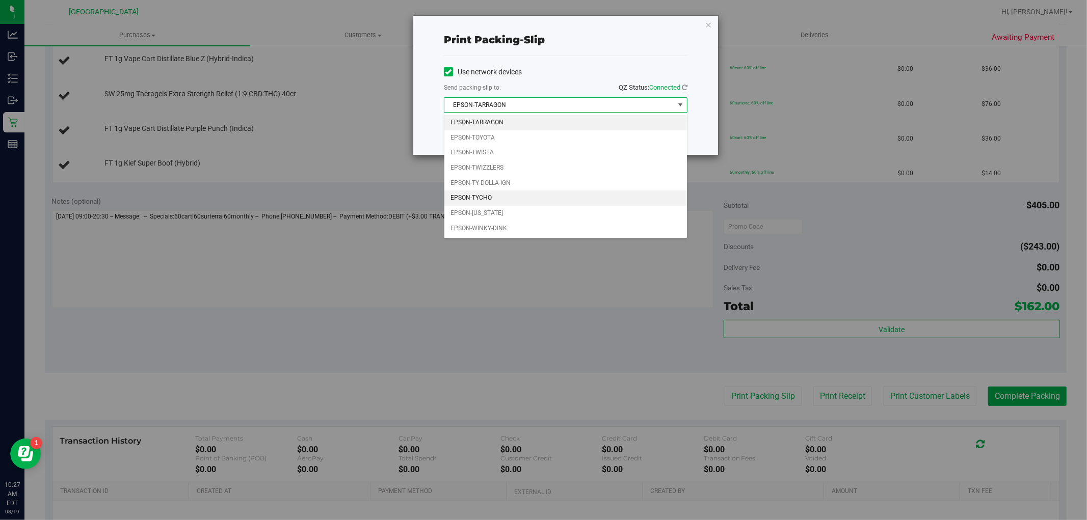
click at [561, 198] on li "EPSON-TYCHO" at bounding box center [566, 198] width 243 height 15
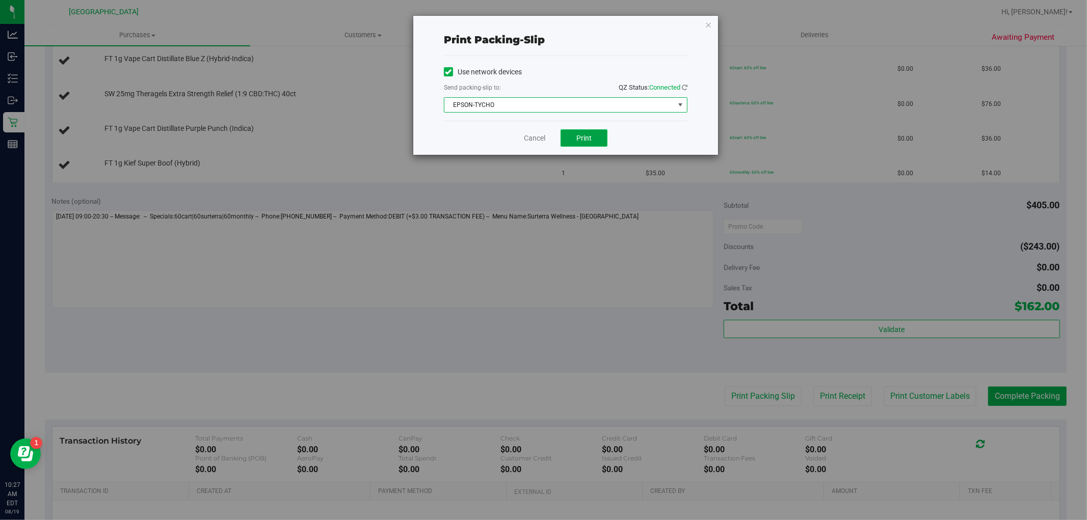
click at [607, 135] on button "Print" at bounding box center [584, 137] width 47 height 17
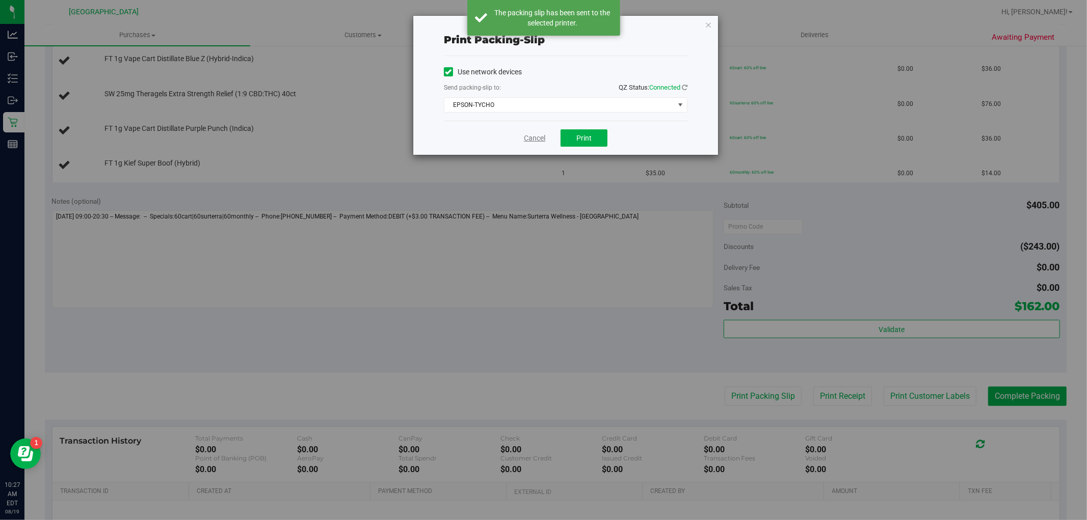
click at [541, 142] on link "Cancel" at bounding box center [534, 138] width 21 height 11
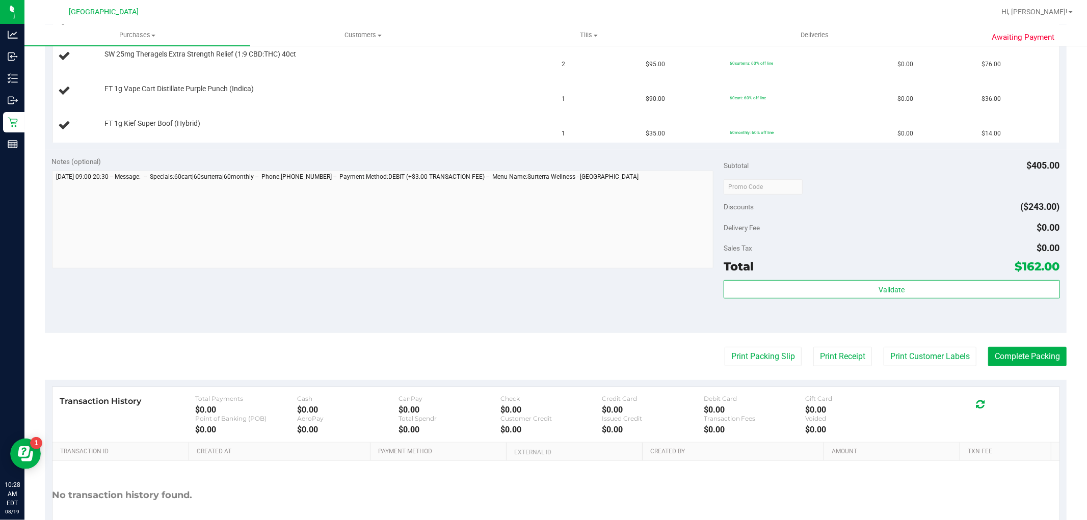
scroll to position [340, 0]
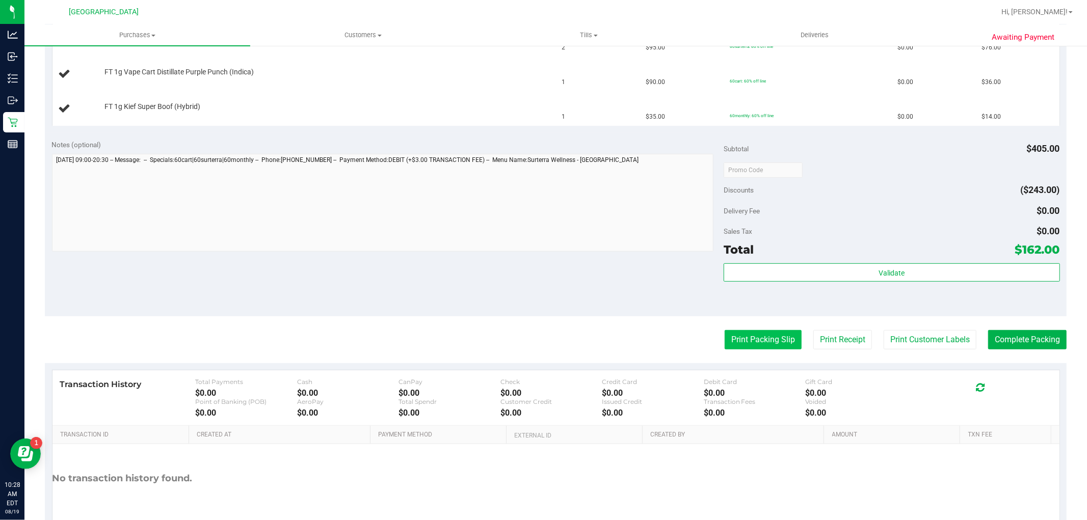
click at [728, 335] on button "Print Packing Slip" at bounding box center [763, 339] width 77 height 19
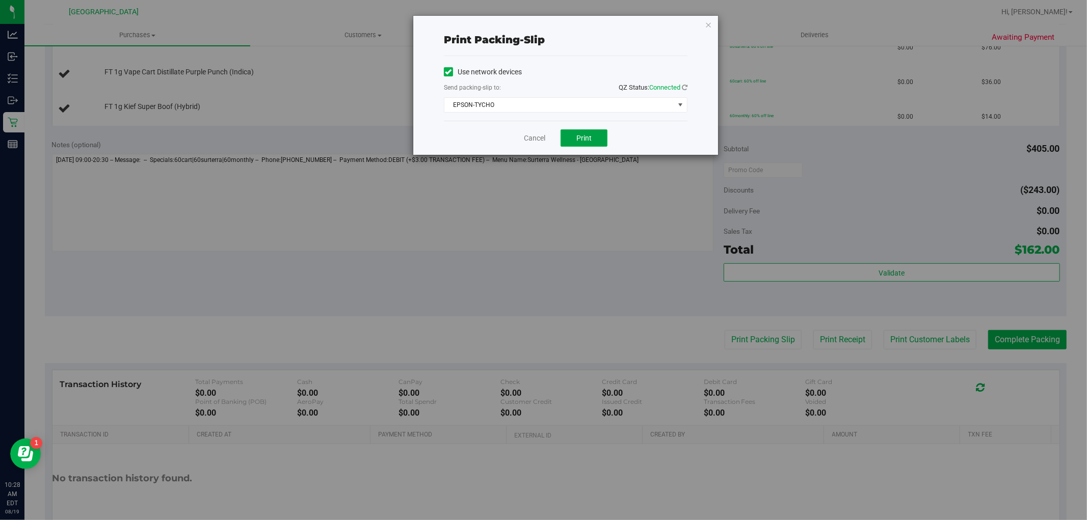
click at [578, 134] on span "Print" at bounding box center [584, 138] width 15 height 8
click at [533, 138] on link "Cancel" at bounding box center [534, 138] width 21 height 11
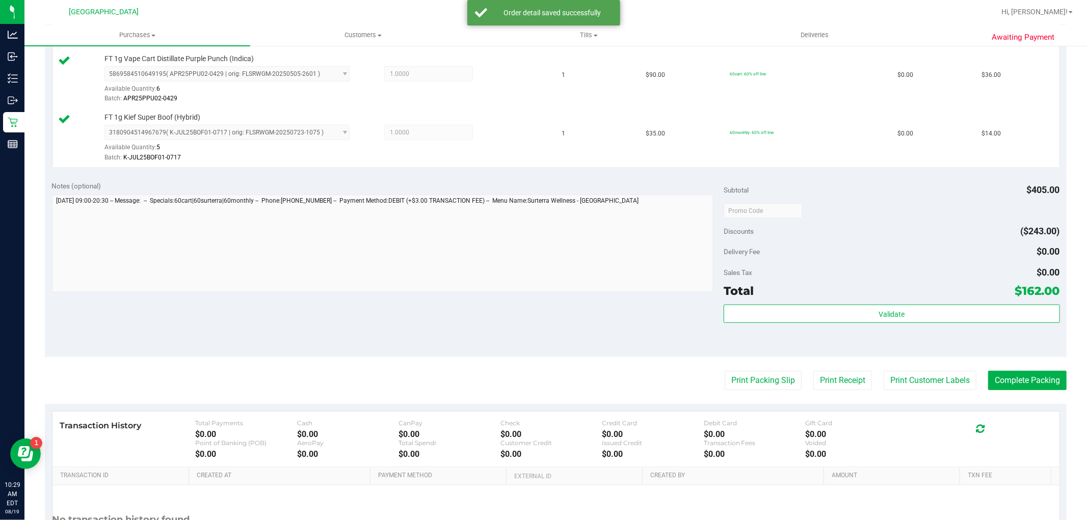
scroll to position [396, 0]
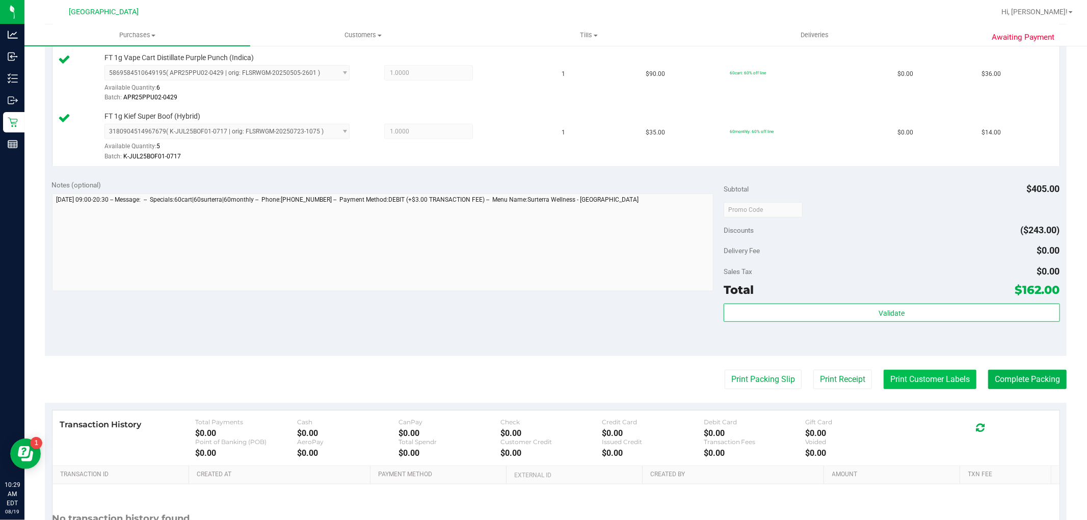
click at [905, 374] on button "Print Customer Labels" at bounding box center [930, 379] width 93 height 19
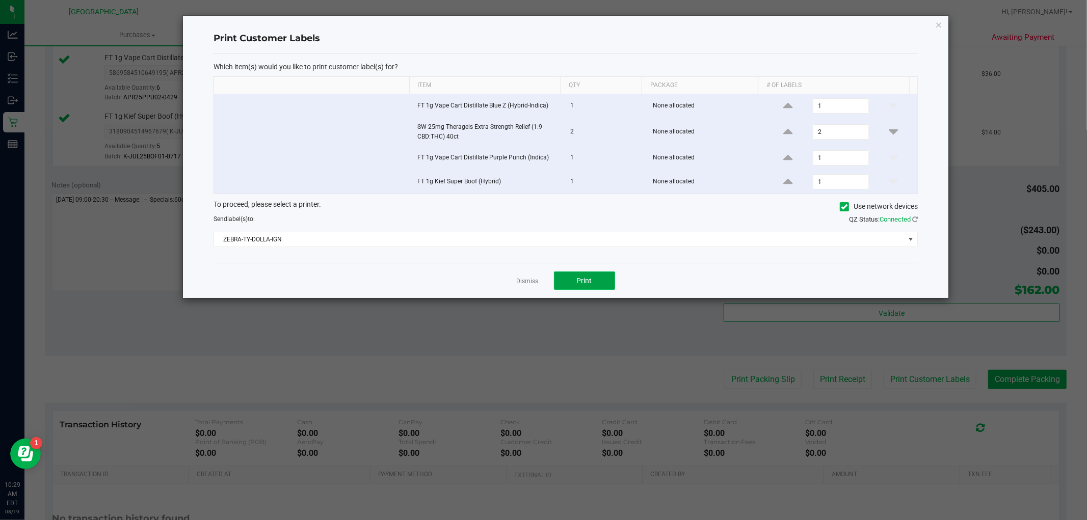
click at [580, 285] on span "Print" at bounding box center [584, 281] width 15 height 8
click at [516, 278] on div "Dismiss Print" at bounding box center [566, 280] width 705 height 35
click at [519, 279] on link "Dismiss" at bounding box center [528, 281] width 22 height 9
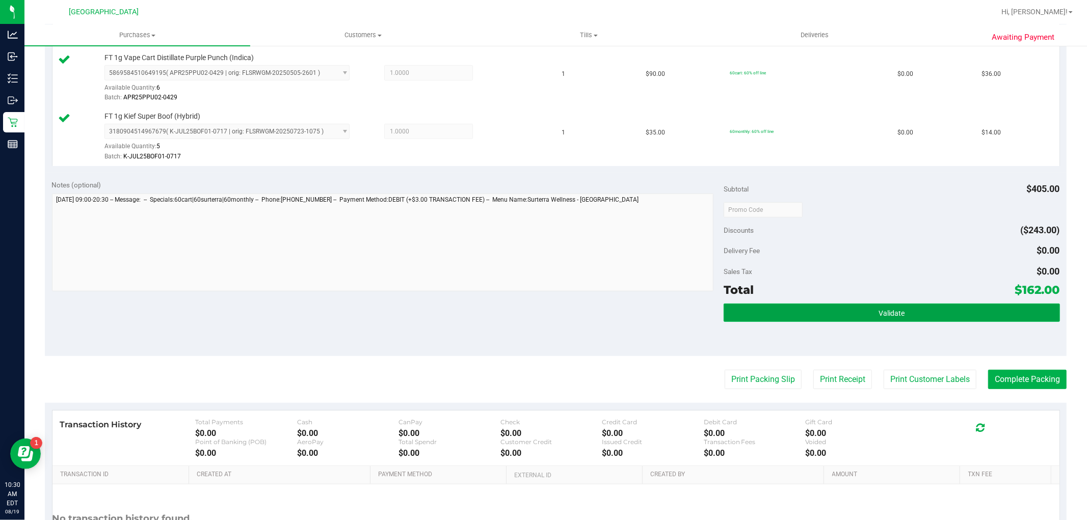
click at [962, 320] on button "Validate" at bounding box center [892, 313] width 336 height 18
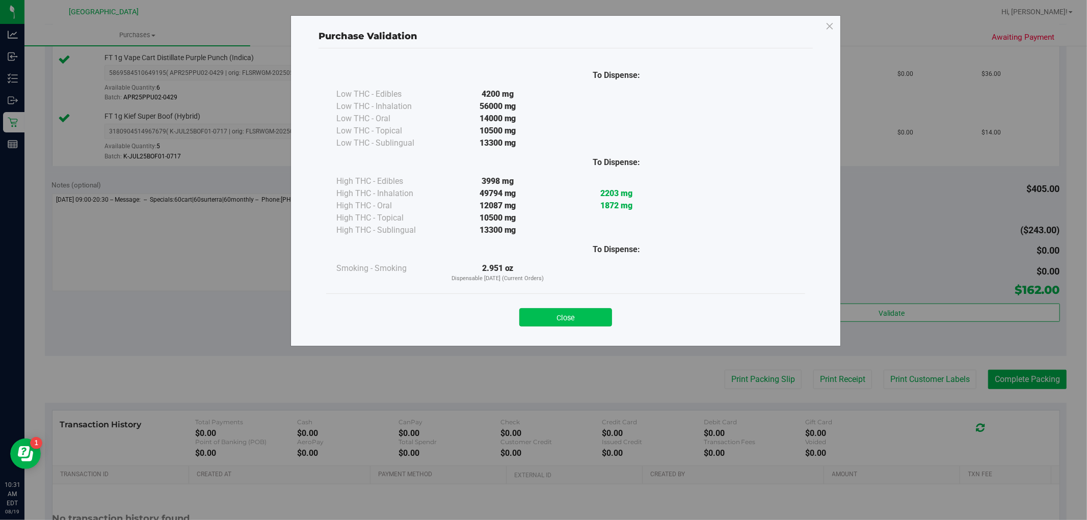
click at [600, 312] on button "Close" at bounding box center [565, 317] width 93 height 18
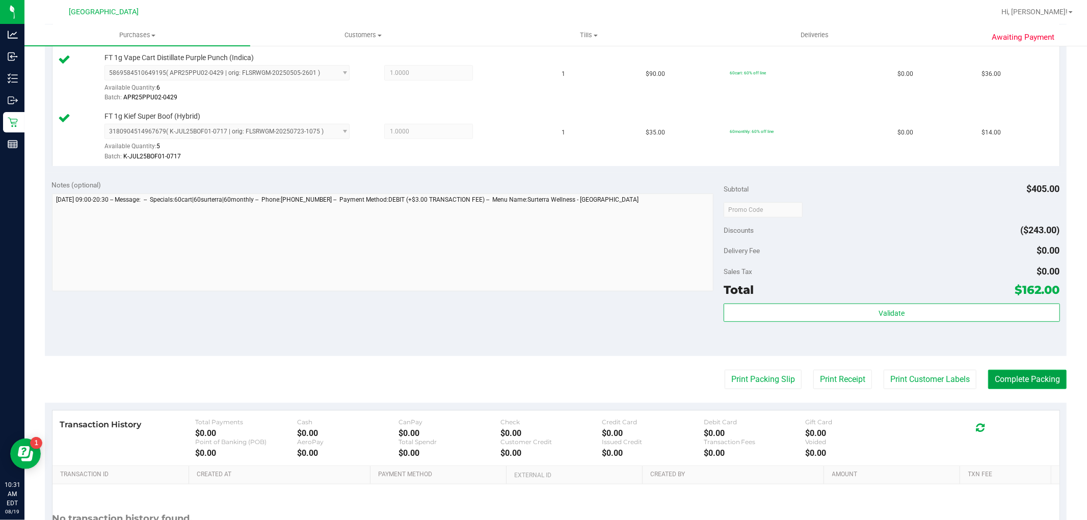
click at [1001, 381] on button "Complete Packing" at bounding box center [1027, 379] width 79 height 19
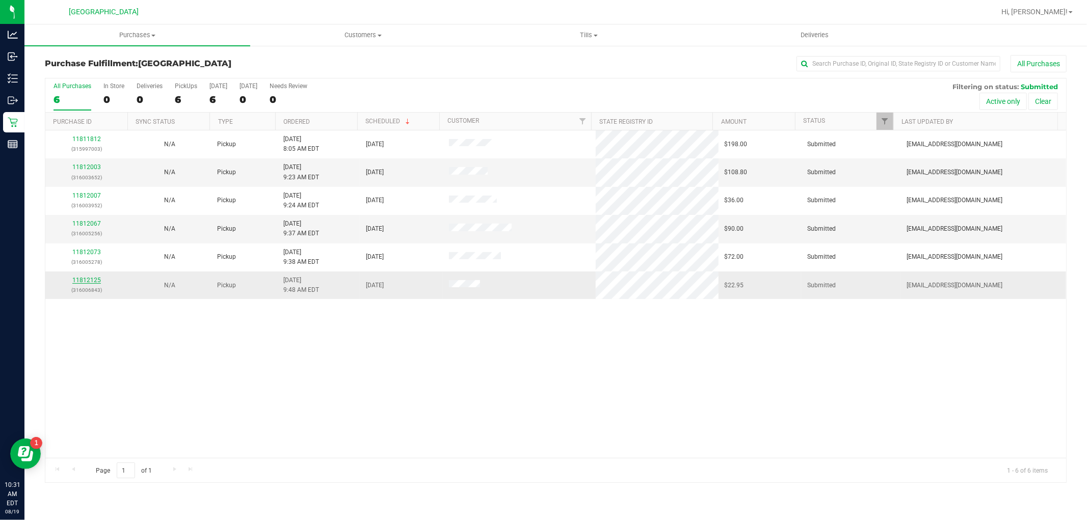
click at [95, 281] on link "11812125" at bounding box center [86, 280] width 29 height 7
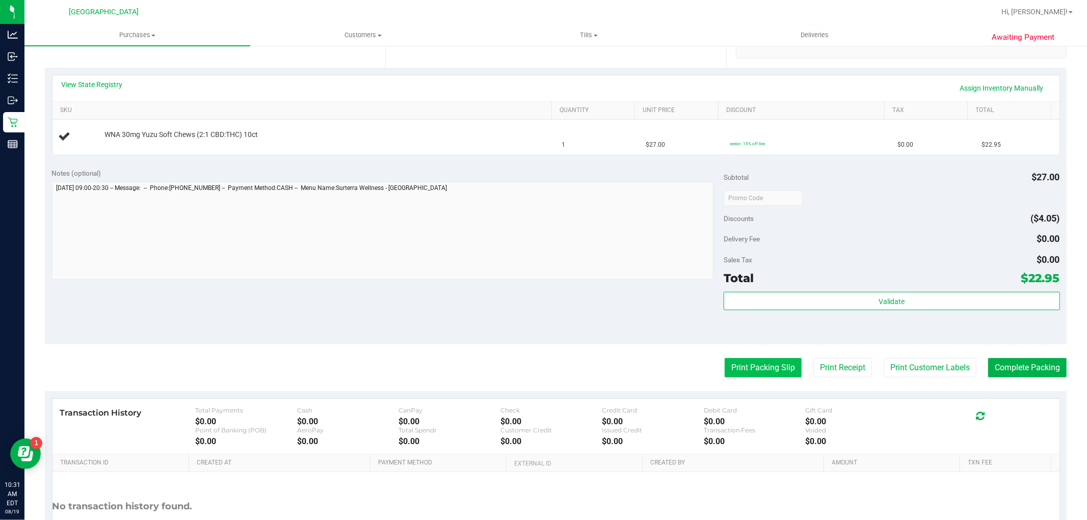
scroll to position [226, 0]
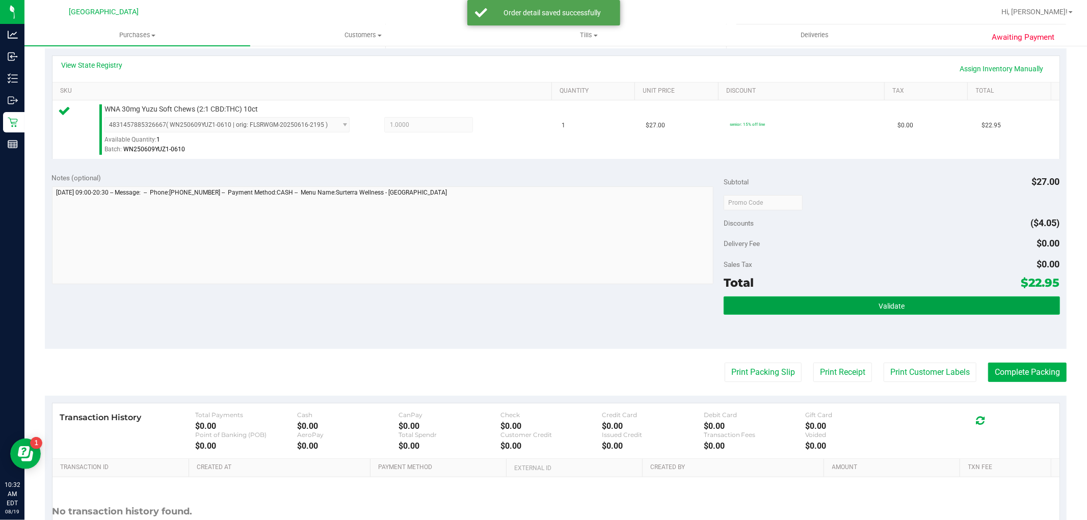
click at [794, 311] on button "Validate" at bounding box center [892, 306] width 336 height 18
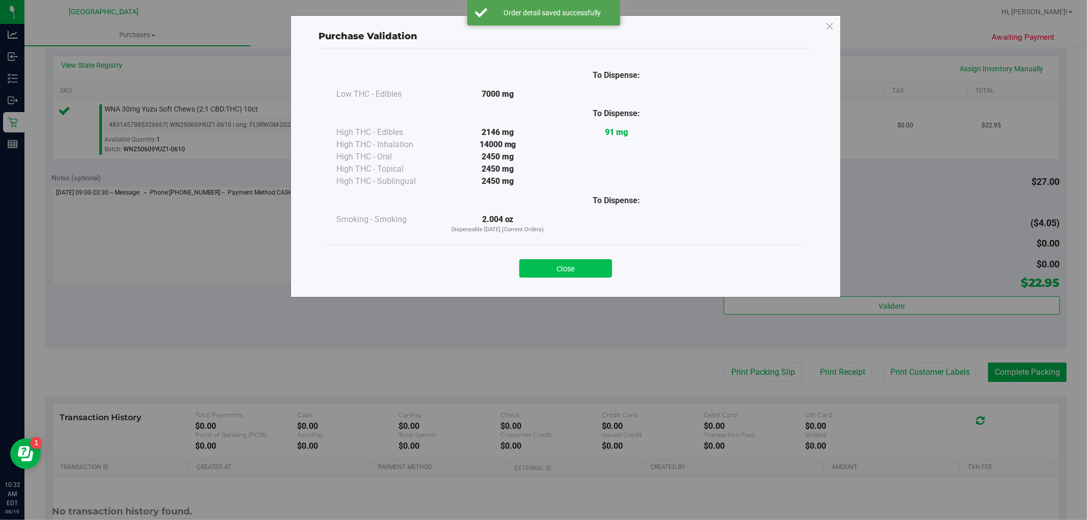
click at [590, 266] on button "Close" at bounding box center [565, 268] width 93 height 18
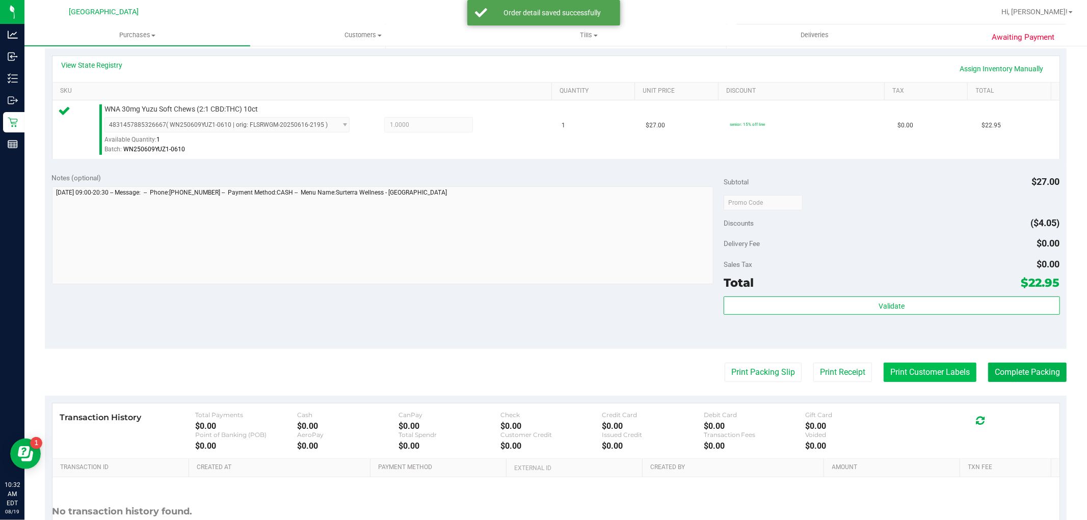
click at [942, 373] on button "Print Customer Labels" at bounding box center [930, 372] width 93 height 19
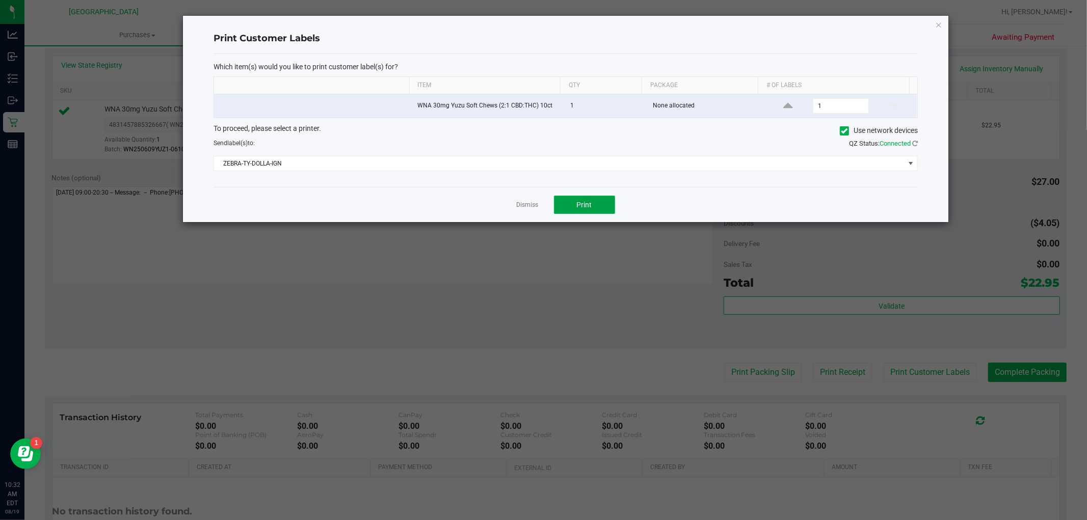
click at [587, 210] on button "Print" at bounding box center [584, 205] width 61 height 18
click at [535, 203] on link "Dismiss" at bounding box center [528, 205] width 22 height 9
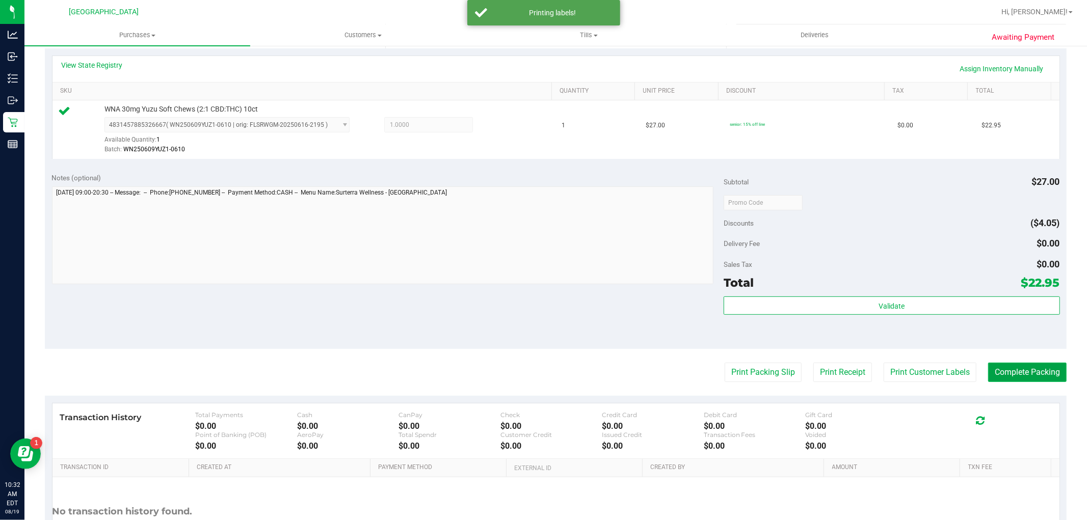
click at [1028, 379] on button "Complete Packing" at bounding box center [1027, 372] width 79 height 19
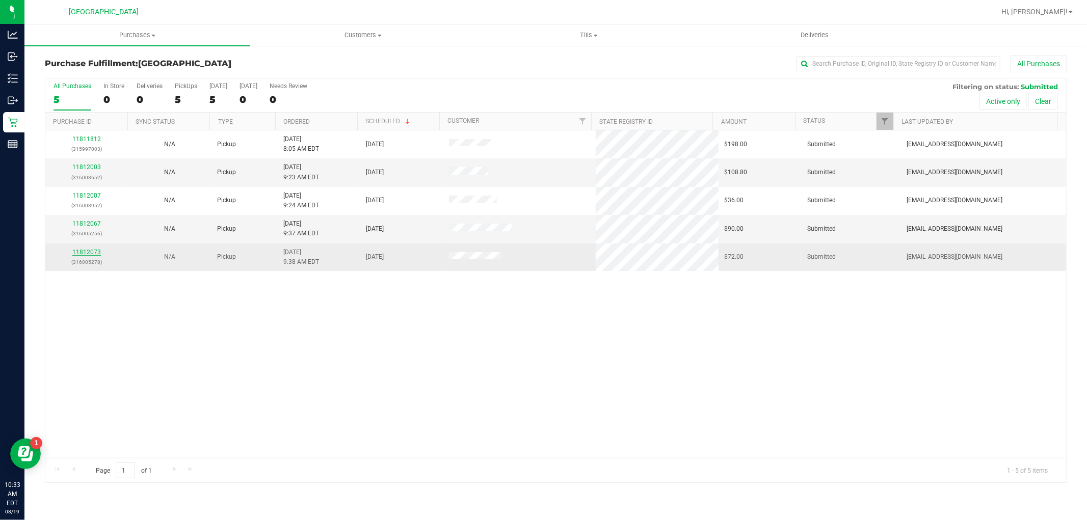
click at [94, 251] on link "11812073" at bounding box center [86, 252] width 29 height 7
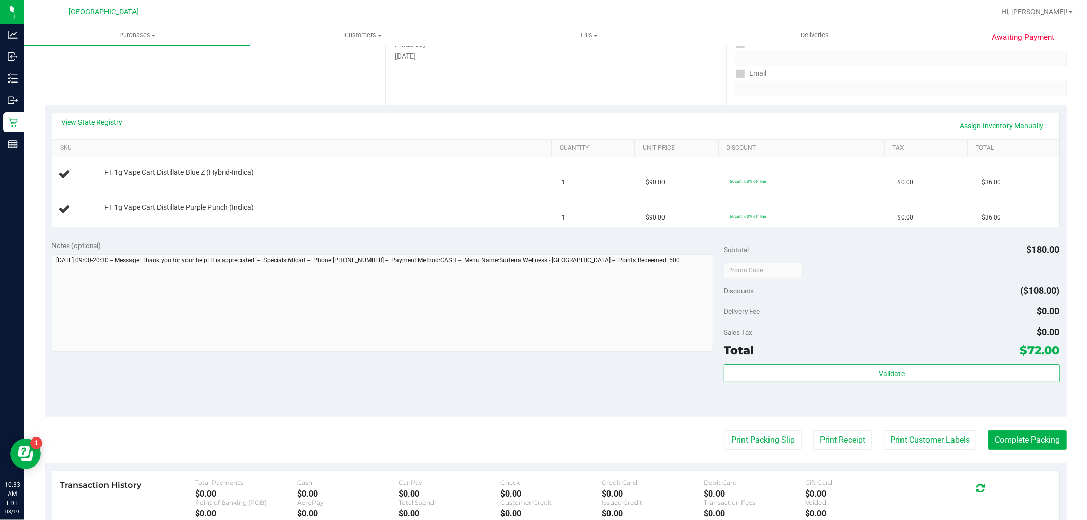
scroll to position [170, 0]
click at [727, 440] on button "Print Packing Slip" at bounding box center [763, 439] width 77 height 19
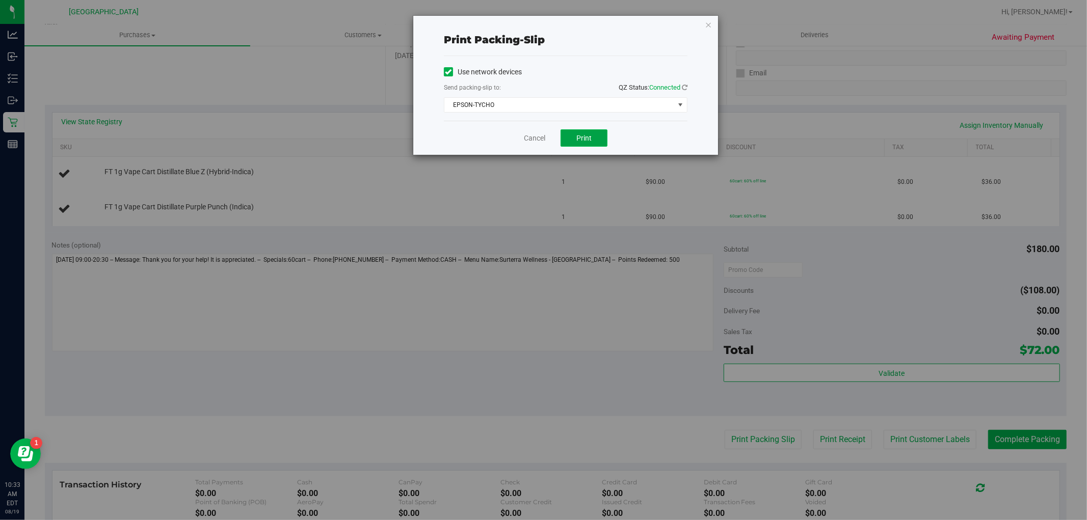
click at [574, 138] on button "Print" at bounding box center [584, 137] width 47 height 17
click at [582, 140] on span "Print" at bounding box center [584, 138] width 15 height 8
click at [526, 147] on div "Cancel Print" at bounding box center [566, 138] width 244 height 34
click at [527, 144] on link "Cancel" at bounding box center [534, 138] width 21 height 11
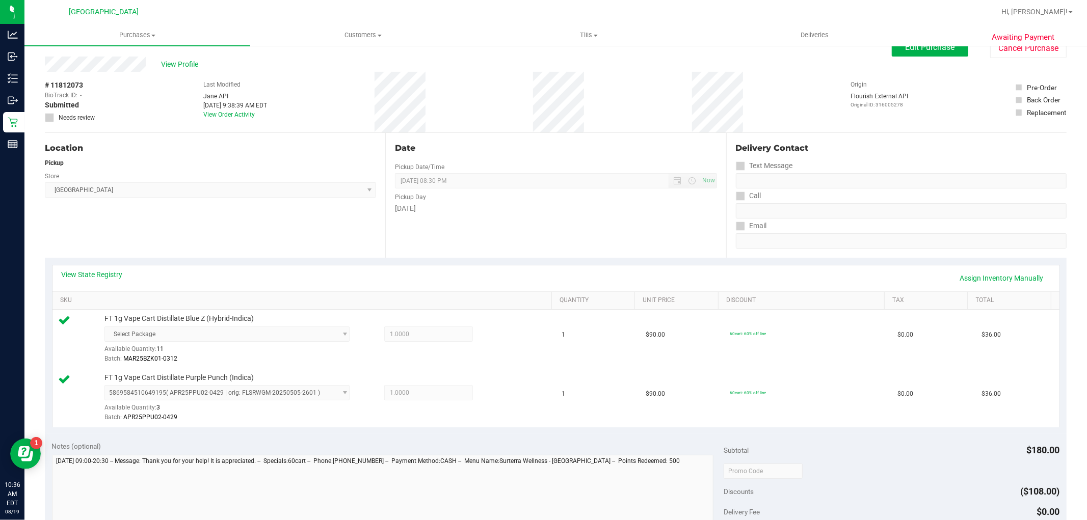
scroll to position [0, 0]
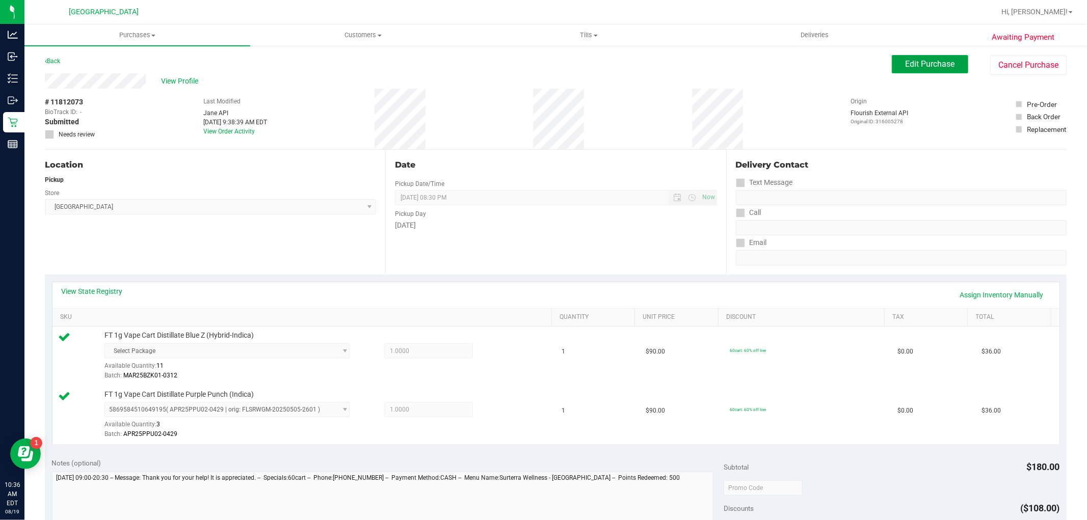
click at [907, 61] on span "Edit Purchase" at bounding box center [930, 64] width 49 height 10
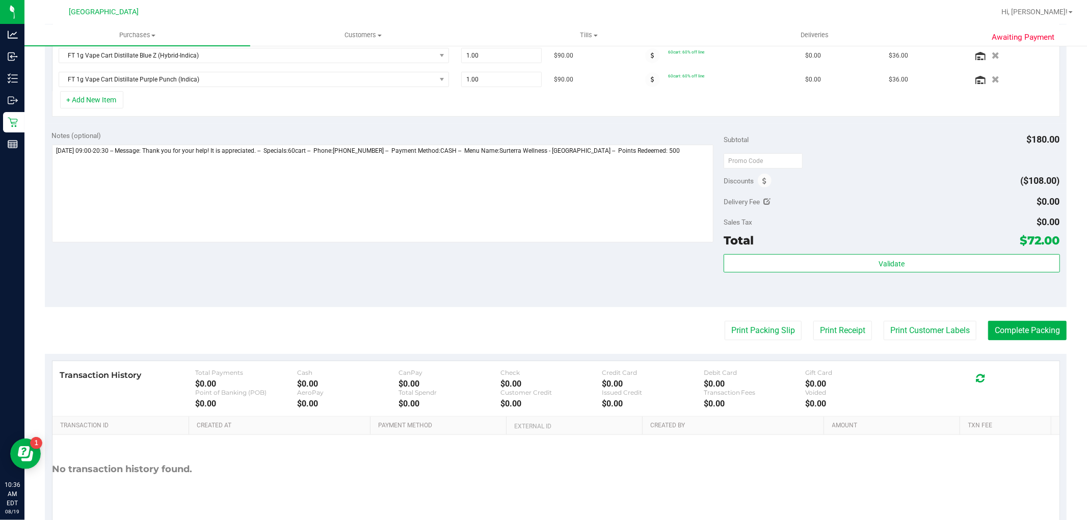
scroll to position [272, 0]
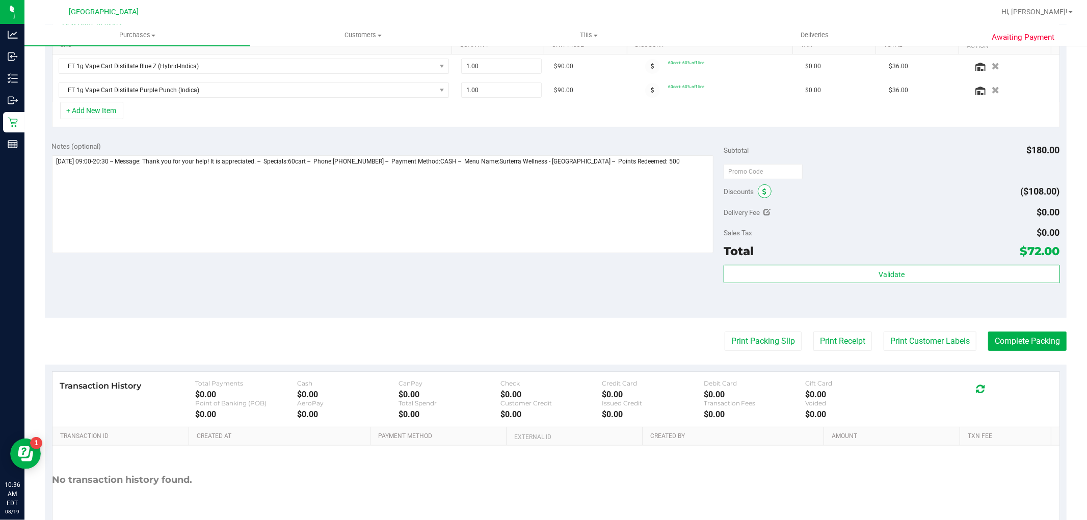
click at [763, 191] on icon at bounding box center [765, 192] width 4 height 7
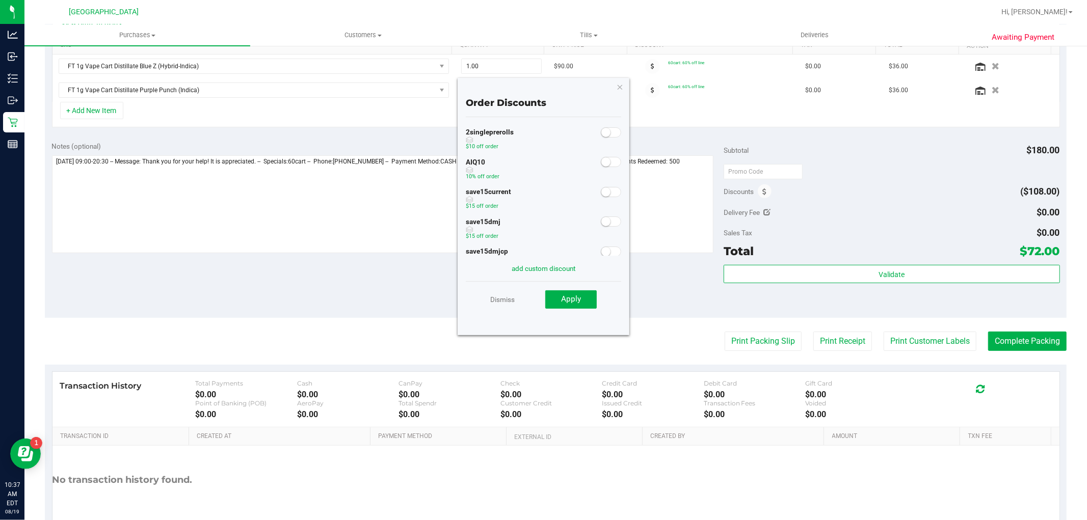
click at [602, 165] on span at bounding box center [611, 162] width 20 height 10
click at [572, 298] on span "Apply" at bounding box center [571, 299] width 20 height 9
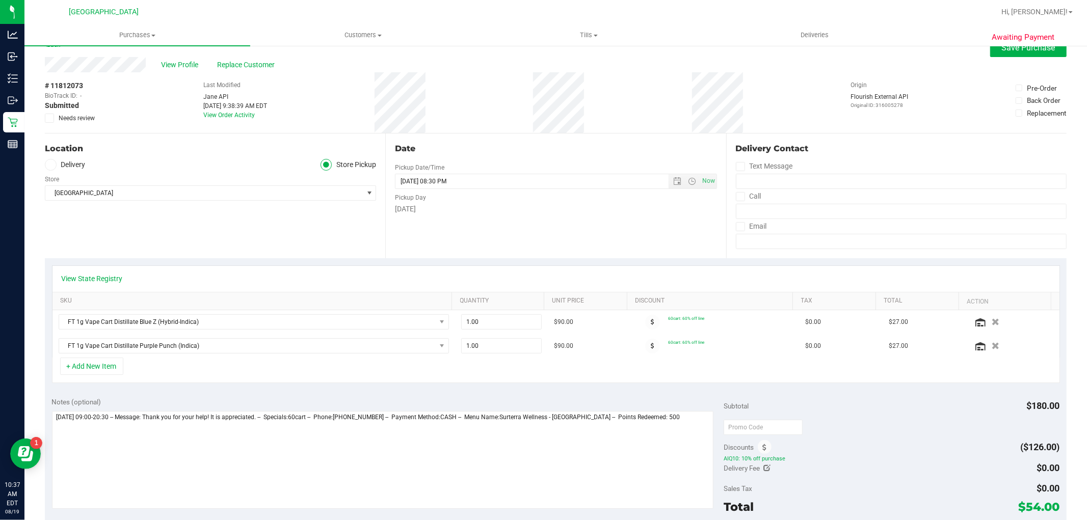
scroll to position [0, 0]
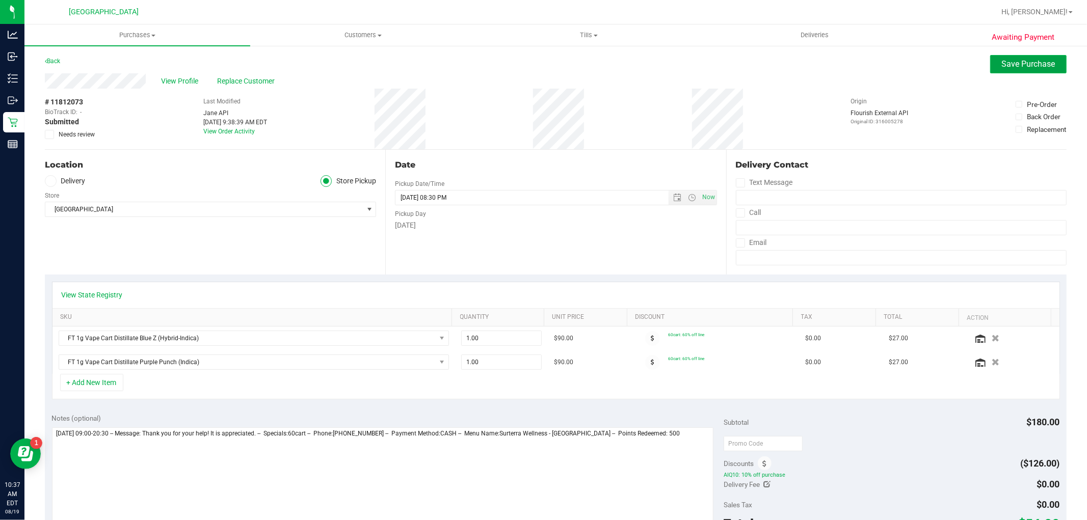
click at [1028, 67] on span "Save Purchase" at bounding box center [1029, 64] width 54 height 10
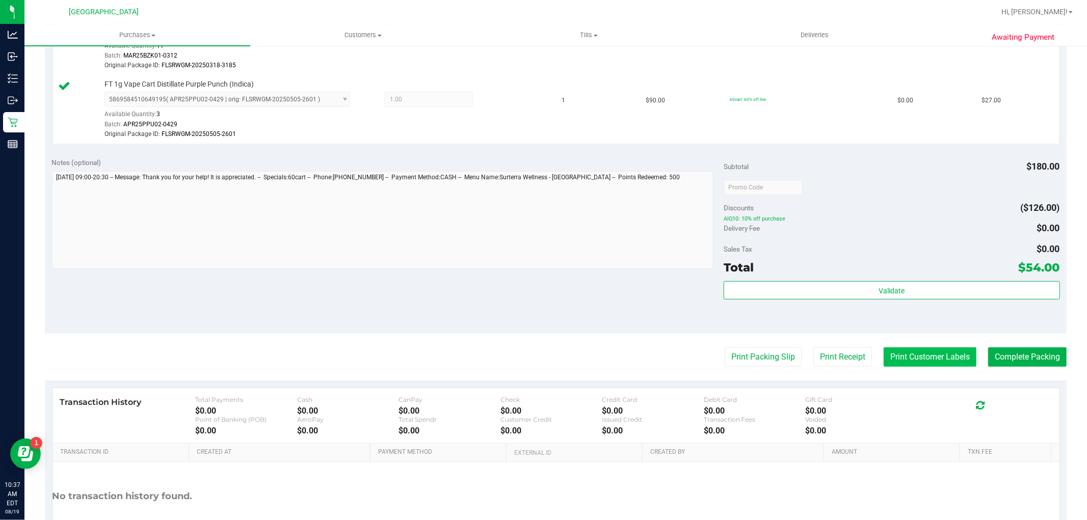
scroll to position [340, 0]
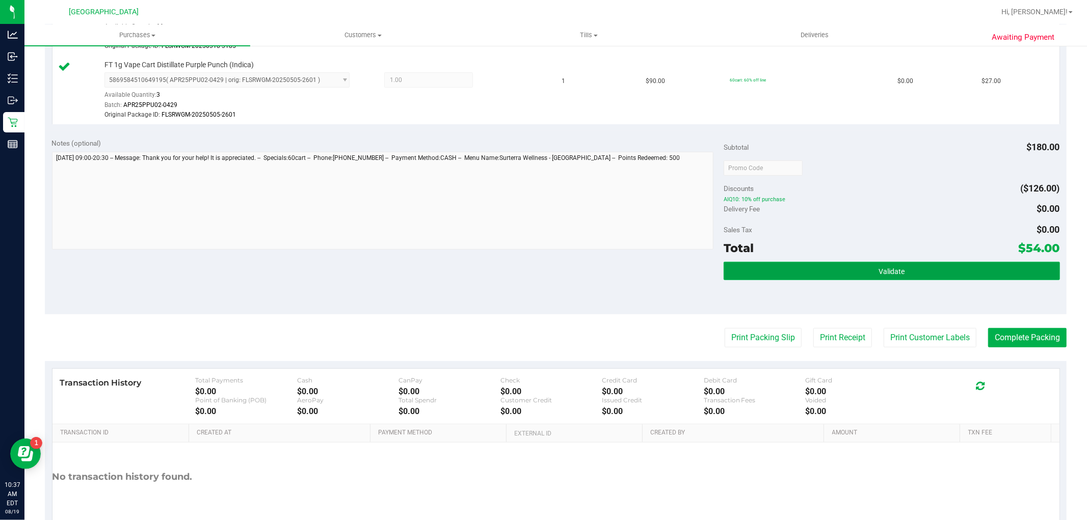
click at [955, 266] on button "Validate" at bounding box center [892, 271] width 336 height 18
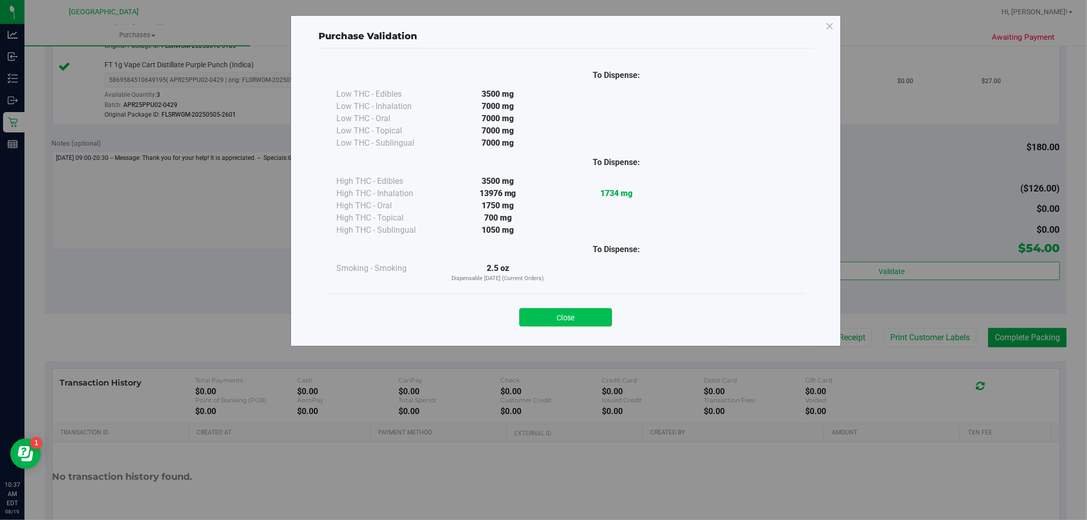
click at [597, 317] on button "Close" at bounding box center [565, 317] width 93 height 18
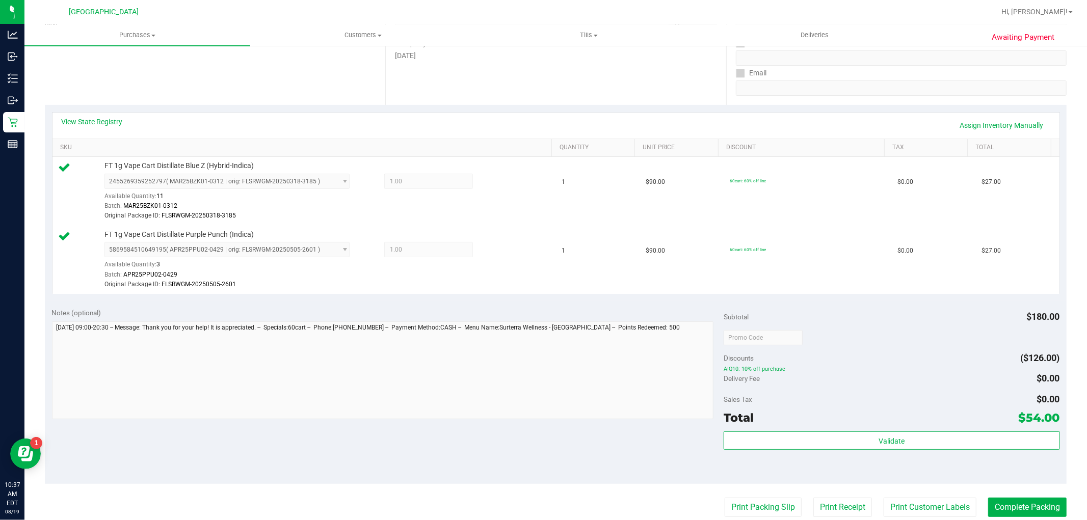
scroll to position [393, 0]
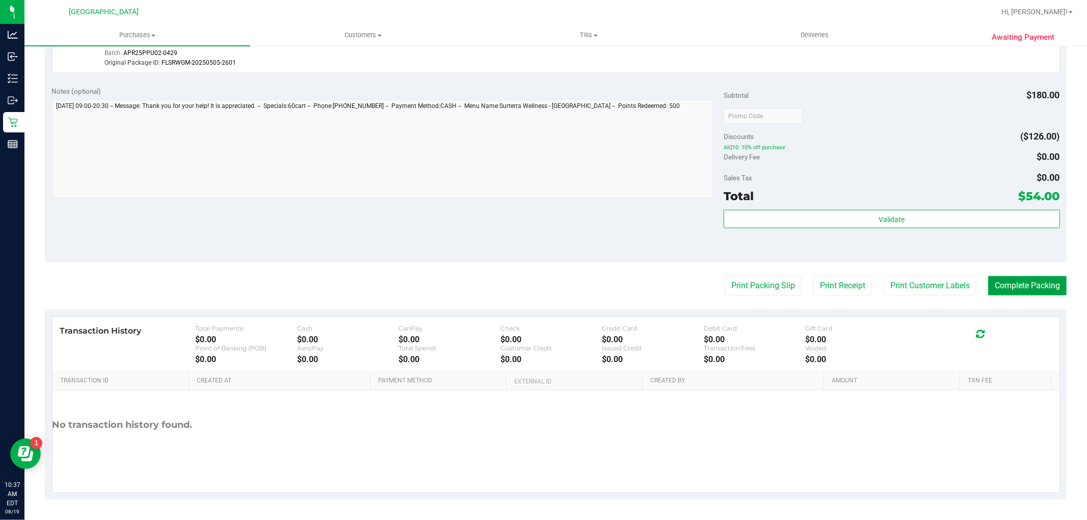
click at [1015, 283] on button "Complete Packing" at bounding box center [1027, 285] width 79 height 19
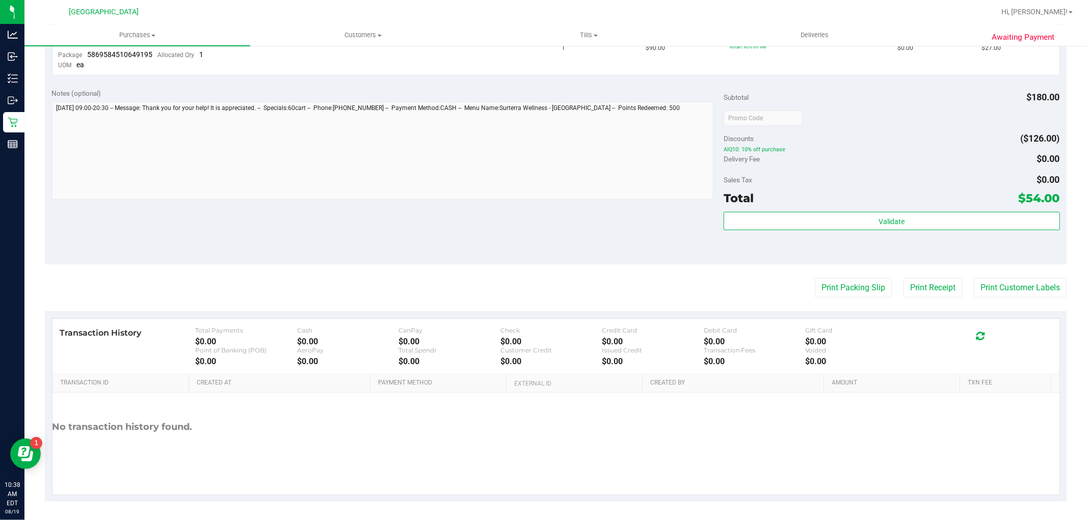
scroll to position [359, 0]
click at [1000, 284] on button "Print Customer Labels" at bounding box center [1020, 285] width 93 height 19
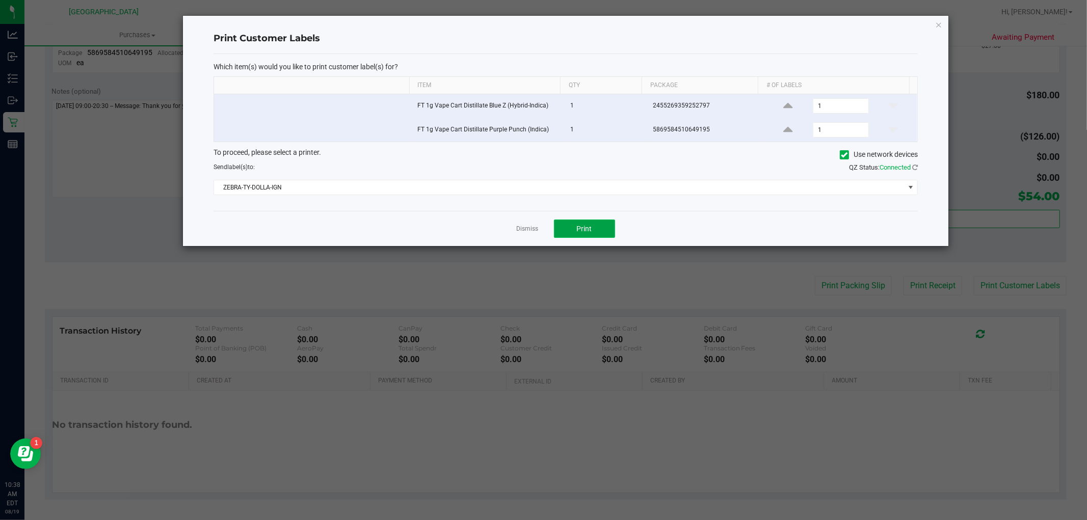
click at [612, 230] on button "Print" at bounding box center [584, 229] width 61 height 18
click at [519, 229] on link "Dismiss" at bounding box center [528, 229] width 22 height 9
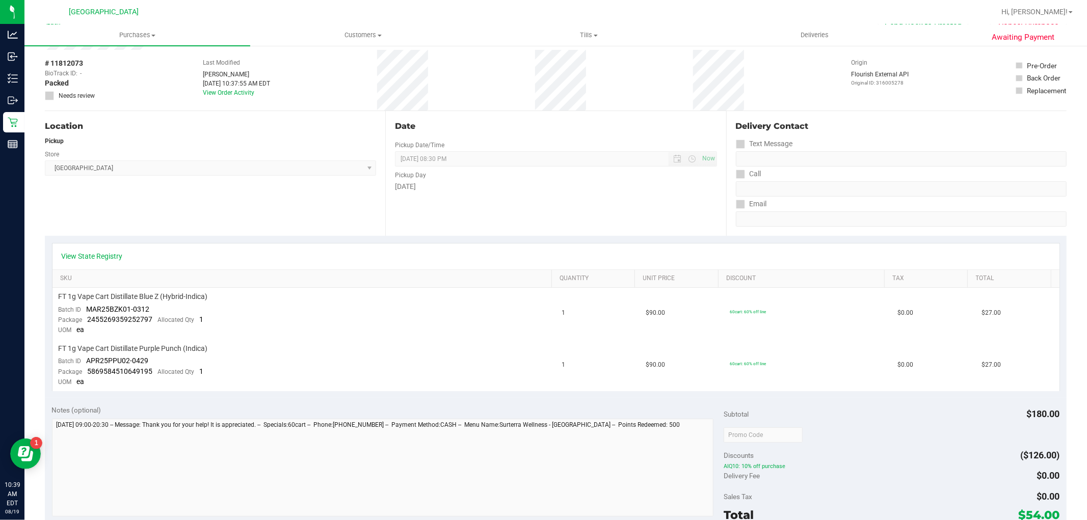
scroll to position [0, 0]
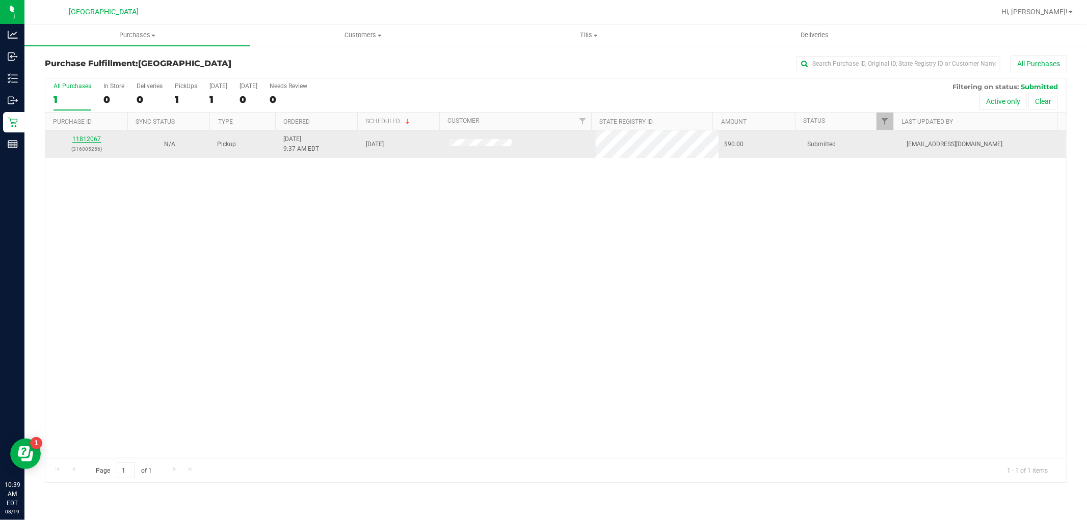
click at [95, 139] on link "11812067" at bounding box center [86, 139] width 29 height 7
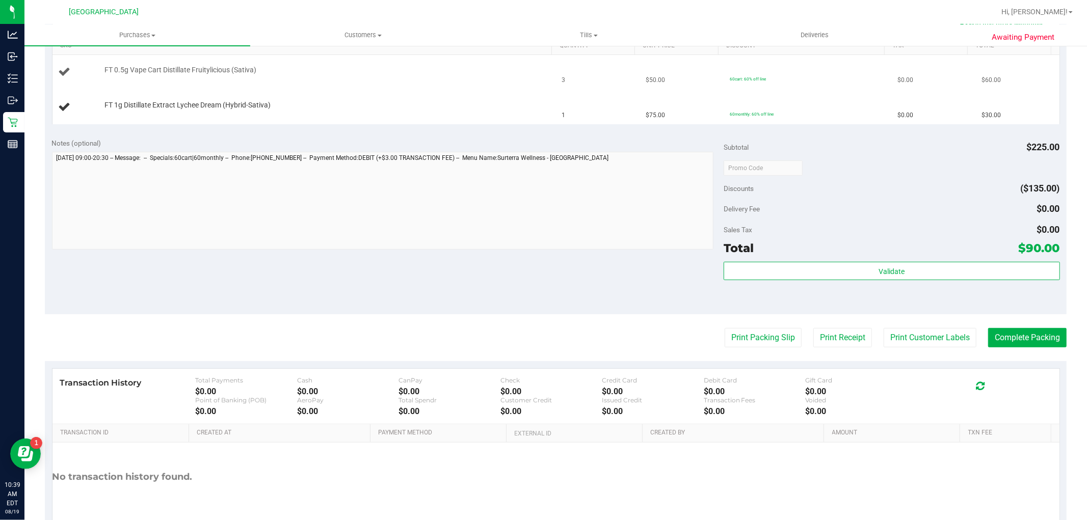
scroll to position [98, 0]
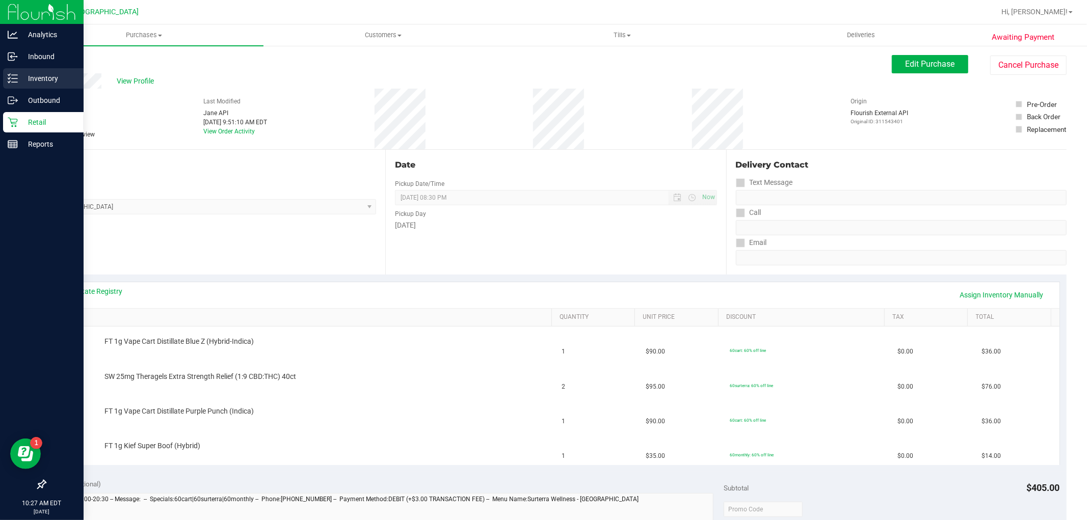
click at [22, 79] on p "Inventory" at bounding box center [48, 78] width 61 height 12
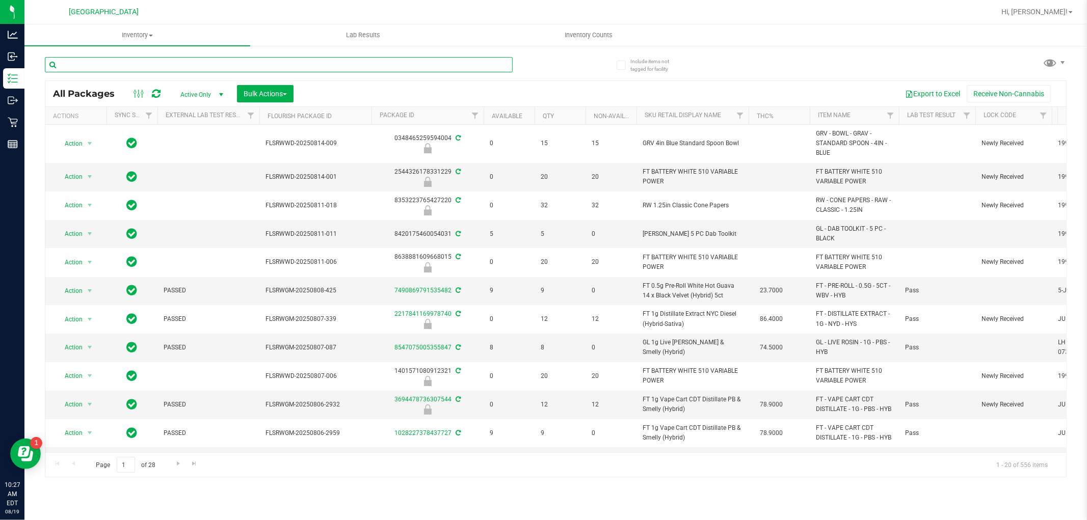
click at [152, 63] on input "text" at bounding box center [279, 64] width 468 height 15
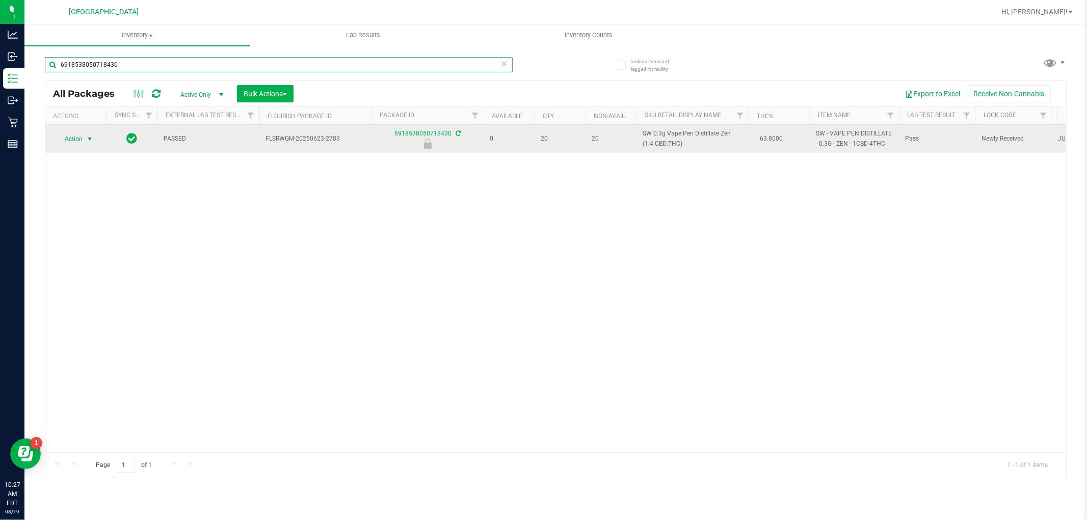
type input "6918538050718430"
click at [87, 135] on span "select" at bounding box center [90, 139] width 8 height 8
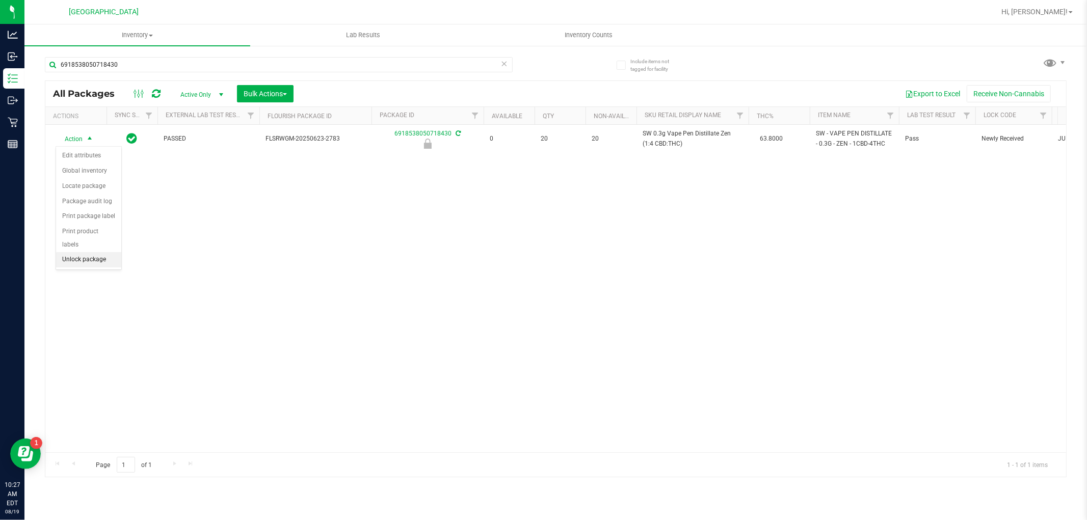
click at [90, 259] on li "Unlock package" at bounding box center [88, 259] width 65 height 15
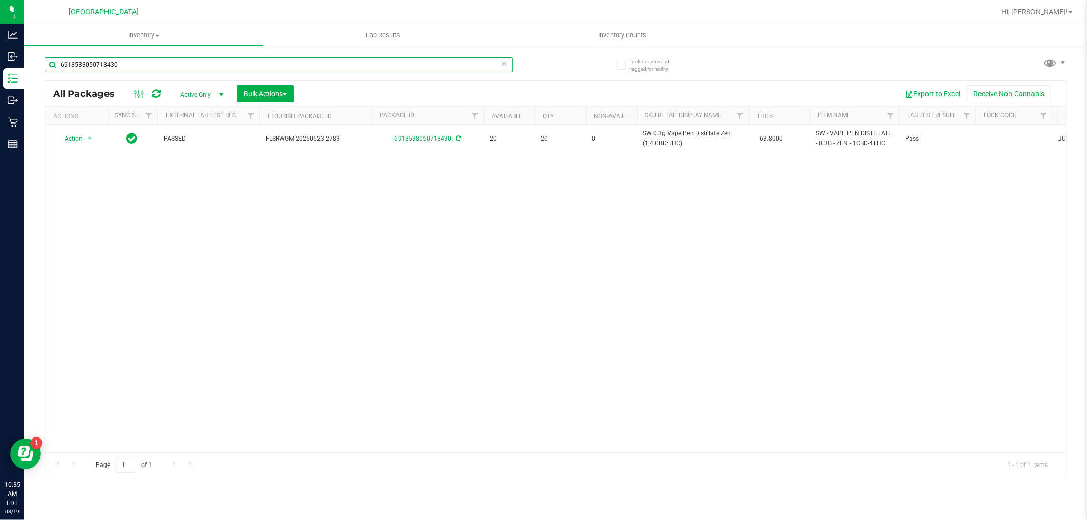
click at [139, 62] on input "6918538050718430" at bounding box center [279, 64] width 468 height 15
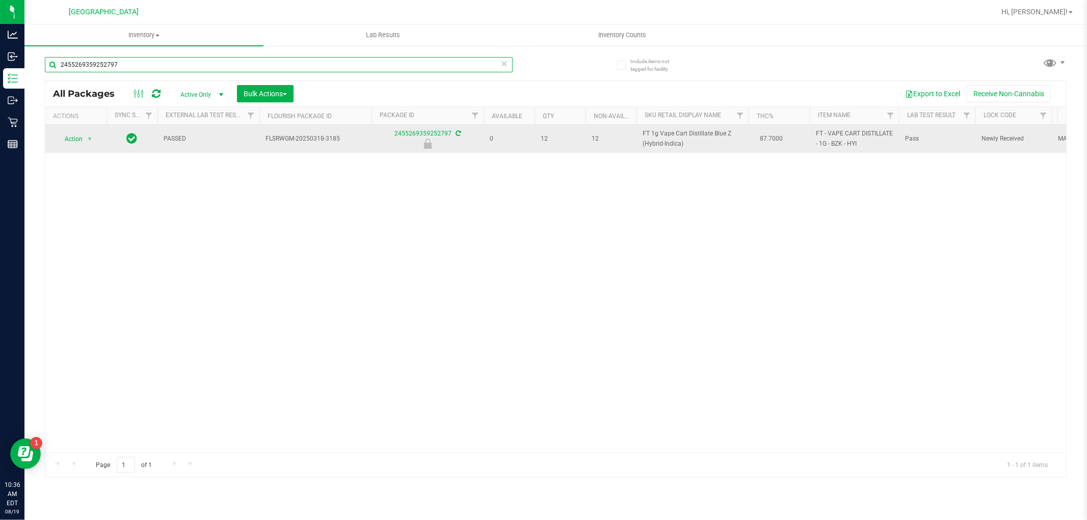
type input "2455269359252797"
click at [80, 137] on span "Action" at bounding box center [70, 139] width 28 height 14
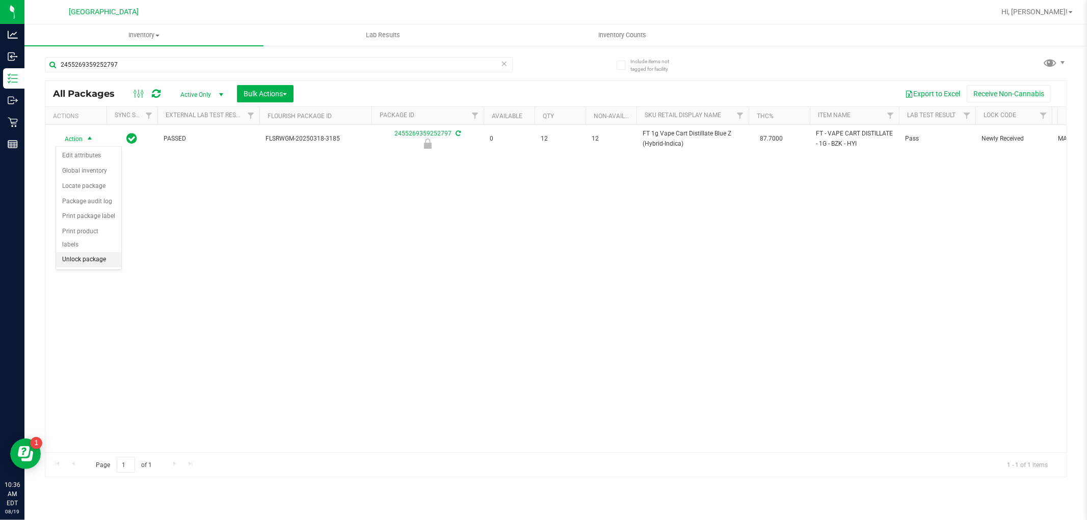
click at [86, 260] on li "Unlock package" at bounding box center [88, 259] width 65 height 15
